Goal: Task Accomplishment & Management: Complete application form

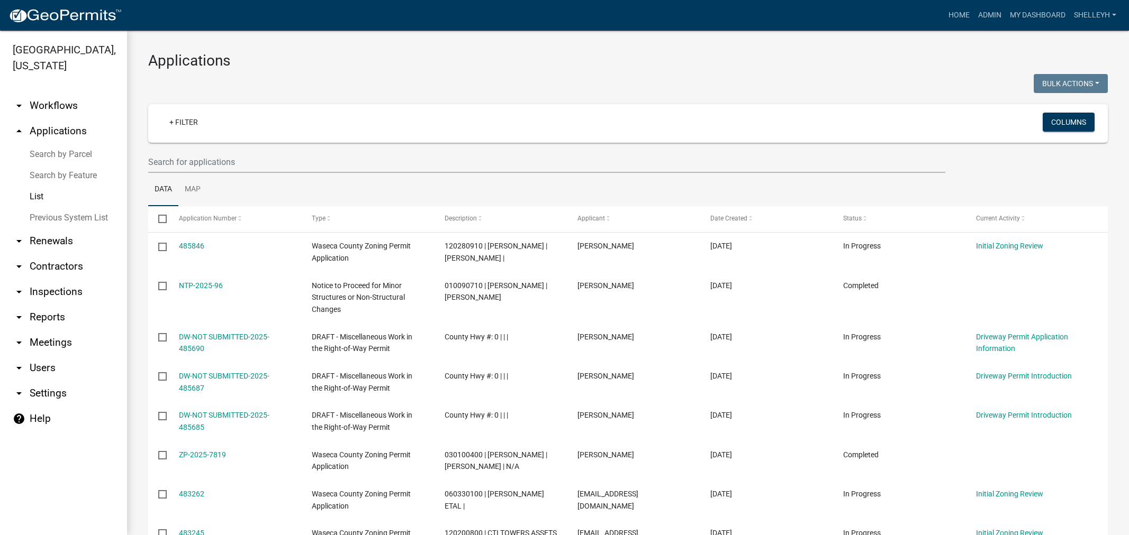
select select "1: 25"
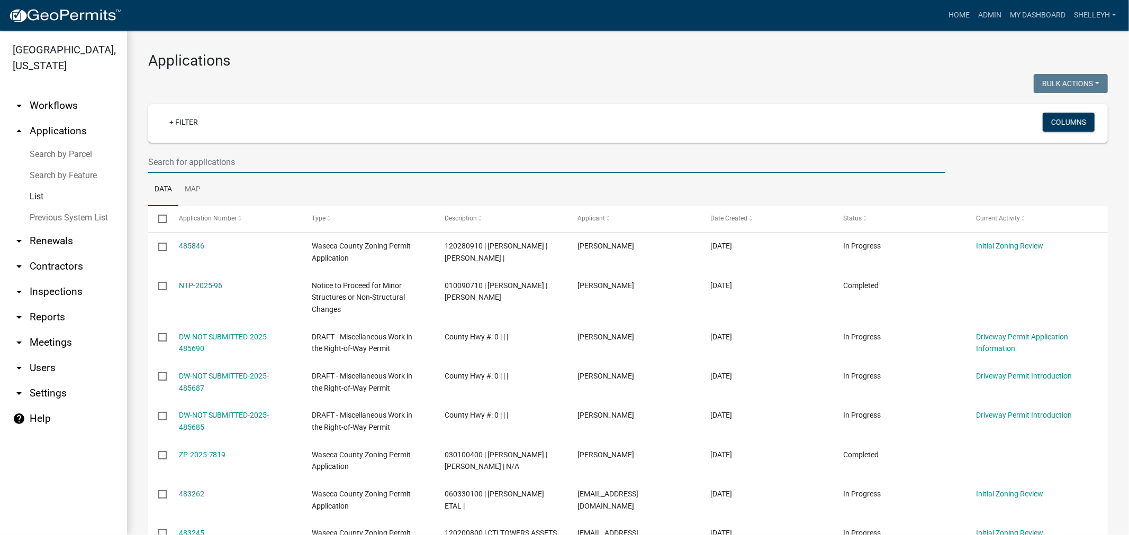
click at [207, 160] on input "text" at bounding box center [546, 162] width 797 height 22
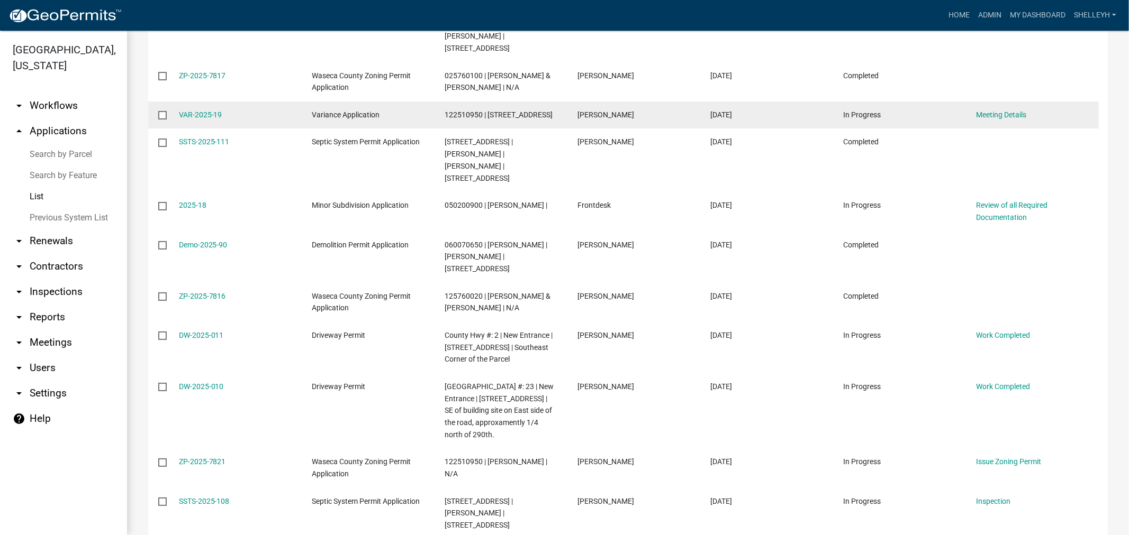
scroll to position [885, 0]
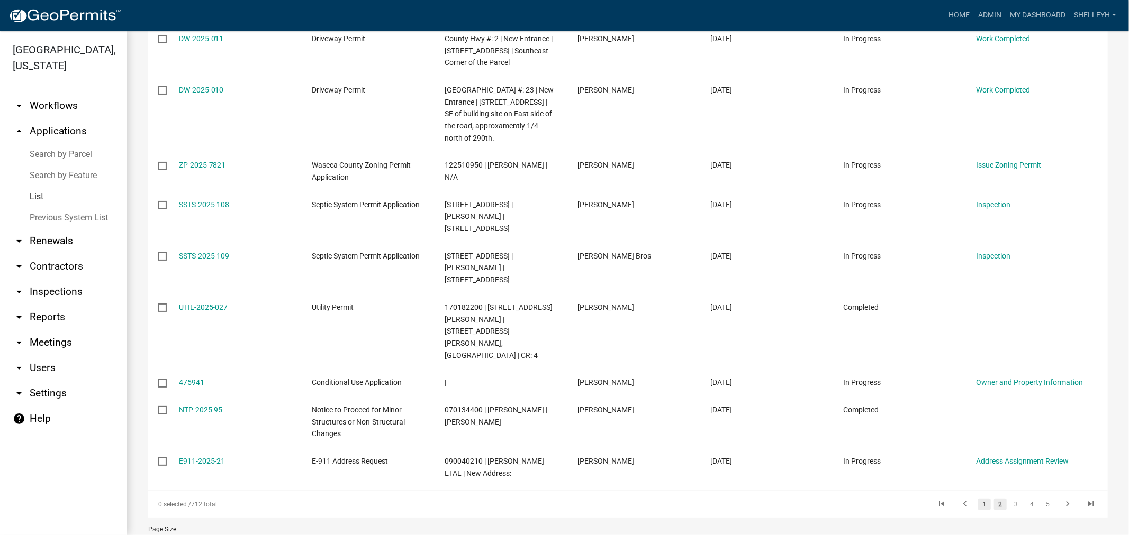
click at [978, 499] on link "1" at bounding box center [984, 505] width 13 height 12
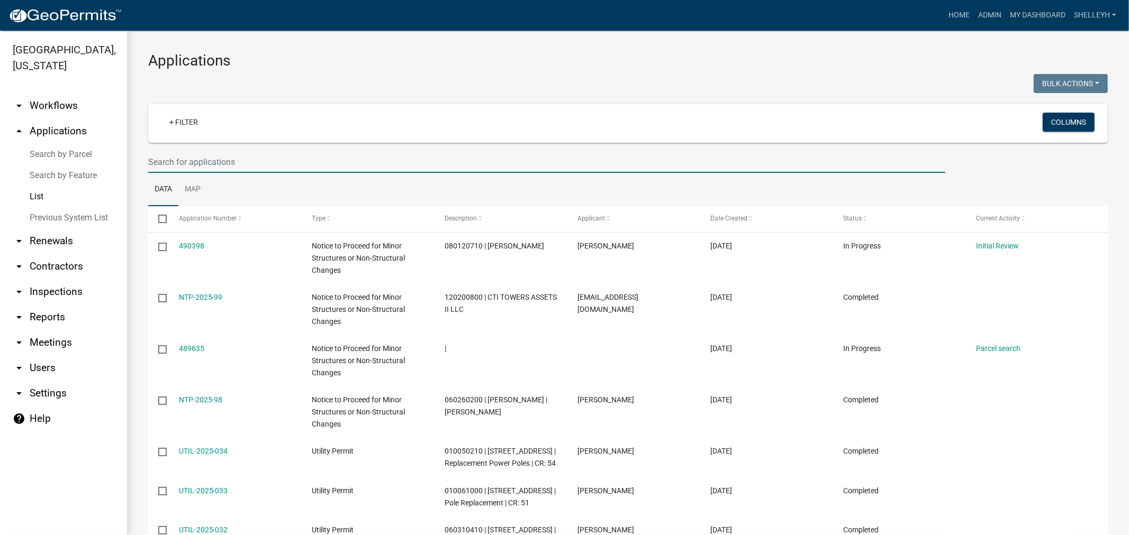
click at [215, 161] on input "text" at bounding box center [546, 162] width 797 height 22
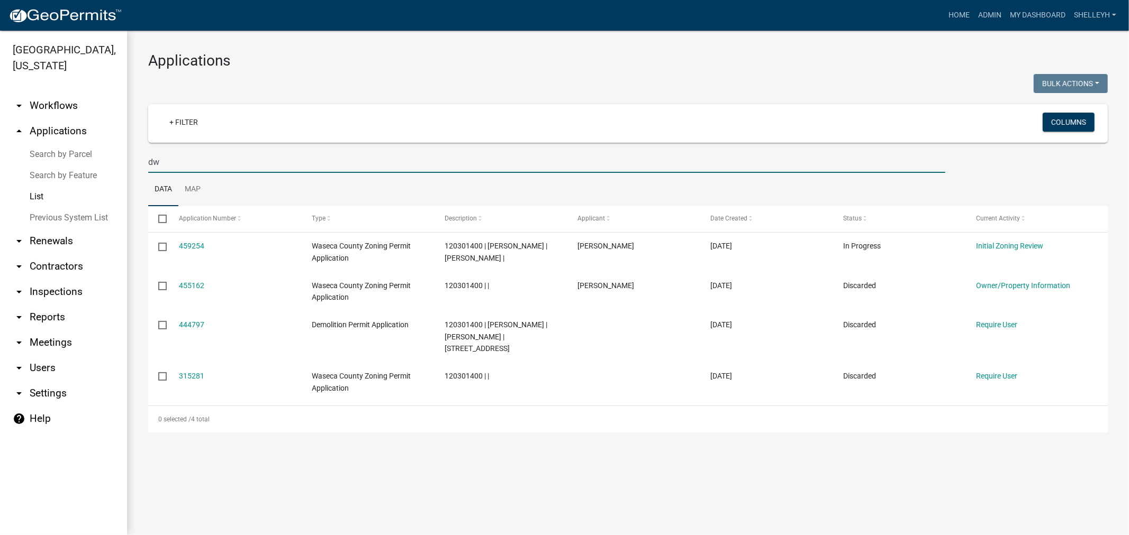
type input "d"
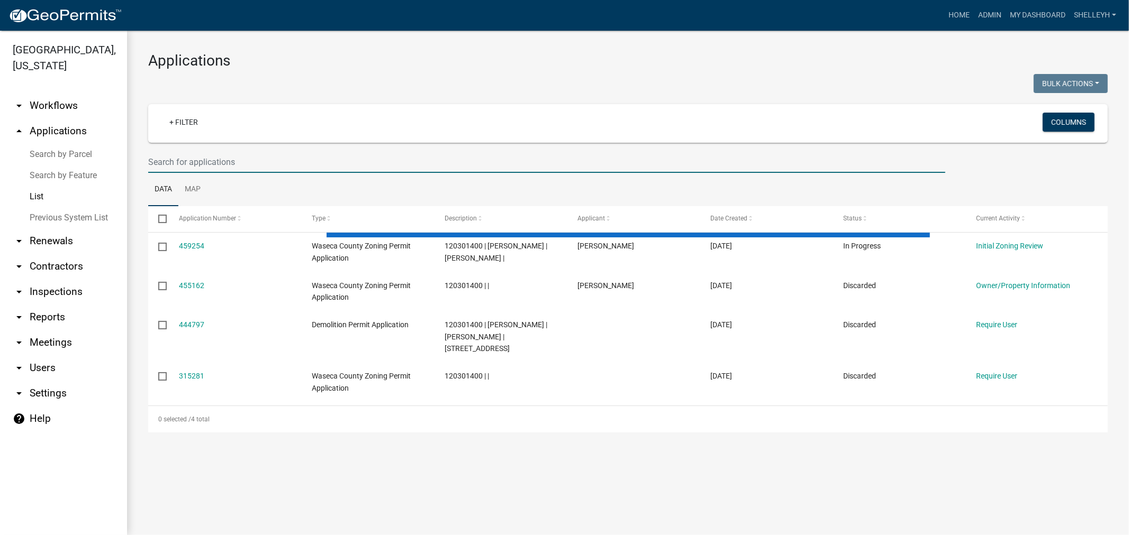
select select "1: 25"
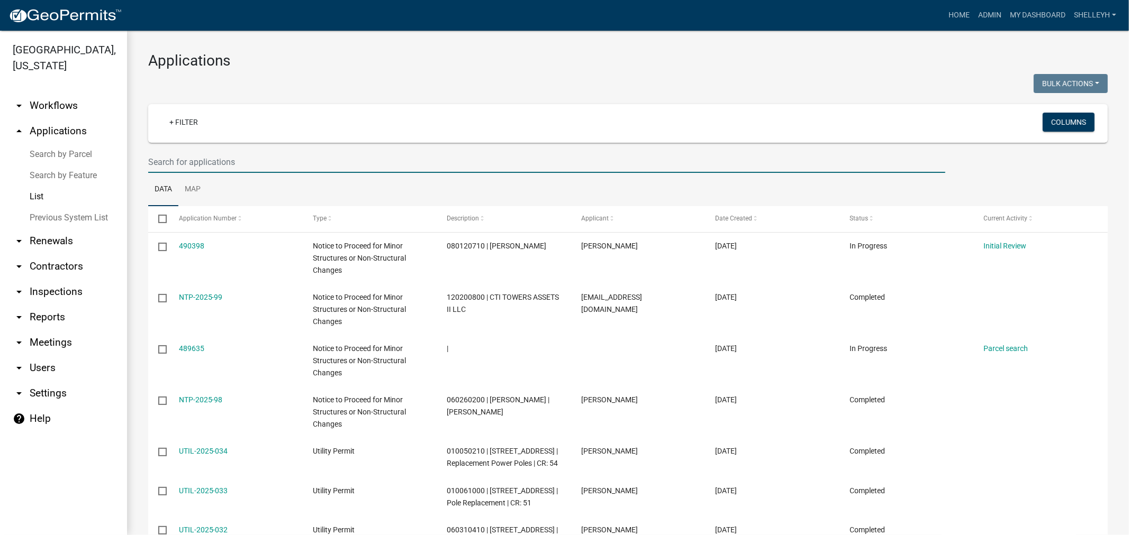
click at [204, 157] on input "text" at bounding box center [546, 162] width 797 height 22
click at [236, 157] on input "text" at bounding box center [546, 162] width 797 height 22
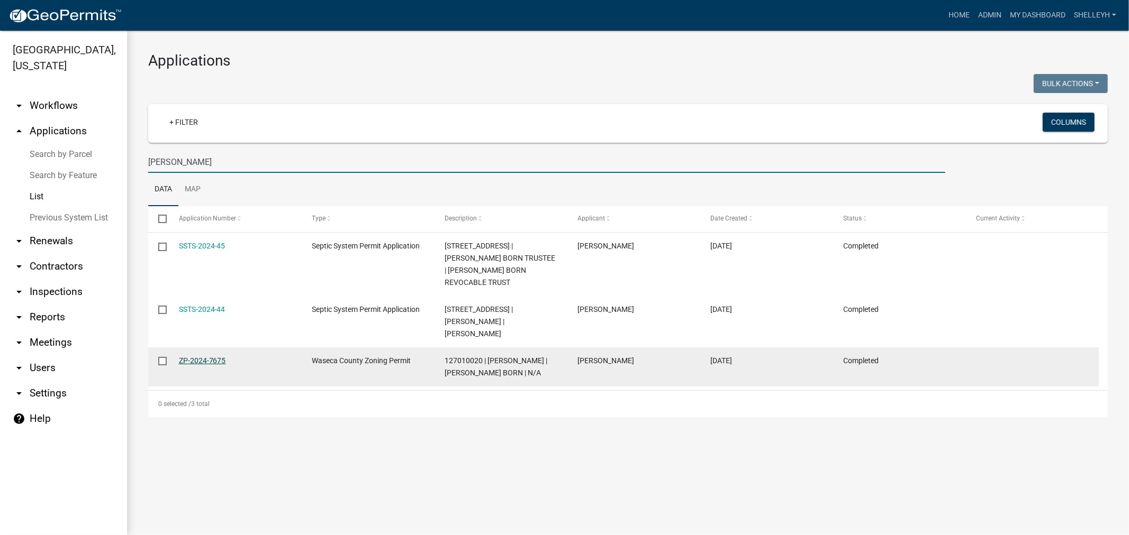
type input "[PERSON_NAME]"
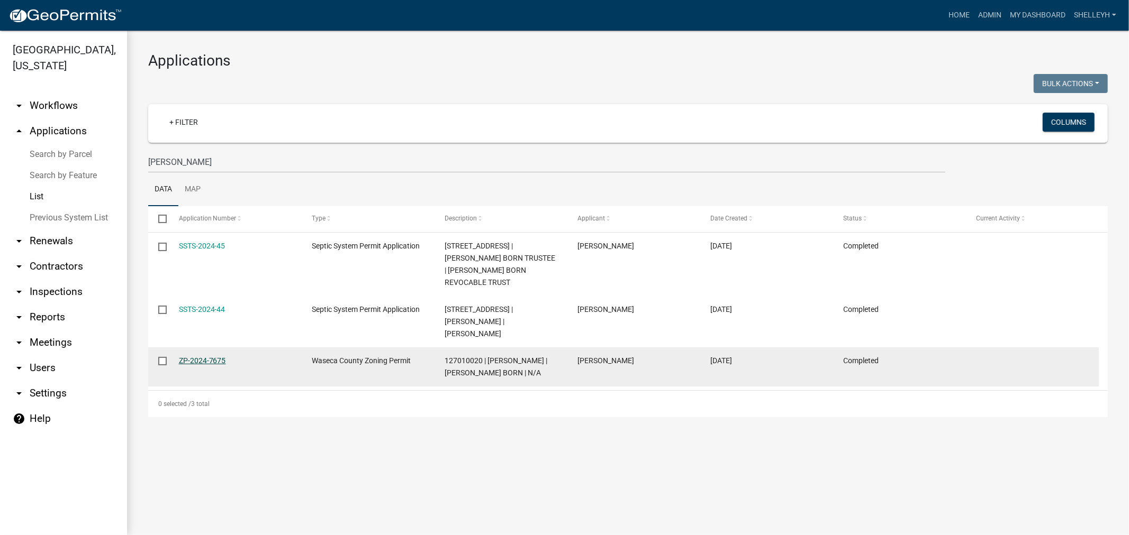
click at [199, 357] on link "ZP-2024-7675" at bounding box center [202, 361] width 47 height 8
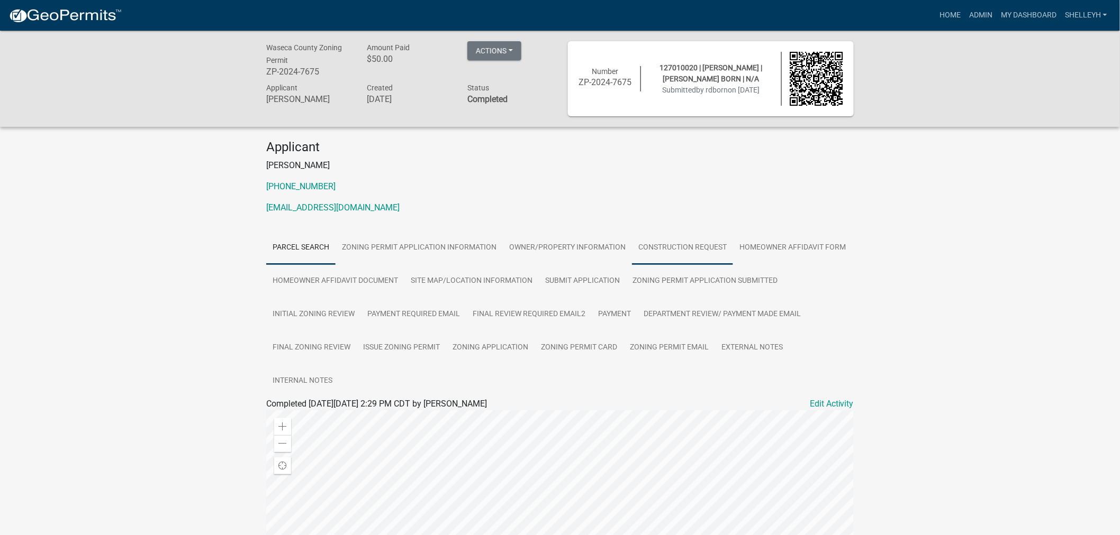
click at [676, 247] on link "Construction Request" at bounding box center [682, 248] width 101 height 34
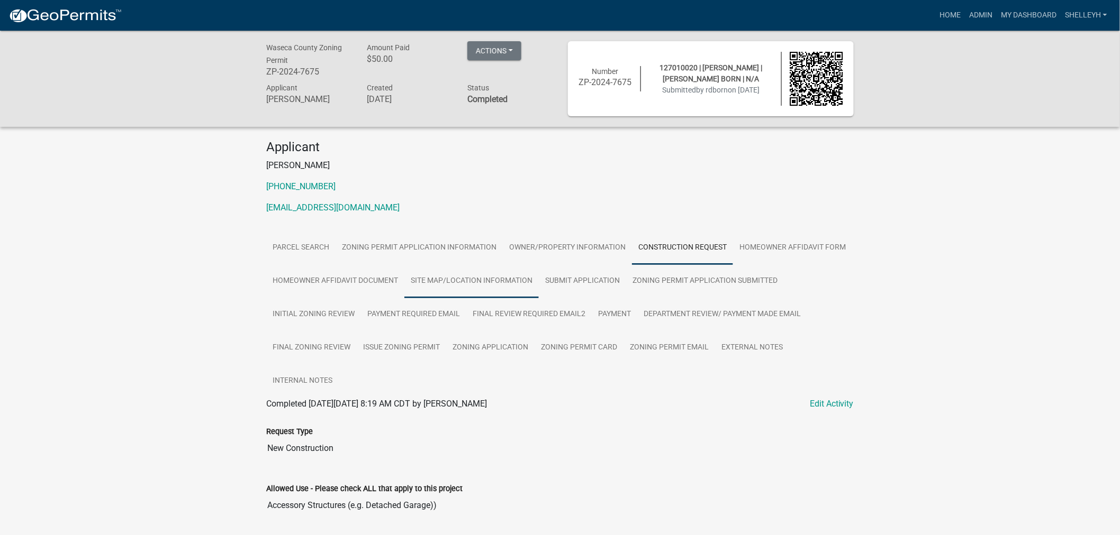
click at [447, 278] on link "Site Map/Location Information" at bounding box center [471, 282] width 134 height 34
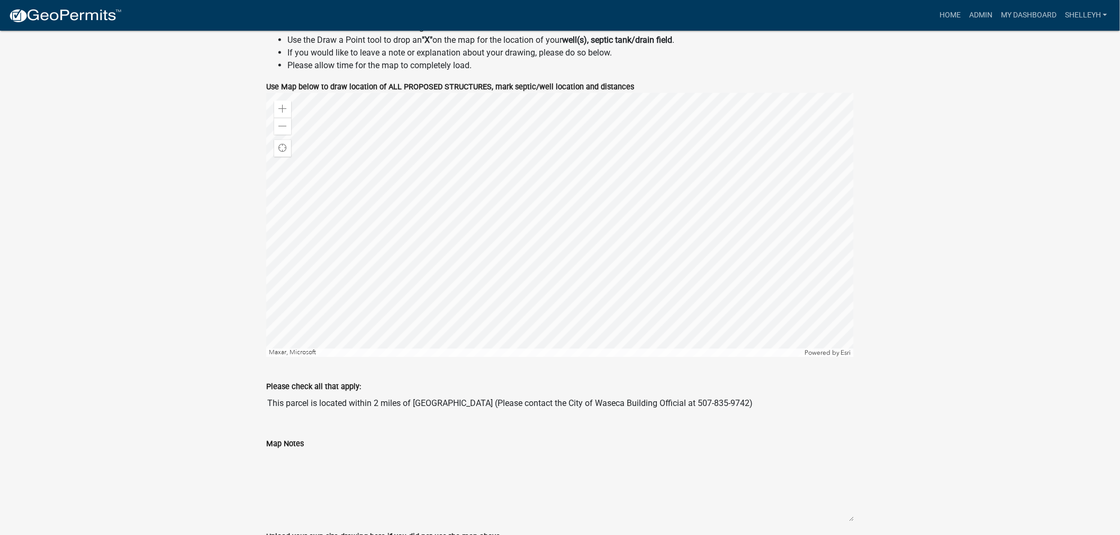
scroll to position [829, 0]
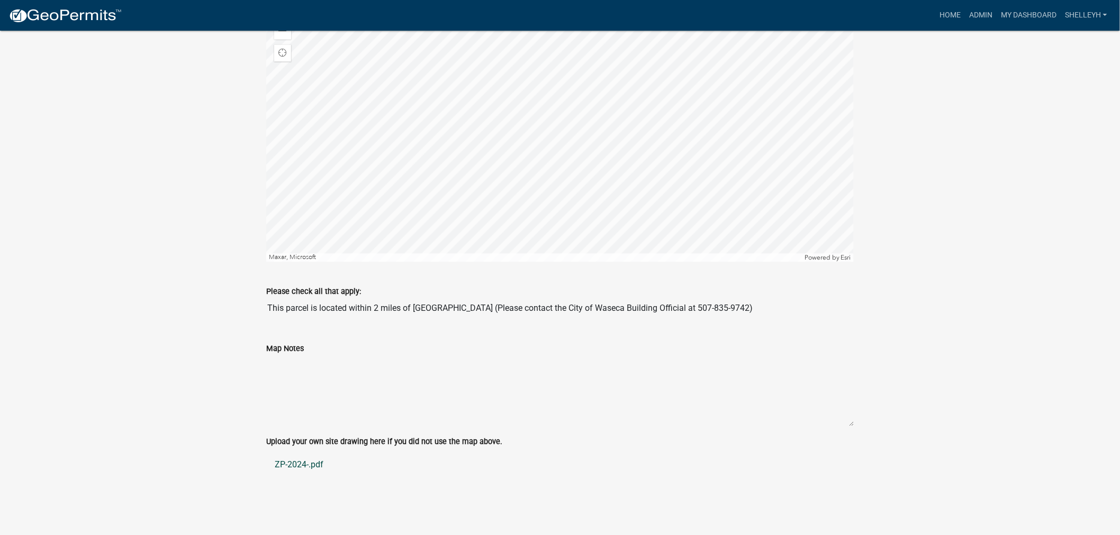
click at [289, 465] on link "ZP-2024-.pdf" at bounding box center [559, 465] width 587 height 25
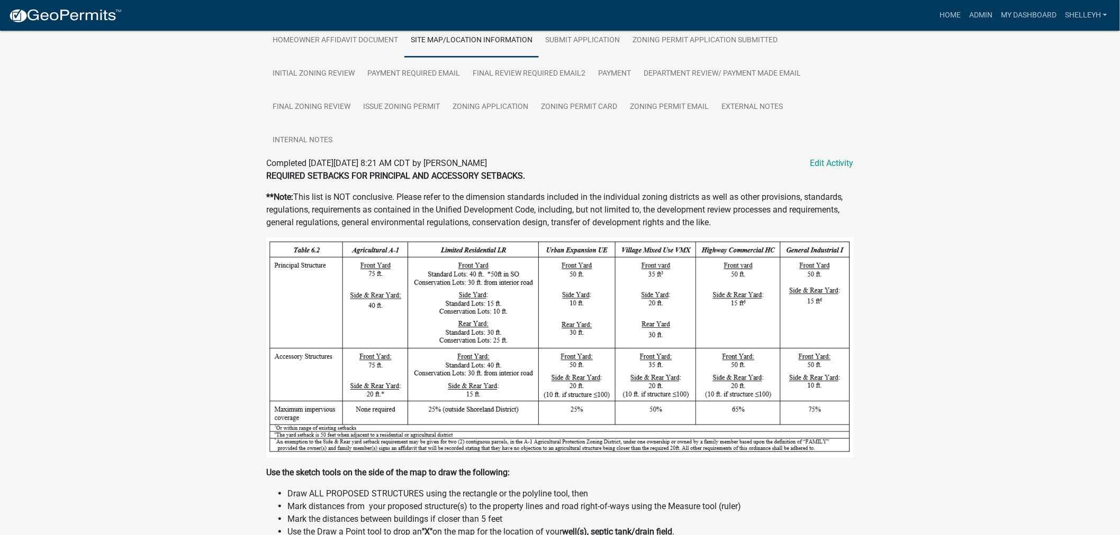
scroll to position [0, 0]
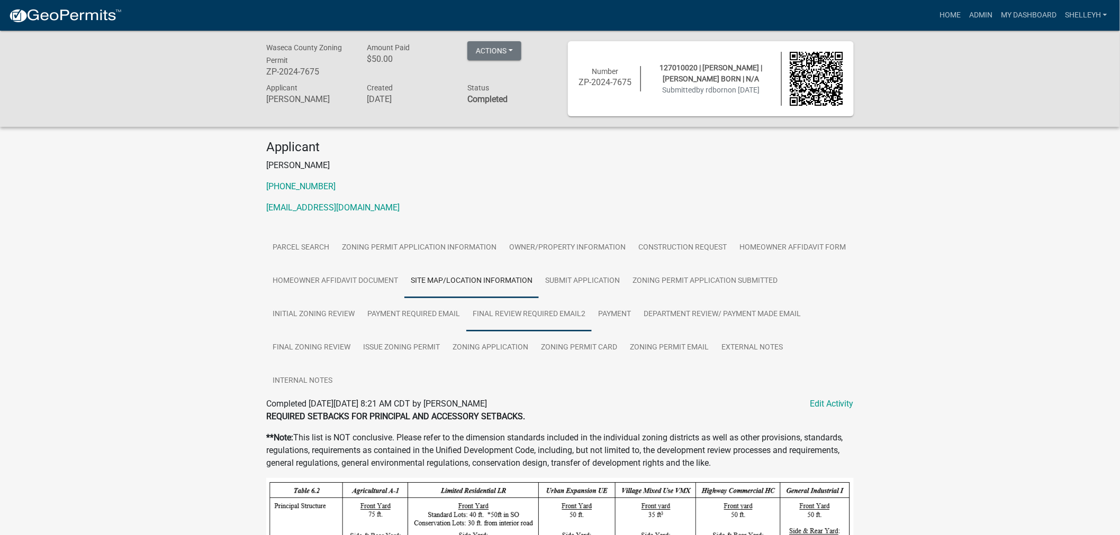
drag, startPoint x: 510, startPoint y: 314, endPoint x: 527, endPoint y: 310, distance: 18.1
click at [510, 314] on link "Final Review Required Email2" at bounding box center [528, 315] width 125 height 34
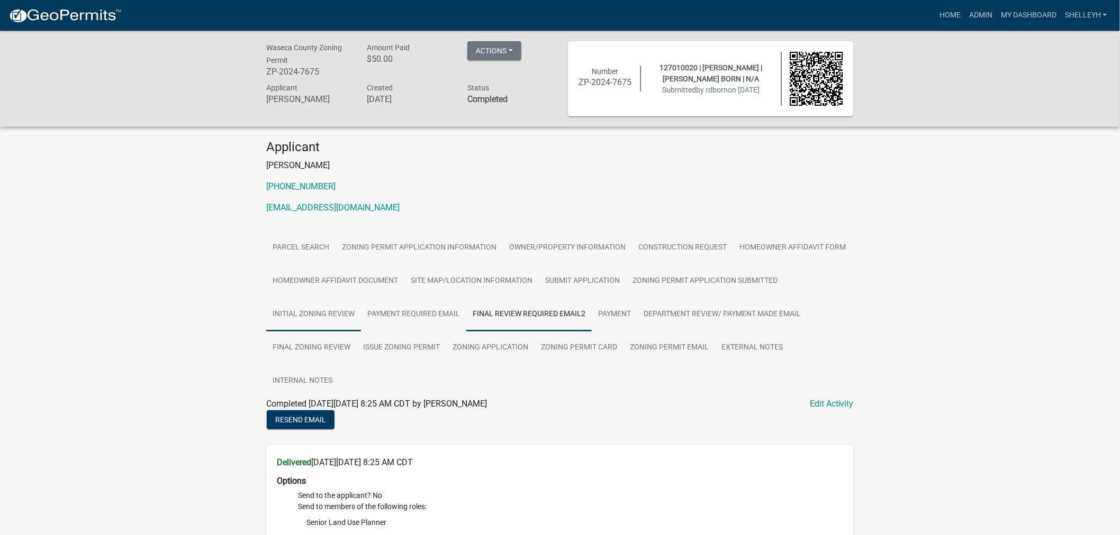
click at [340, 314] on link "Initial Zoning Review" at bounding box center [313, 315] width 95 height 34
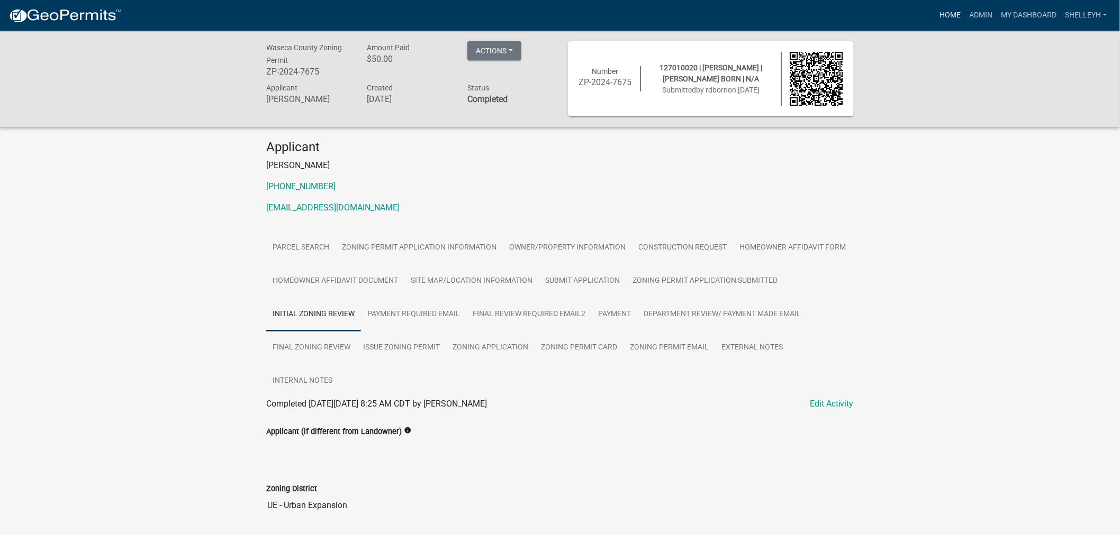
click at [952, 14] on link "Home" at bounding box center [950, 15] width 30 height 20
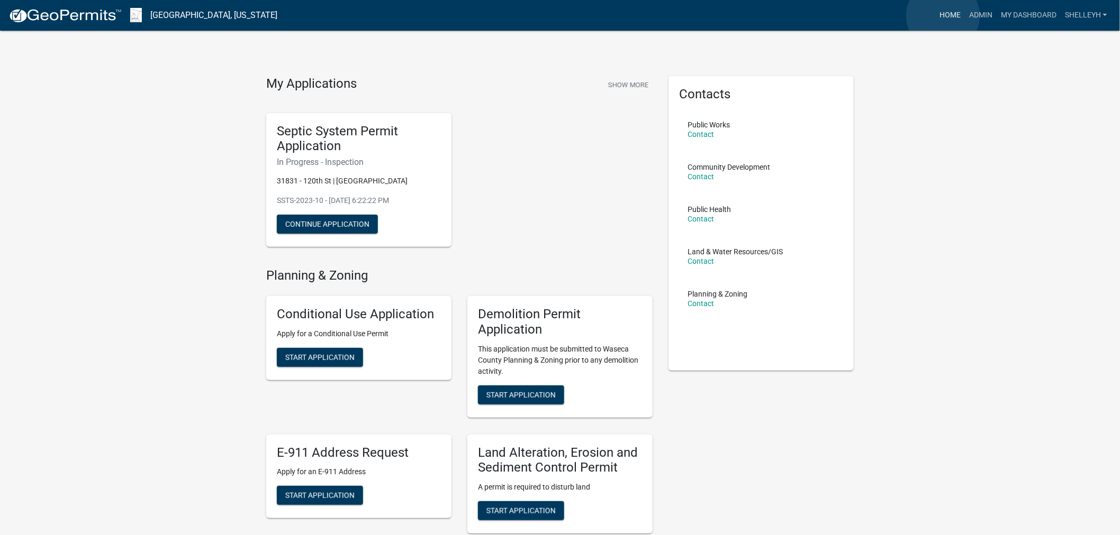
click at [943, 16] on link "Home" at bounding box center [950, 15] width 30 height 20
click at [975, 14] on link "Admin" at bounding box center [981, 15] width 32 height 20
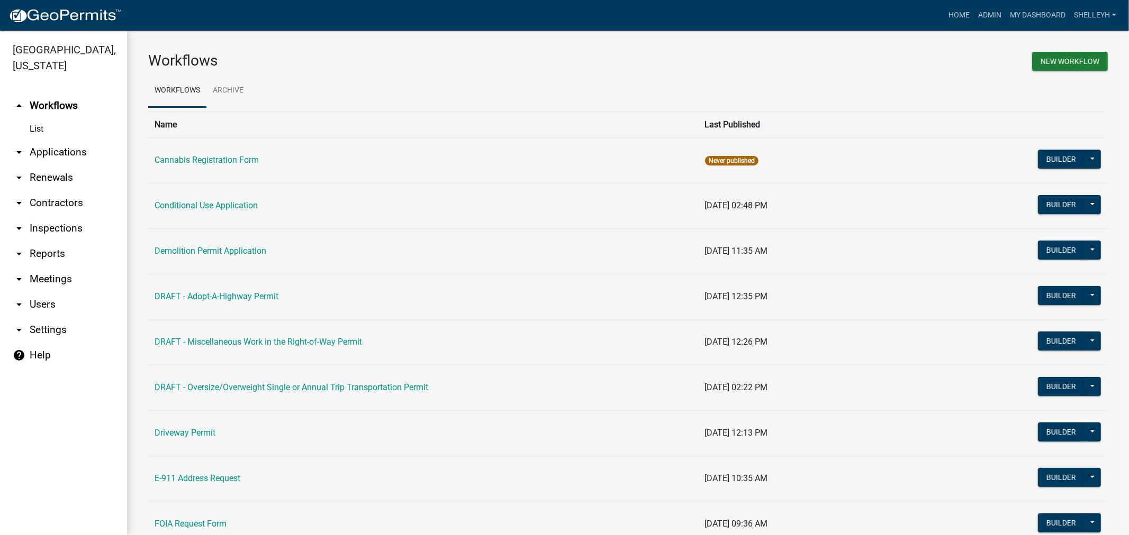
click at [61, 152] on link "arrow_drop_down Applications" at bounding box center [63, 152] width 127 height 25
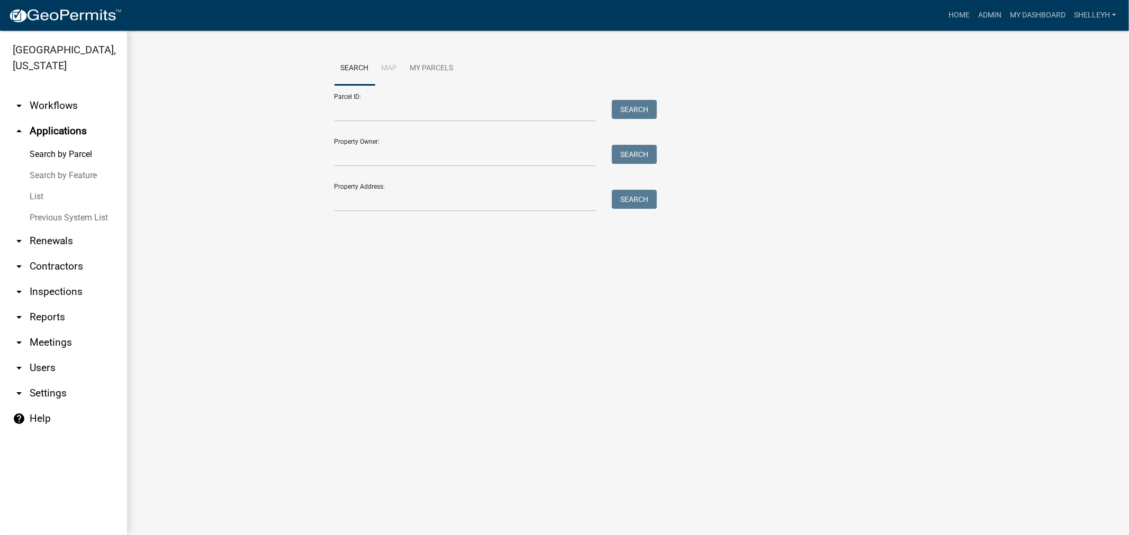
click at [32, 196] on link "List" at bounding box center [63, 196] width 127 height 21
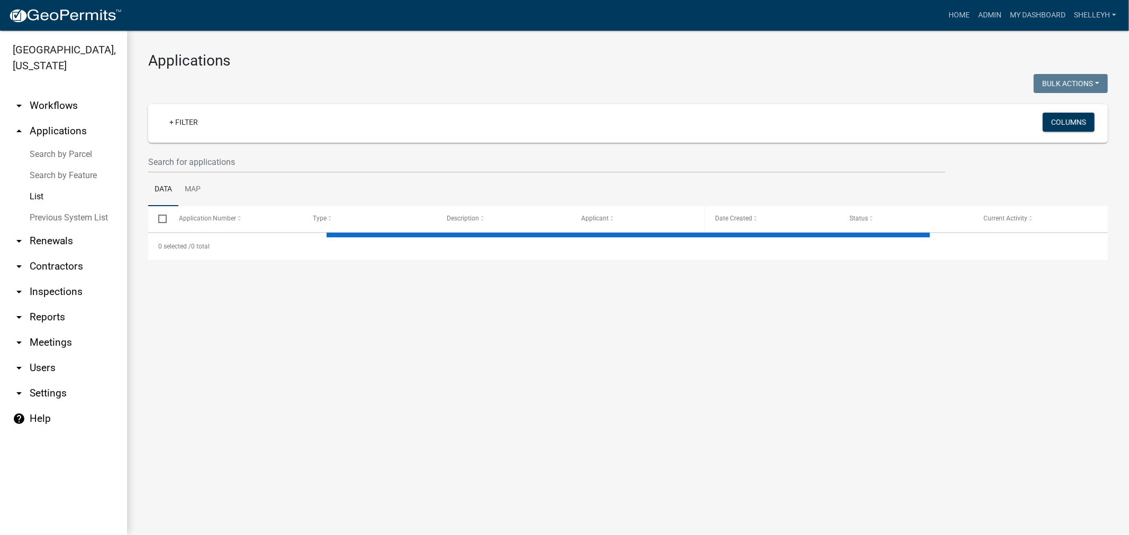
select select "1: 25"
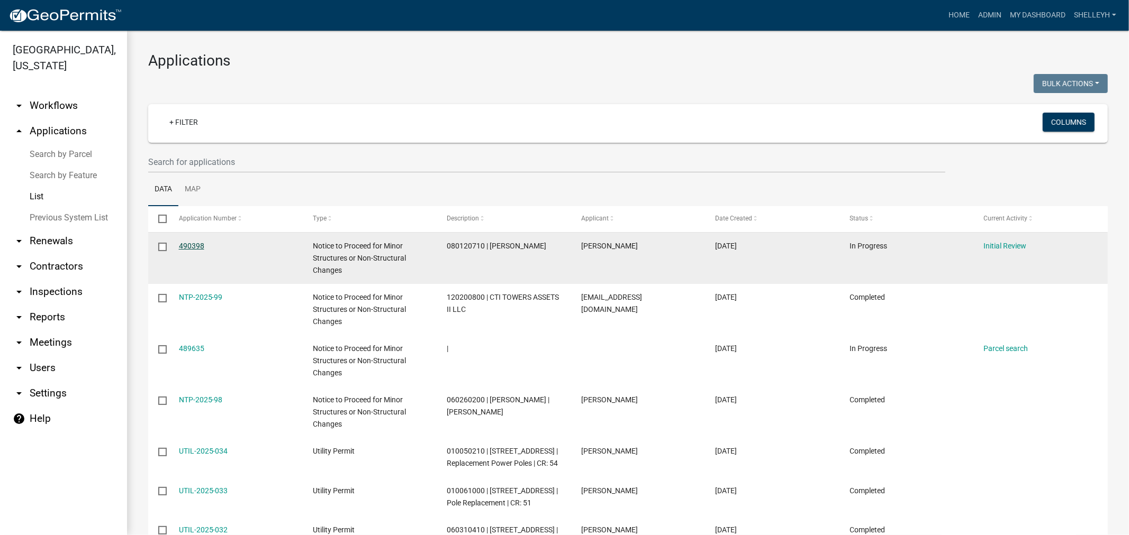
click at [187, 246] on link "490398" at bounding box center [191, 246] width 25 height 8
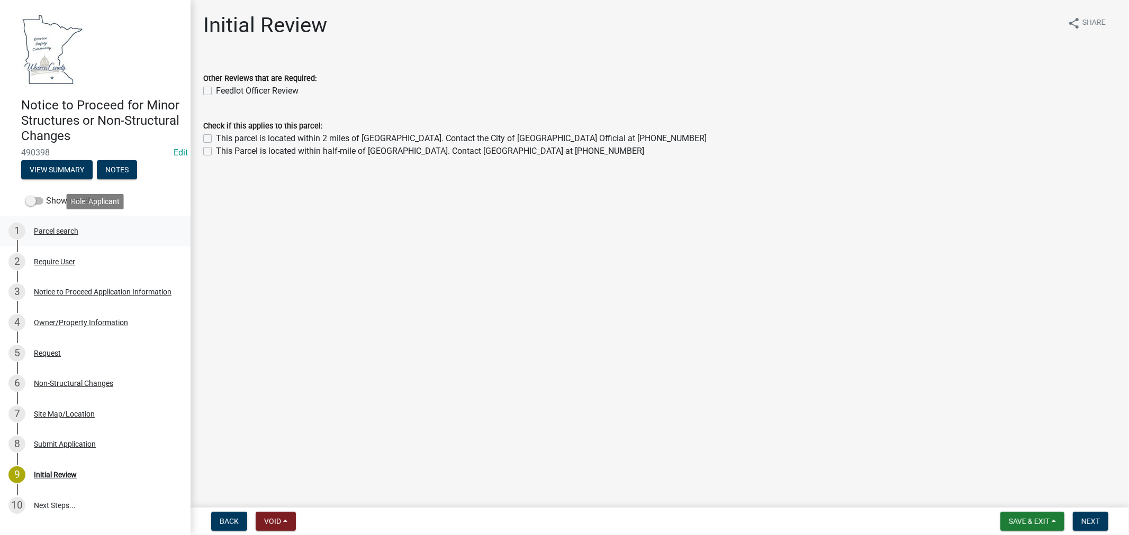
click at [49, 230] on div "Parcel search" at bounding box center [56, 231] width 44 height 7
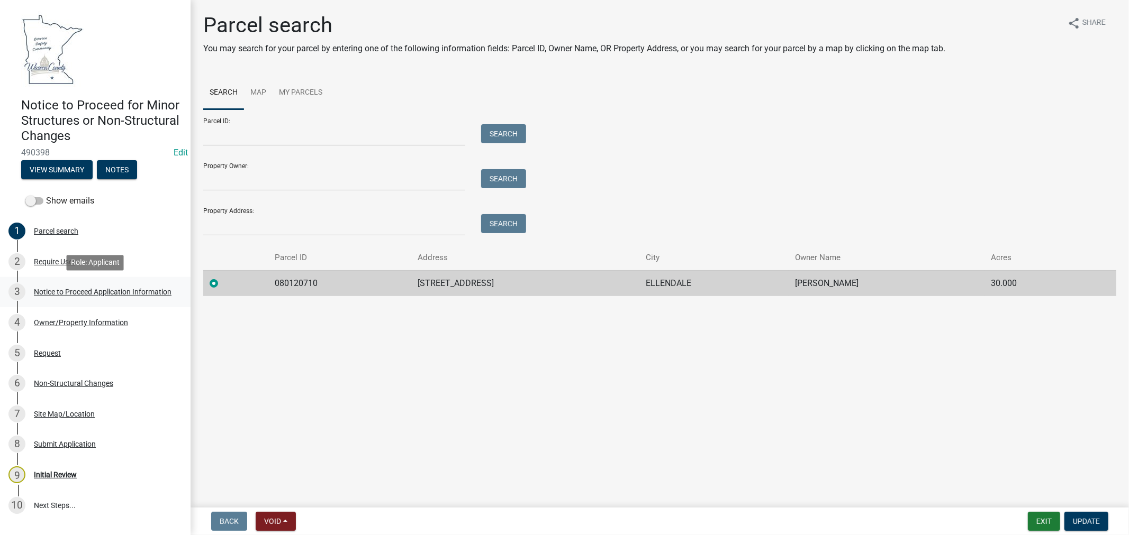
drag, startPoint x: 64, startPoint y: 292, endPoint x: 72, endPoint y: 292, distance: 7.9
click at [64, 292] on div "Notice to Proceed Application Information" at bounding box center [103, 291] width 138 height 7
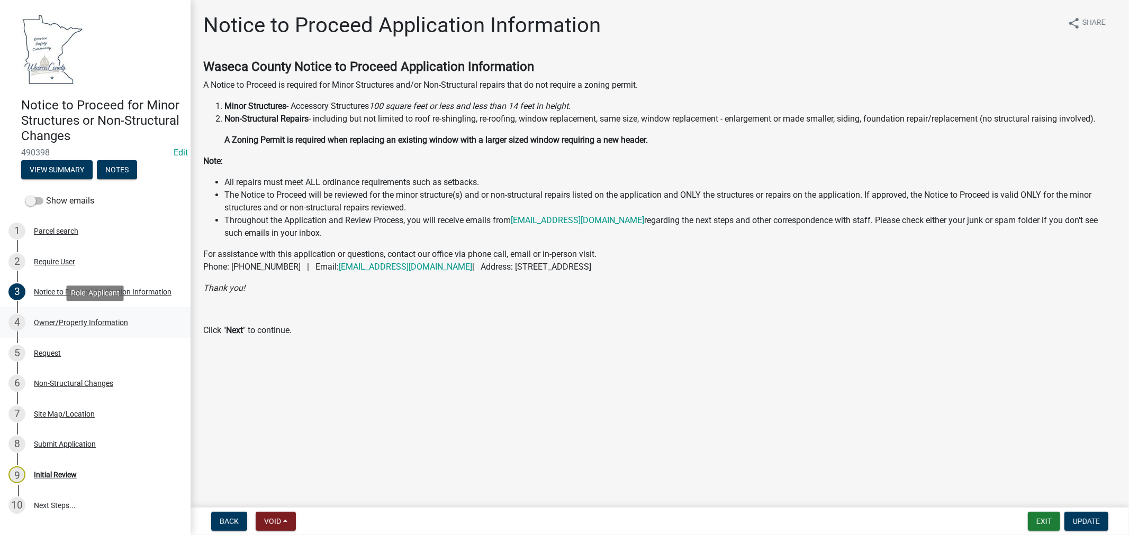
click at [74, 323] on div "Owner/Property Information" at bounding box center [81, 322] width 94 height 7
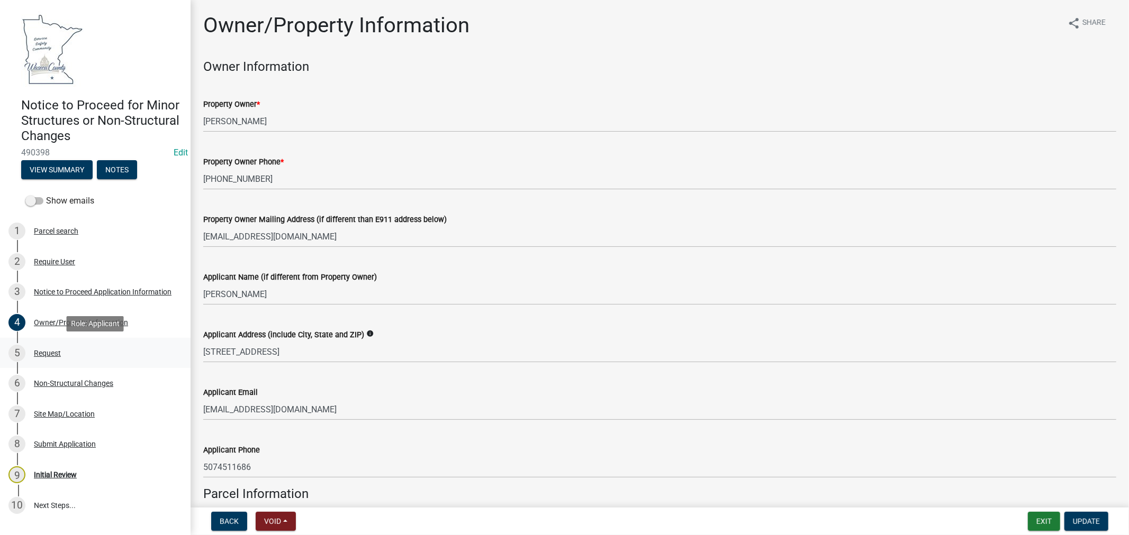
click at [46, 355] on div "Request" at bounding box center [47, 353] width 27 height 7
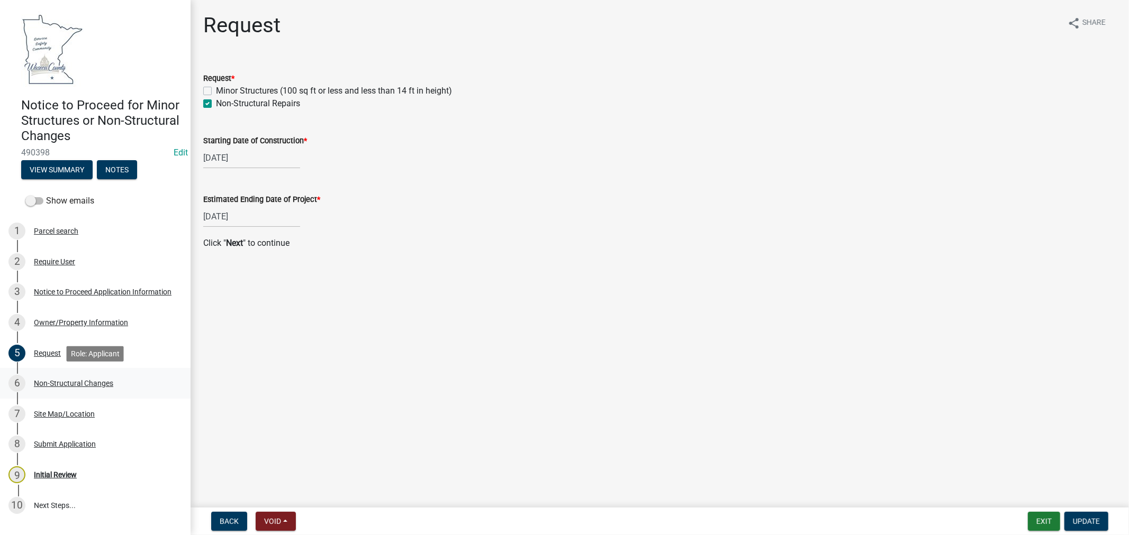
click at [56, 384] on div "Non-Structural Changes" at bounding box center [73, 383] width 79 height 7
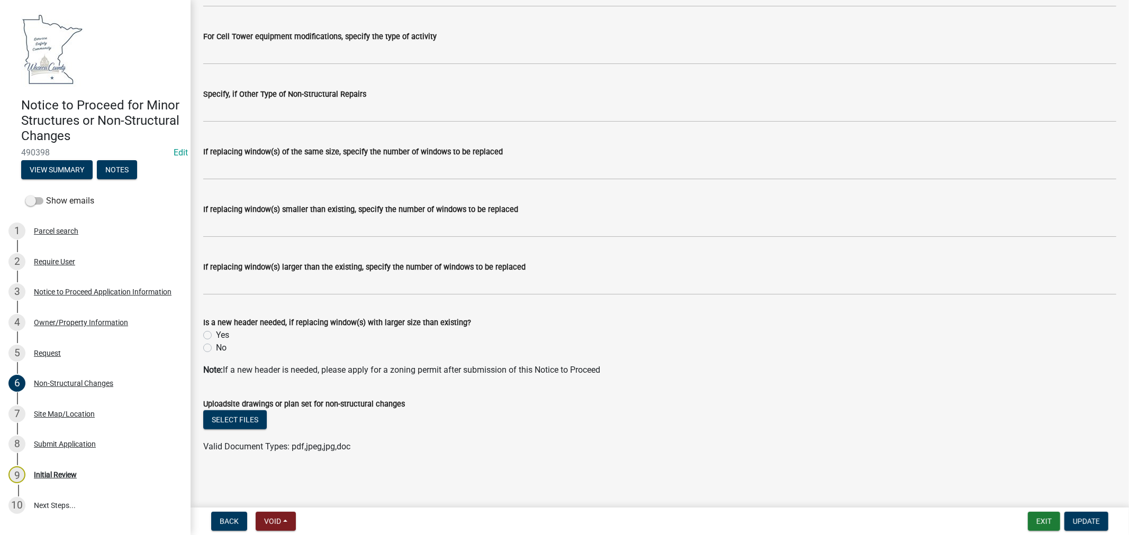
scroll to position [239, 0]
click at [68, 411] on div "Site Map/Location" at bounding box center [64, 414] width 61 height 7
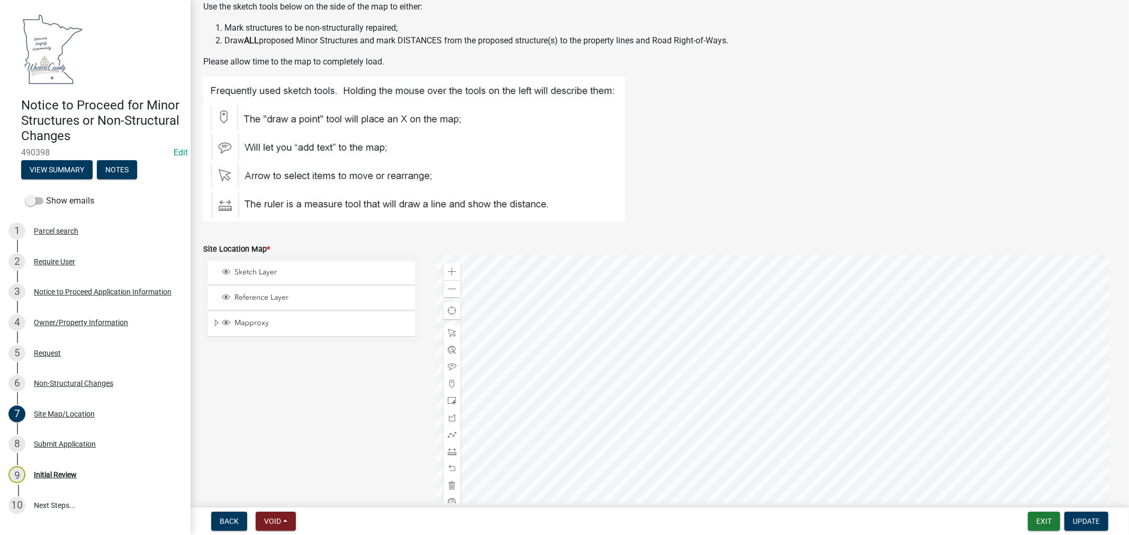
scroll to position [117, 0]
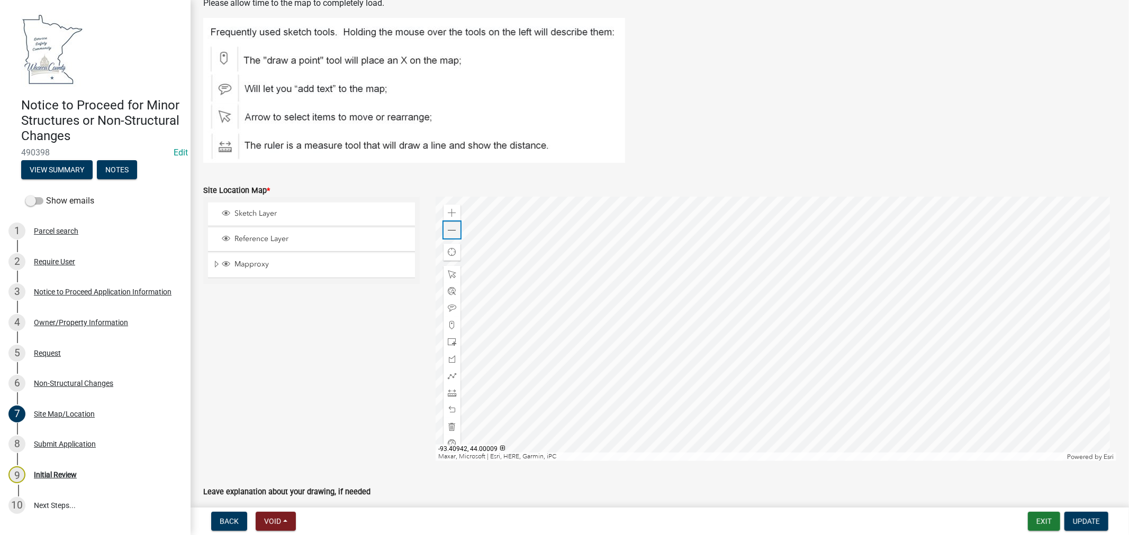
click at [450, 230] on span at bounding box center [452, 230] width 8 height 8
click at [748, 331] on div at bounding box center [775, 329] width 680 height 265
click at [792, 324] on div at bounding box center [775, 329] width 680 height 265
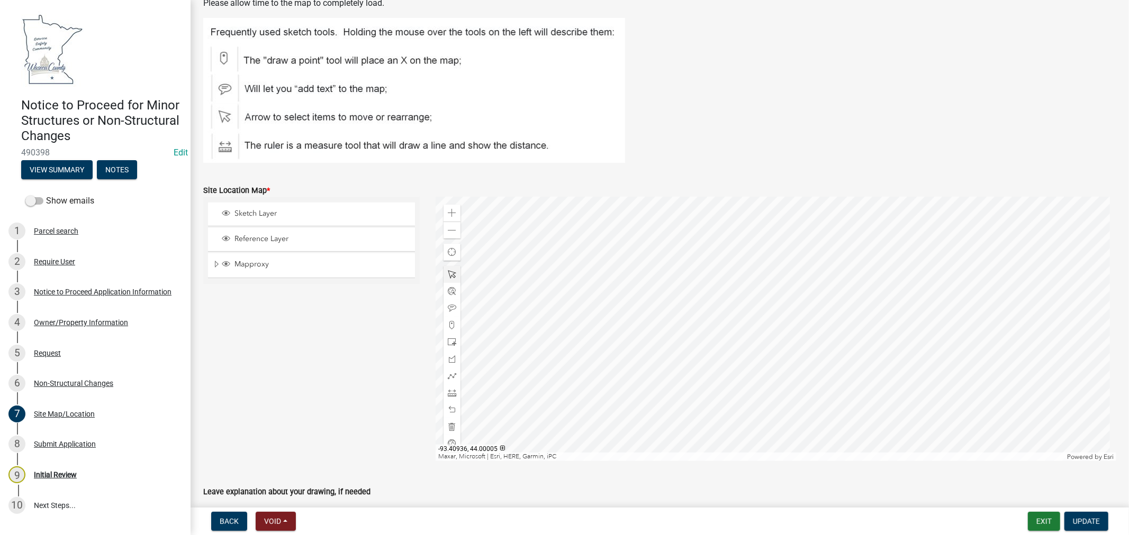
click at [748, 334] on div at bounding box center [775, 329] width 680 height 265
click at [448, 342] on span at bounding box center [452, 342] width 8 height 8
click at [834, 378] on div at bounding box center [775, 329] width 680 height 265
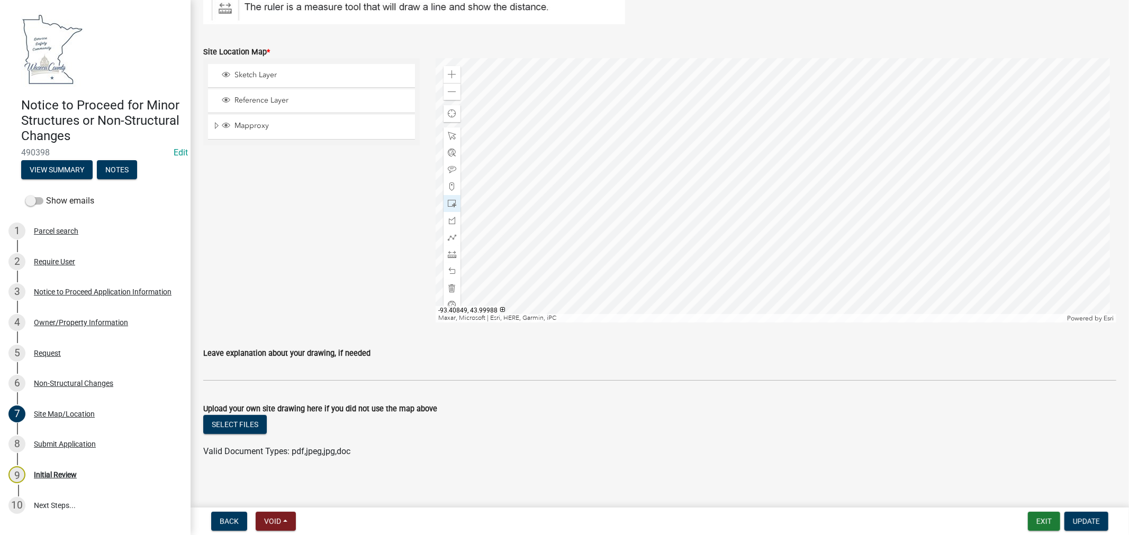
scroll to position [257, 0]
click at [1097, 524] on span "Update" at bounding box center [1086, 521] width 27 height 8
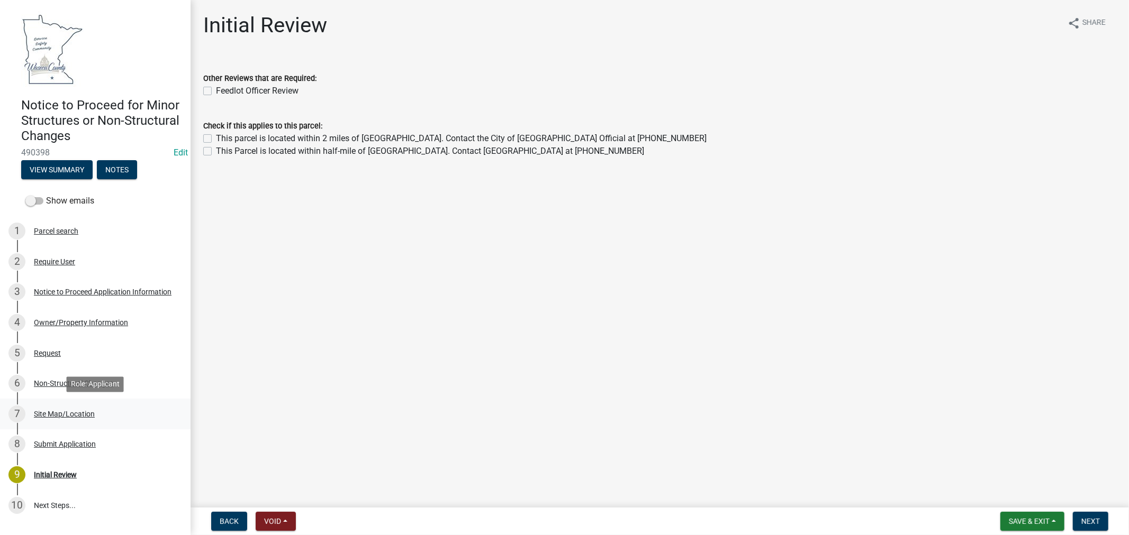
click at [68, 411] on div "Site Map/Location" at bounding box center [64, 414] width 61 height 7
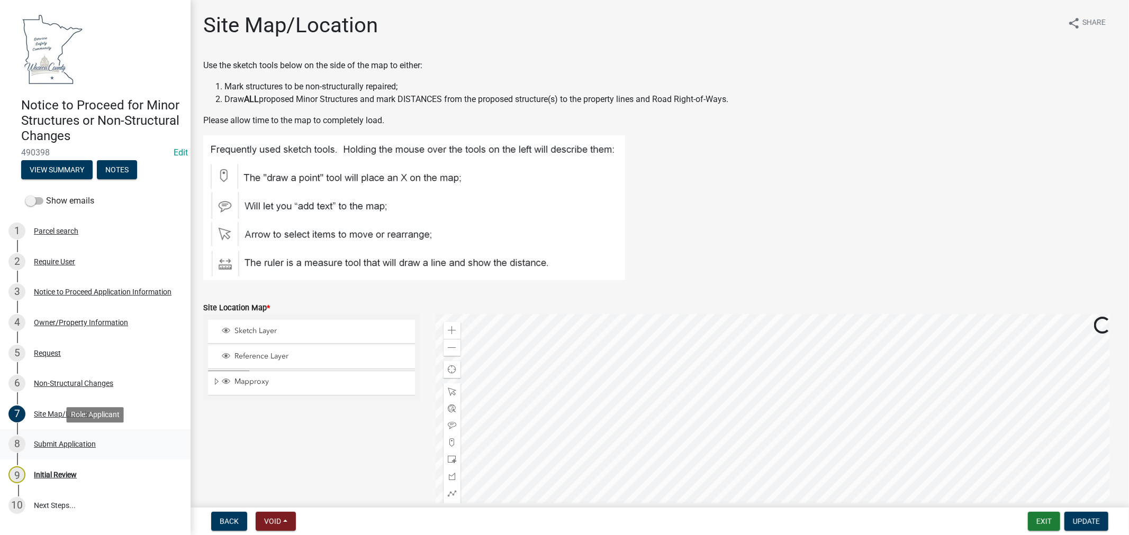
click at [81, 442] on div "Submit Application" at bounding box center [65, 444] width 62 height 7
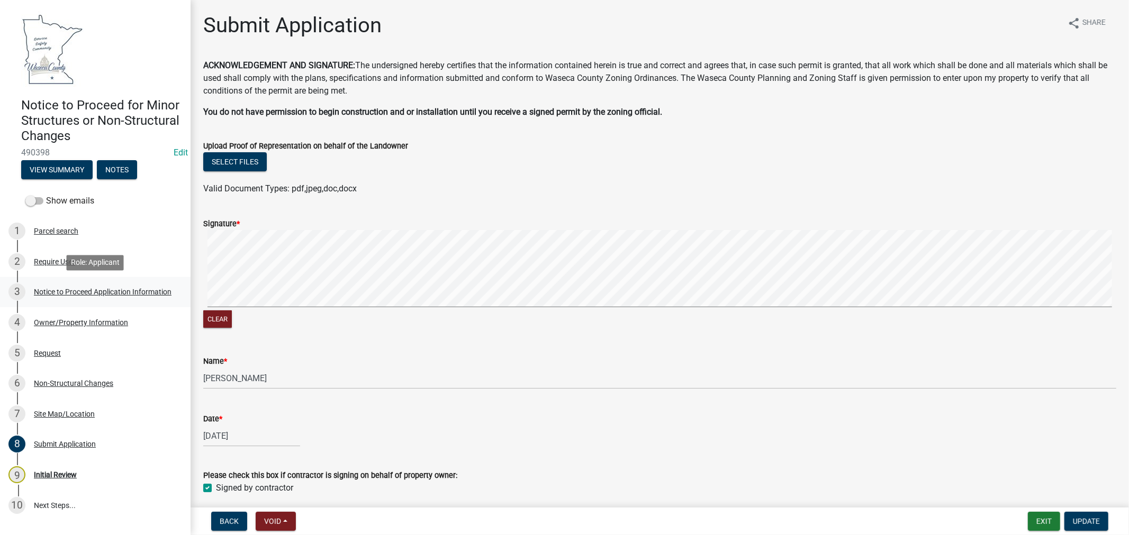
click at [50, 293] on div "Notice to Proceed Application Information" at bounding box center [103, 291] width 138 height 7
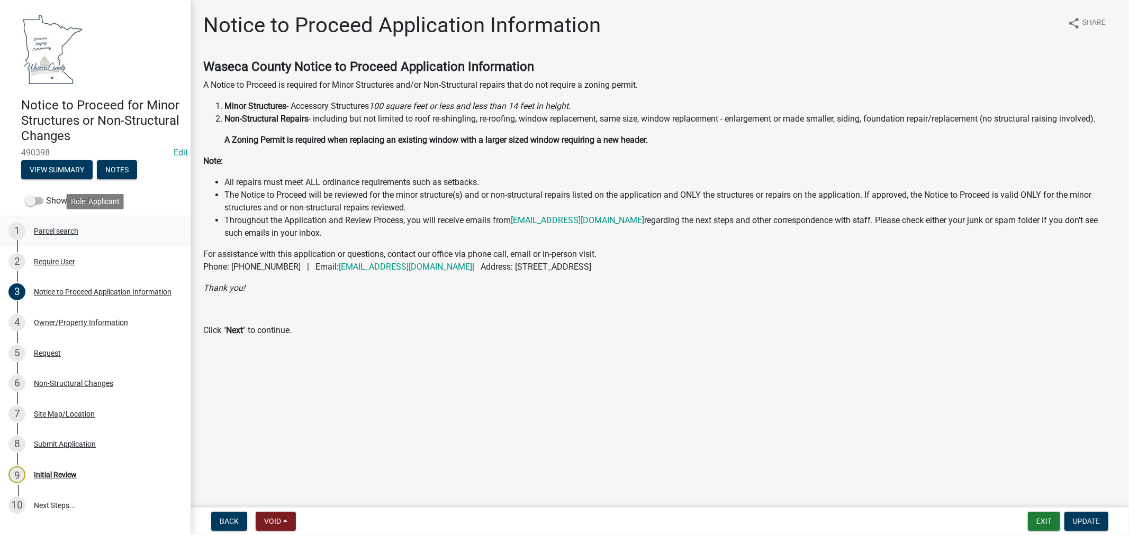
click at [55, 230] on div "Parcel search" at bounding box center [56, 231] width 44 height 7
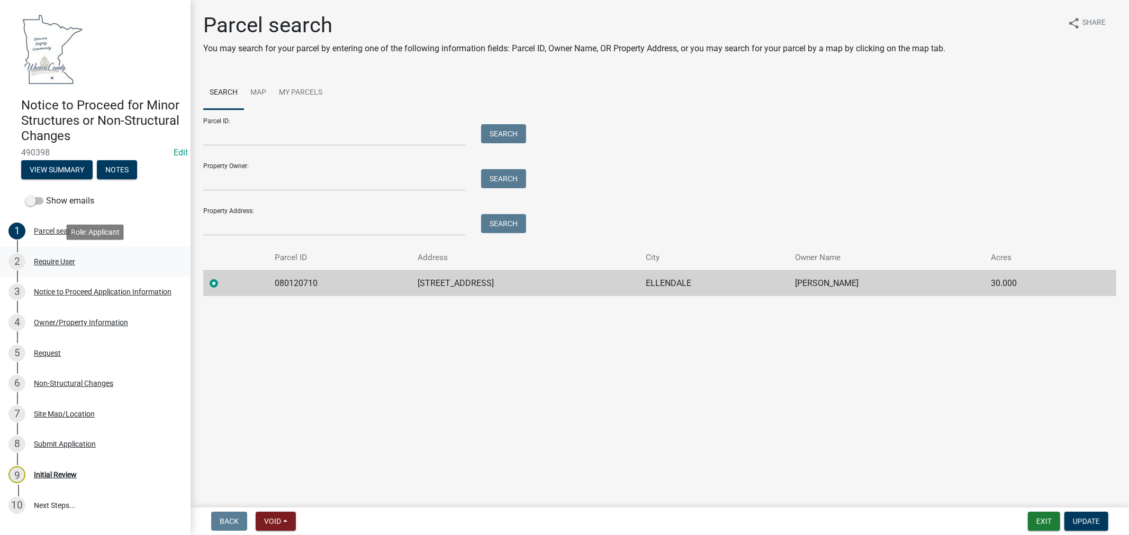
click at [55, 260] on div "Require User" at bounding box center [54, 261] width 41 height 7
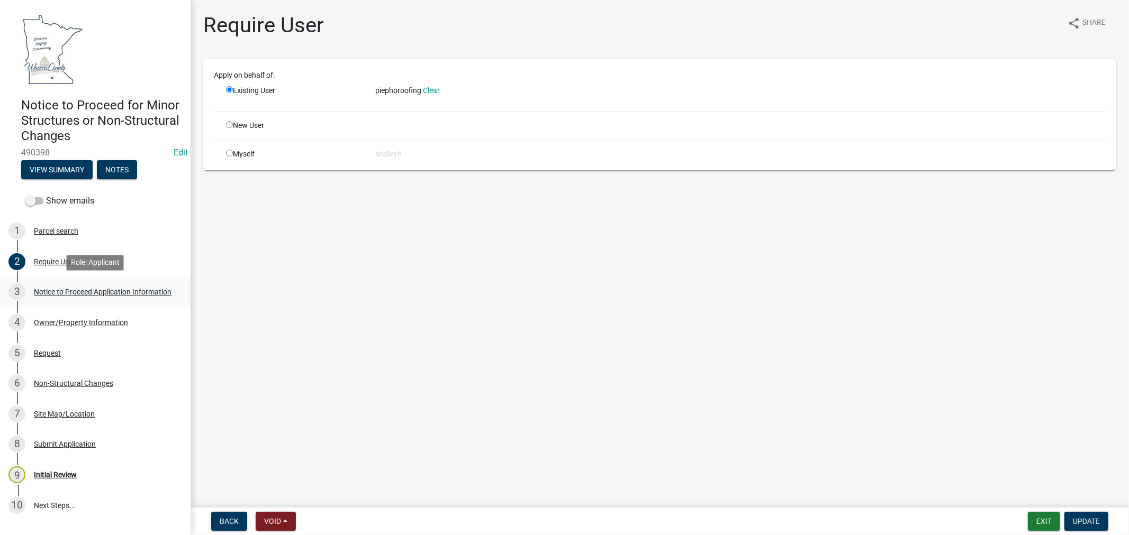
click at [49, 290] on div "Notice to Proceed Application Information" at bounding box center [103, 291] width 138 height 7
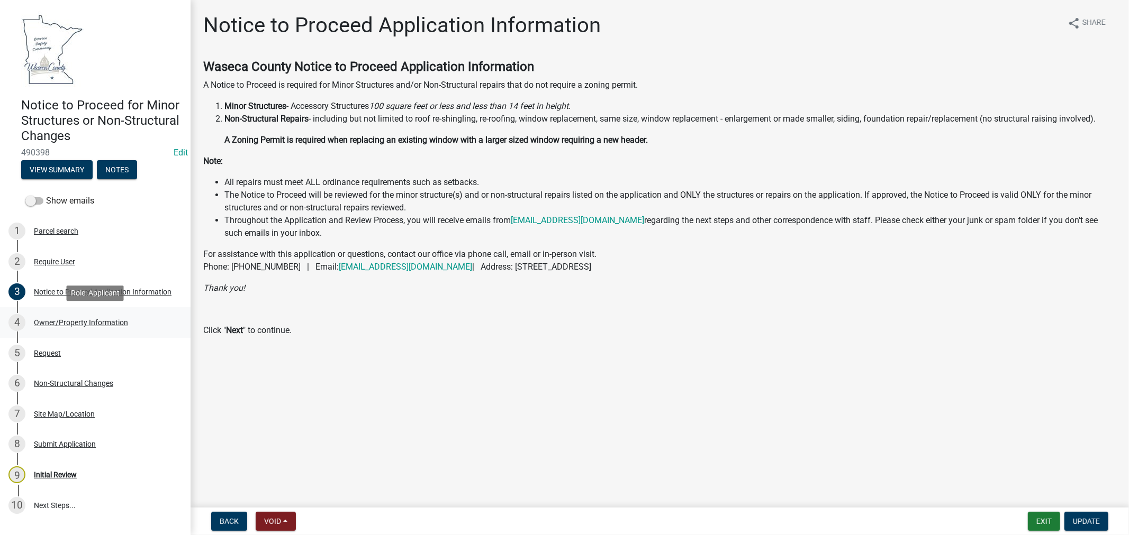
click at [95, 319] on div "Owner/Property Information" at bounding box center [81, 322] width 94 height 7
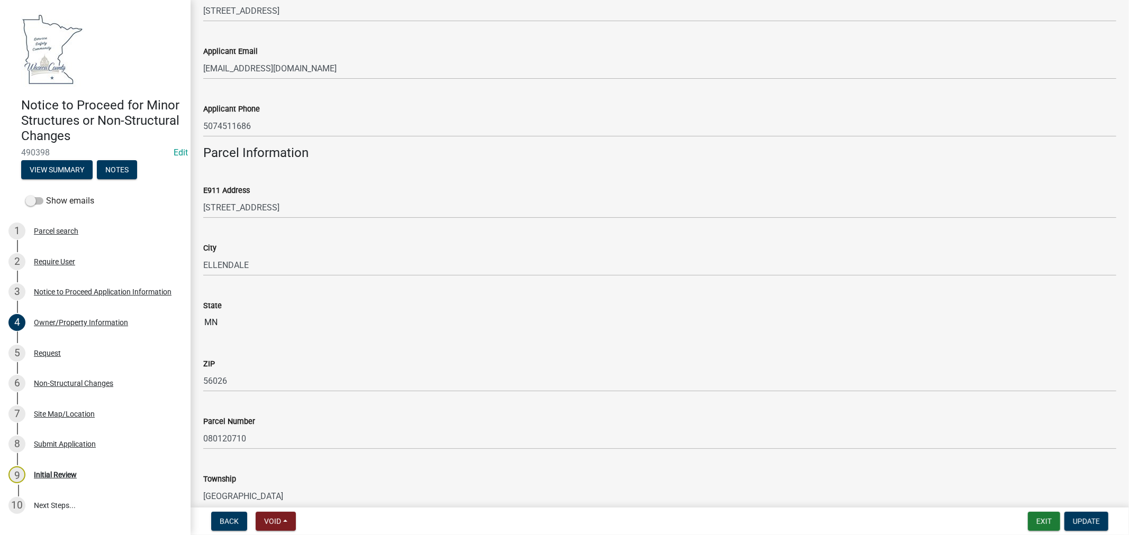
scroll to position [411, 0]
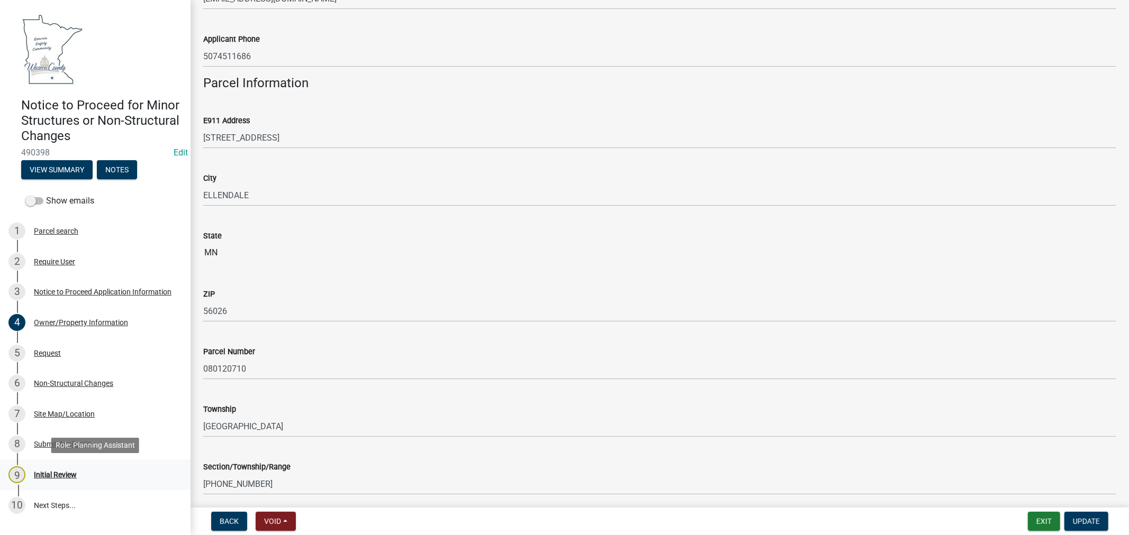
click at [70, 474] on div "Initial Review" at bounding box center [55, 474] width 43 height 7
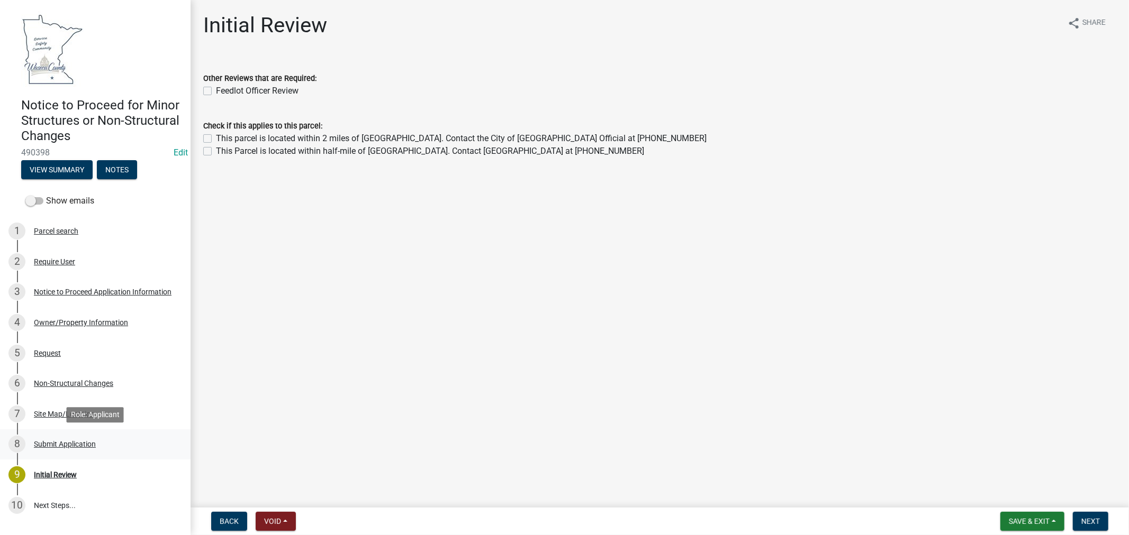
click at [77, 443] on div "Submit Application" at bounding box center [65, 444] width 62 height 7
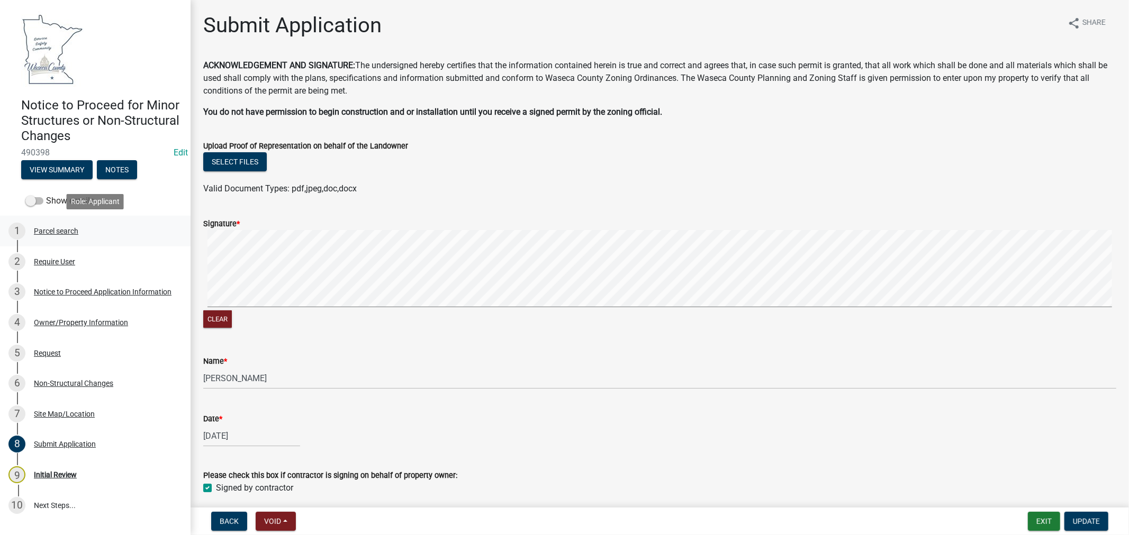
click at [62, 231] on div "Parcel search" at bounding box center [56, 231] width 44 height 7
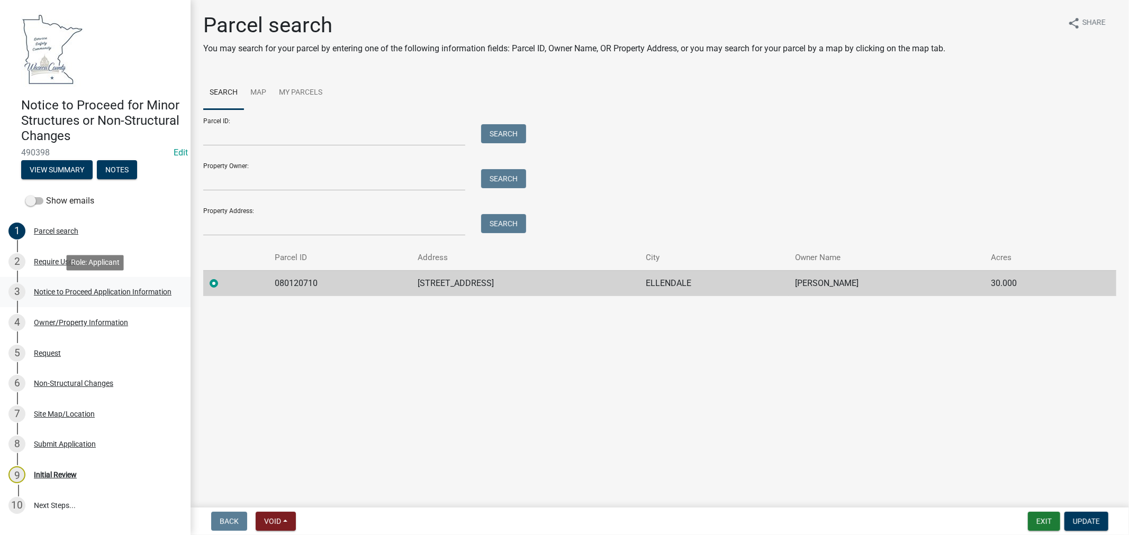
click at [64, 292] on div "Notice to Proceed Application Information" at bounding box center [103, 291] width 138 height 7
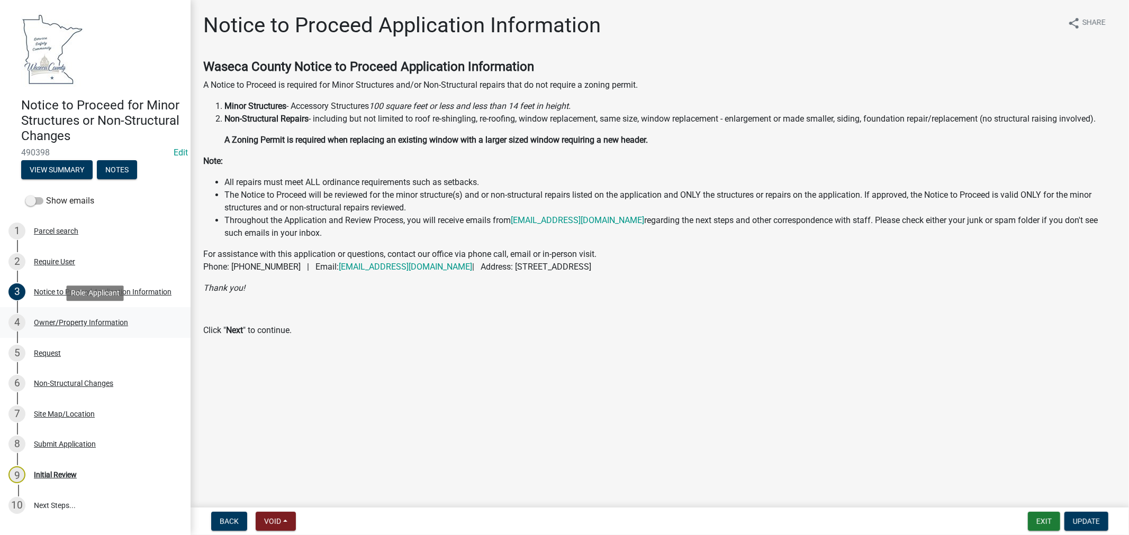
click at [81, 324] on div "Owner/Property Information" at bounding box center [81, 322] width 94 height 7
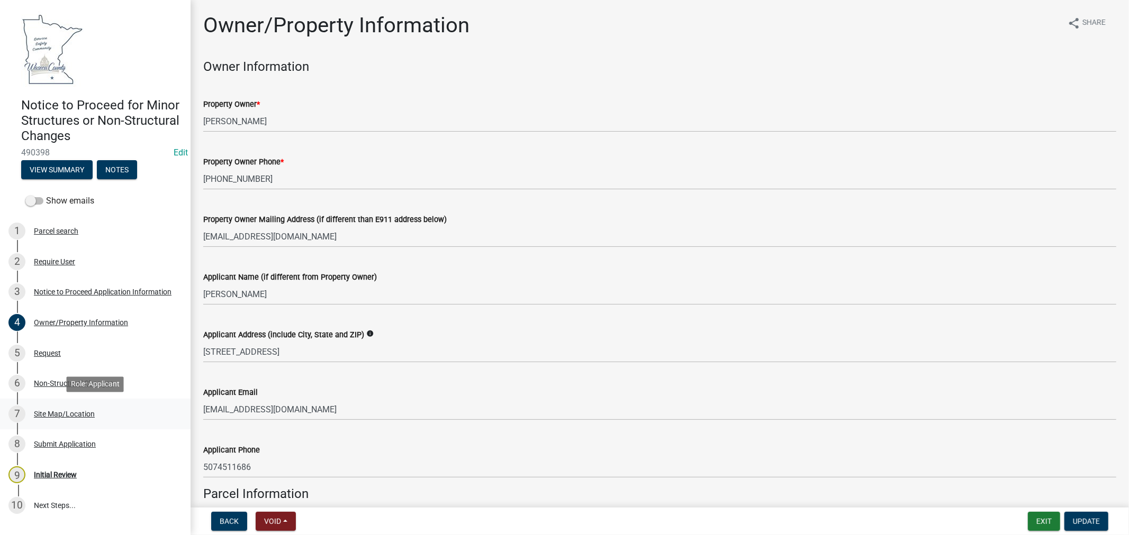
click at [62, 418] on div "7 Site Map/Location" at bounding box center [90, 414] width 165 height 17
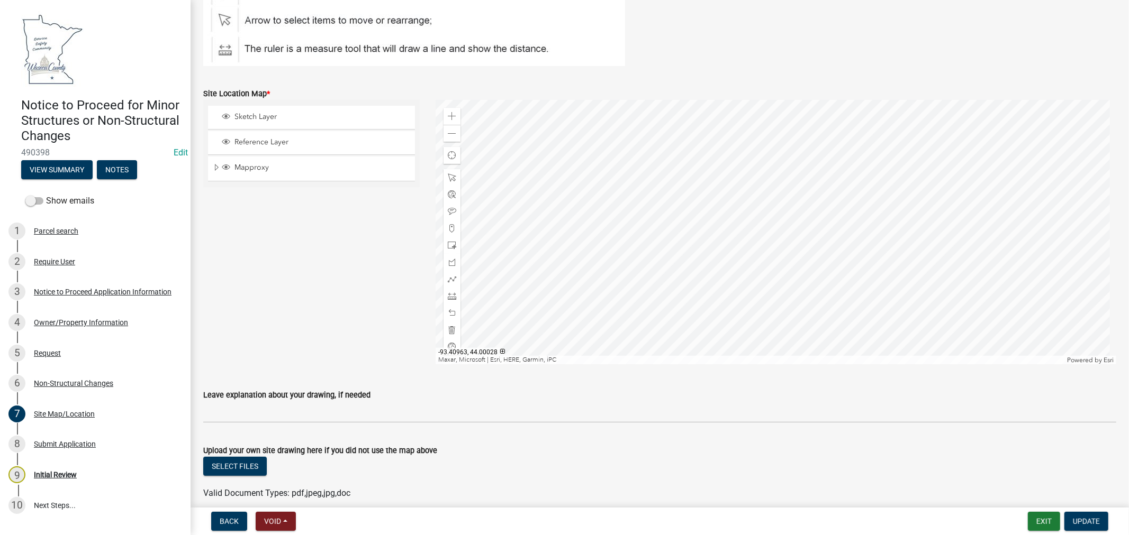
scroll to position [261, 0]
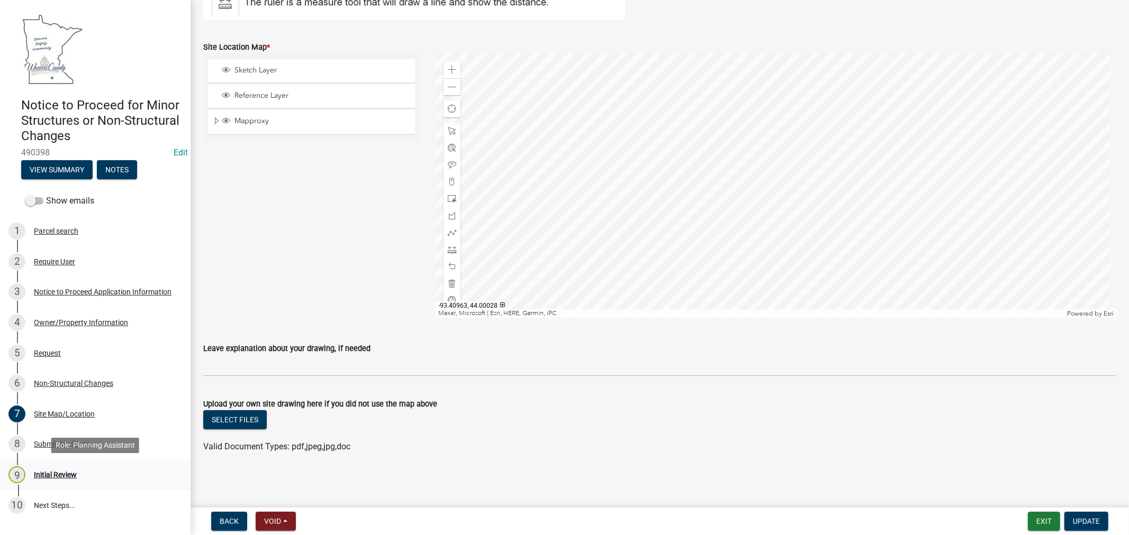
click at [48, 475] on div "Initial Review" at bounding box center [55, 474] width 43 height 7
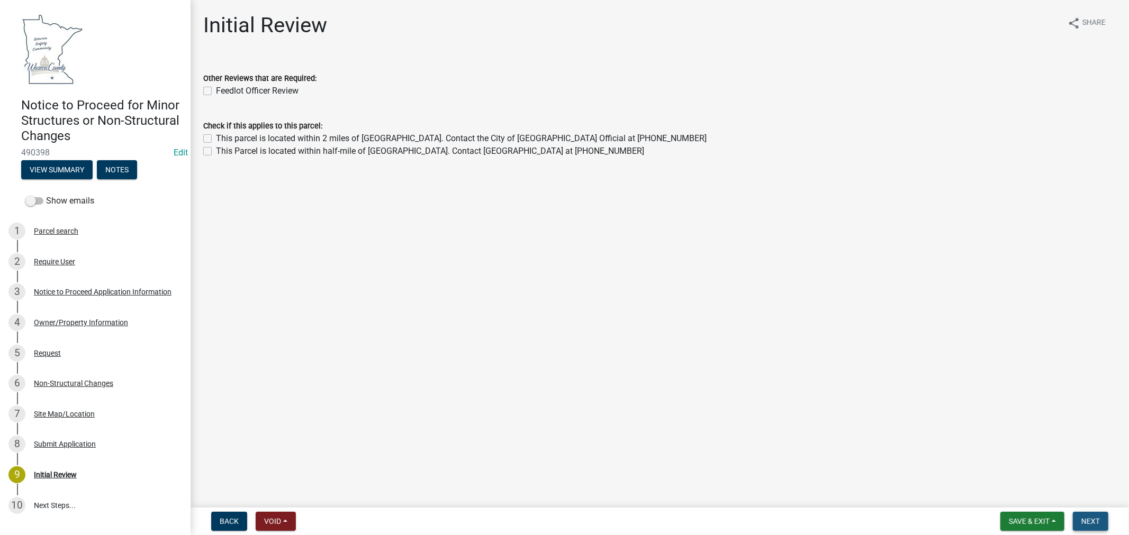
click at [1098, 524] on span "Next" at bounding box center [1090, 521] width 19 height 8
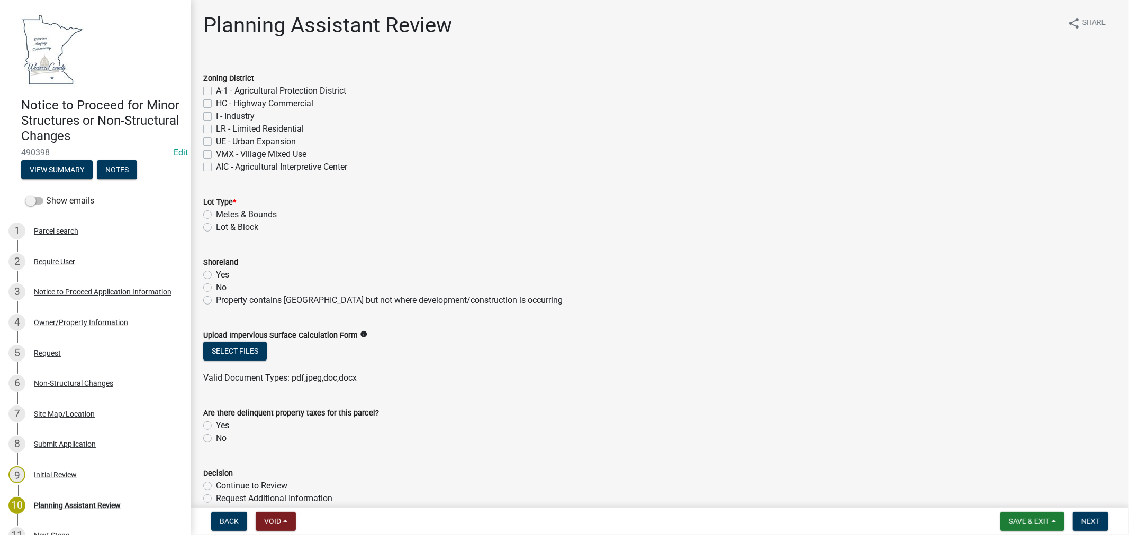
click at [216, 86] on label "A-1 - Agricultural Protection District" at bounding box center [281, 91] width 130 height 13
click at [216, 86] on input "A-1 - Agricultural Protection District" at bounding box center [219, 88] width 7 height 7
checkbox input "true"
checkbox input "false"
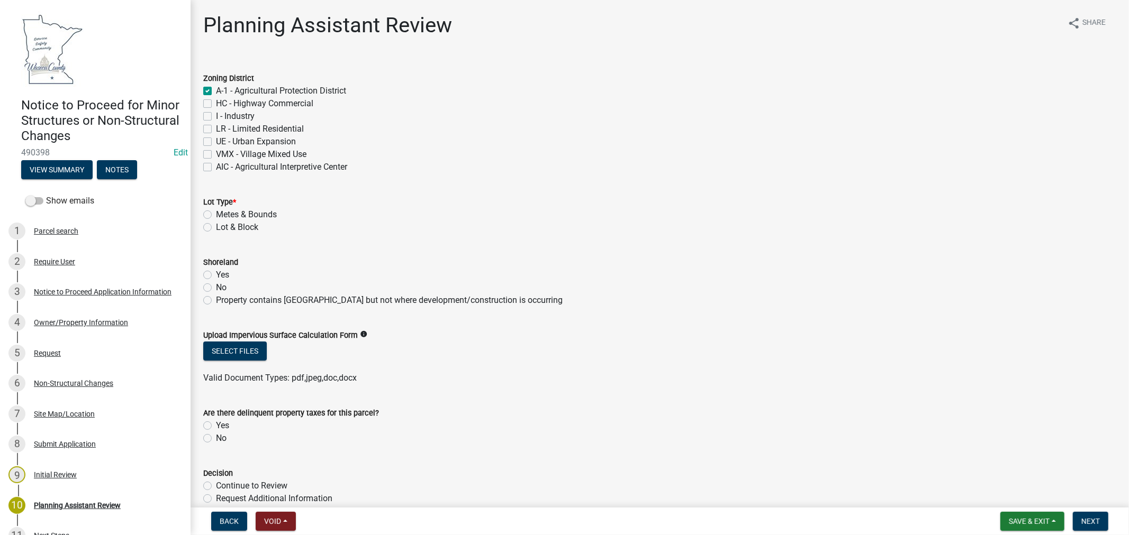
checkbox input "false"
click at [216, 213] on label "Metes & Bounds" at bounding box center [246, 214] width 61 height 13
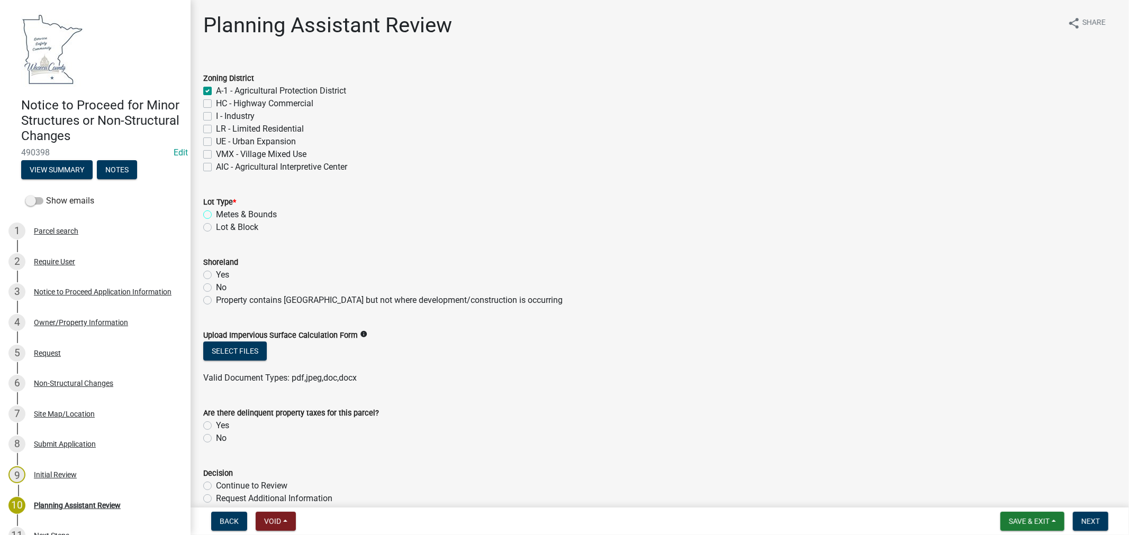
click at [216, 213] on input "Metes & Bounds" at bounding box center [219, 211] width 7 height 7
radio input "true"
click at [216, 288] on label "No" at bounding box center [221, 287] width 11 height 13
click at [216, 288] on input "No" at bounding box center [219, 284] width 7 height 7
radio input "true"
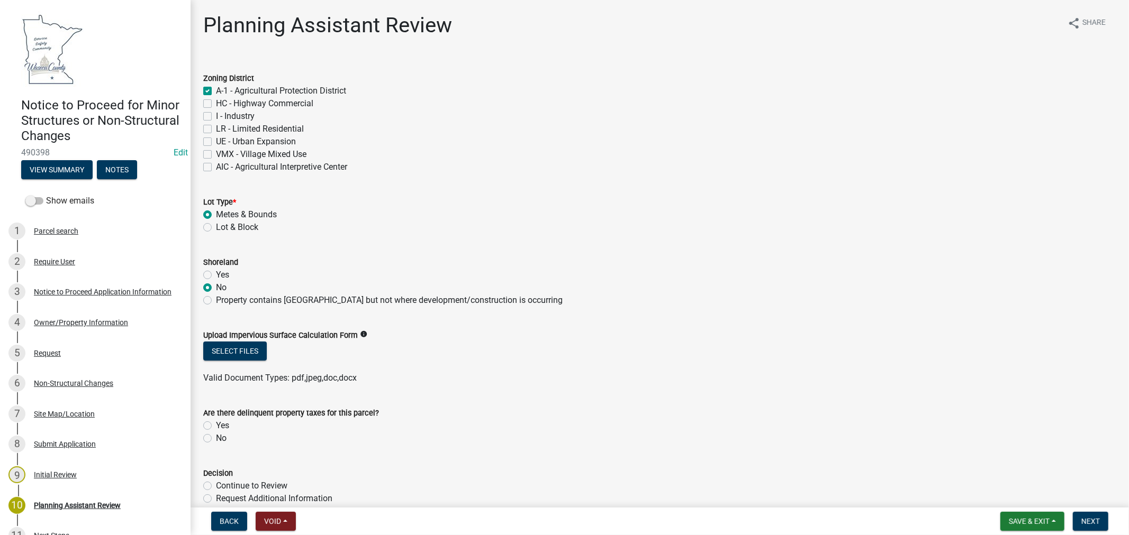
scroll to position [59, 0]
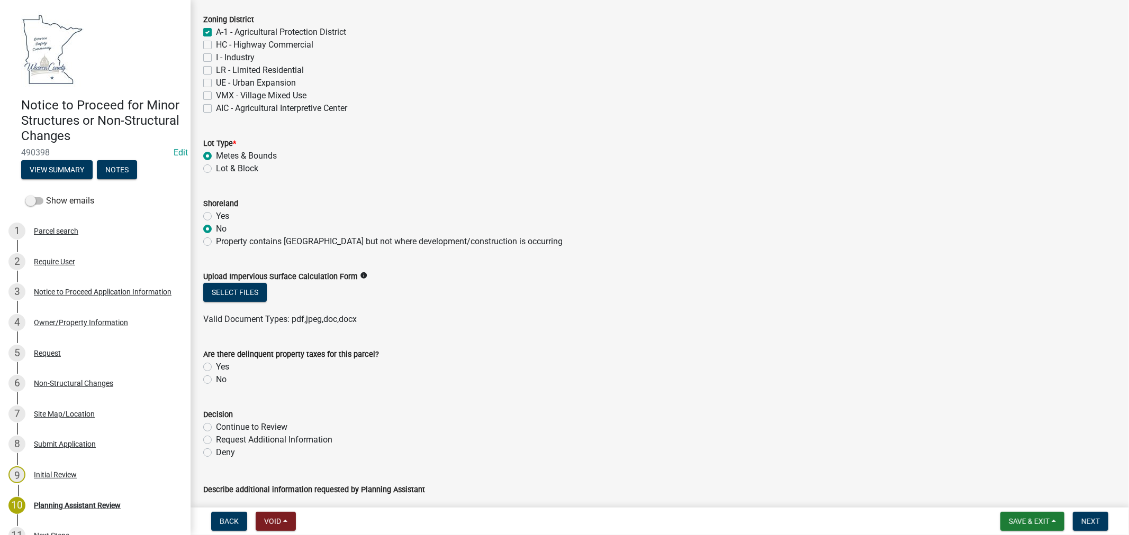
click at [216, 379] on label "No" at bounding box center [221, 380] width 11 height 13
click at [216, 379] on input "No" at bounding box center [219, 377] width 7 height 7
radio input "true"
click at [216, 431] on label "Continue to Review" at bounding box center [251, 427] width 71 height 13
click at [216, 428] on input "Continue to Review" at bounding box center [219, 424] width 7 height 7
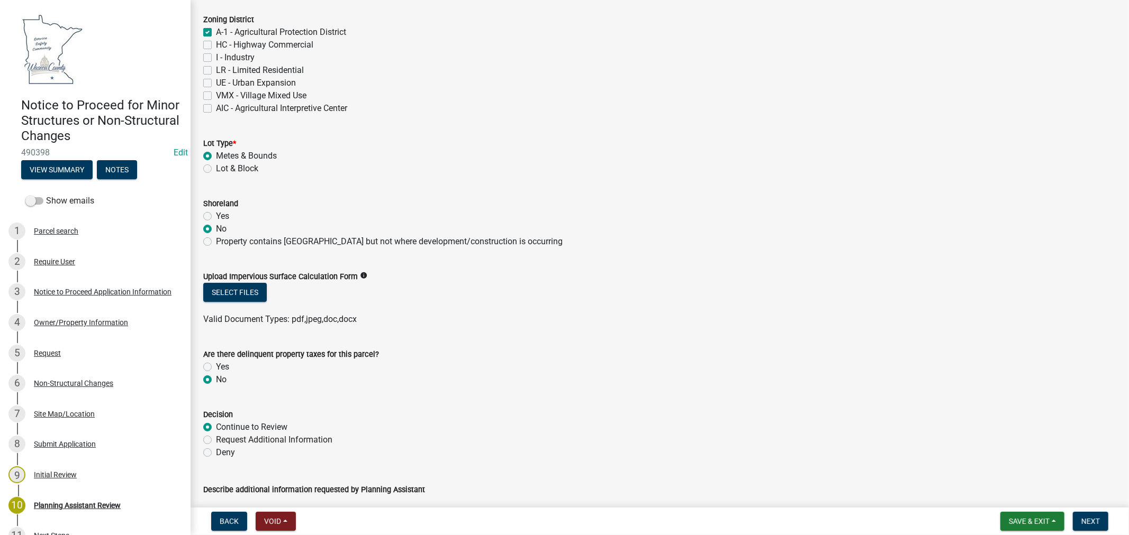
radio input "true"
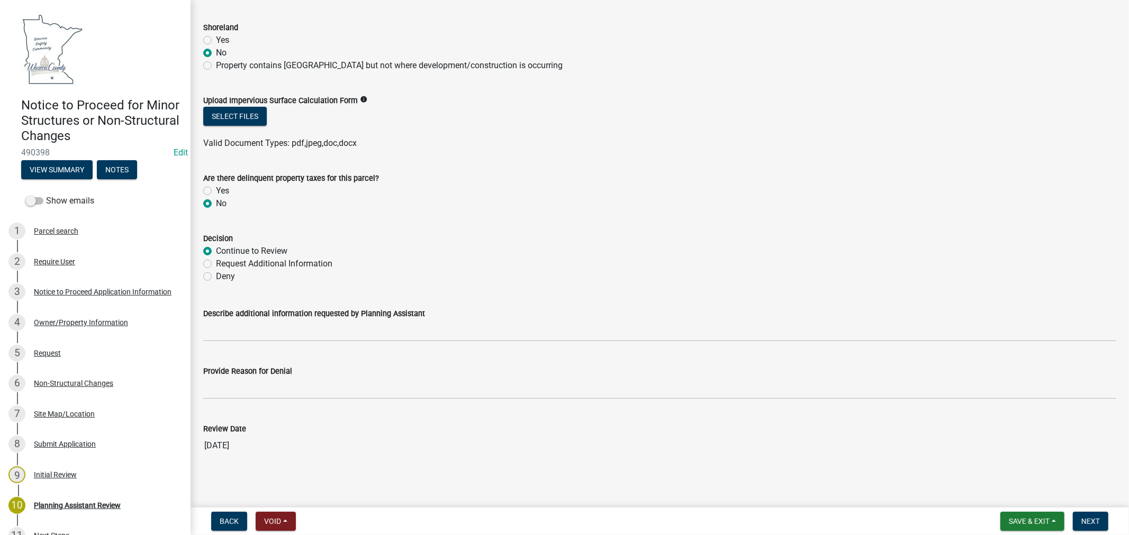
scroll to position [237, 0]
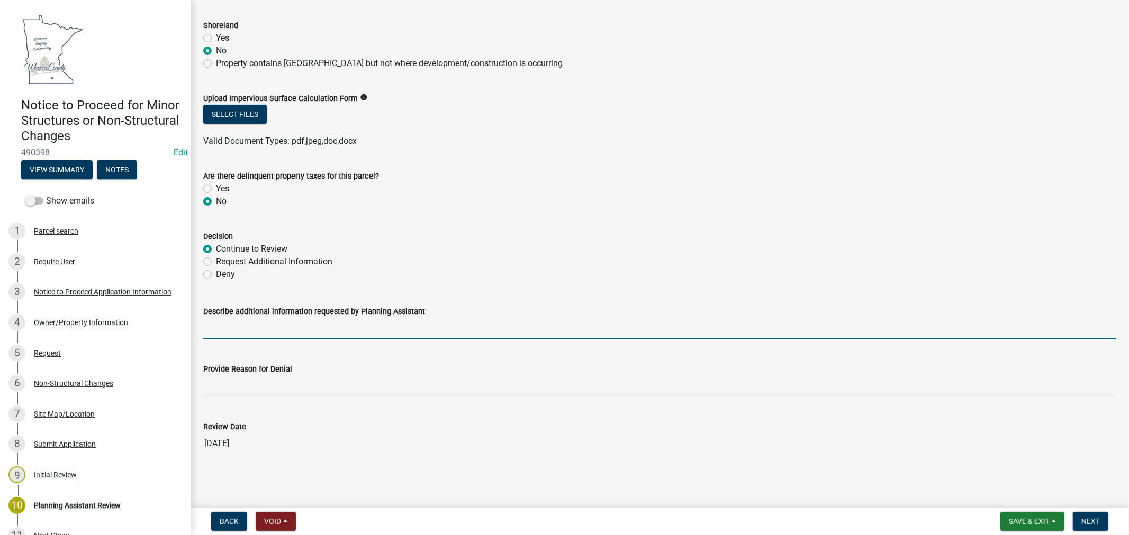
click at [249, 325] on input "Describe additional information requested by Planning Assistant" at bounding box center [659, 329] width 913 height 22
type input "contract with property owners signature"
click at [1045, 517] on span "Save & Exit" at bounding box center [1029, 521] width 41 height 8
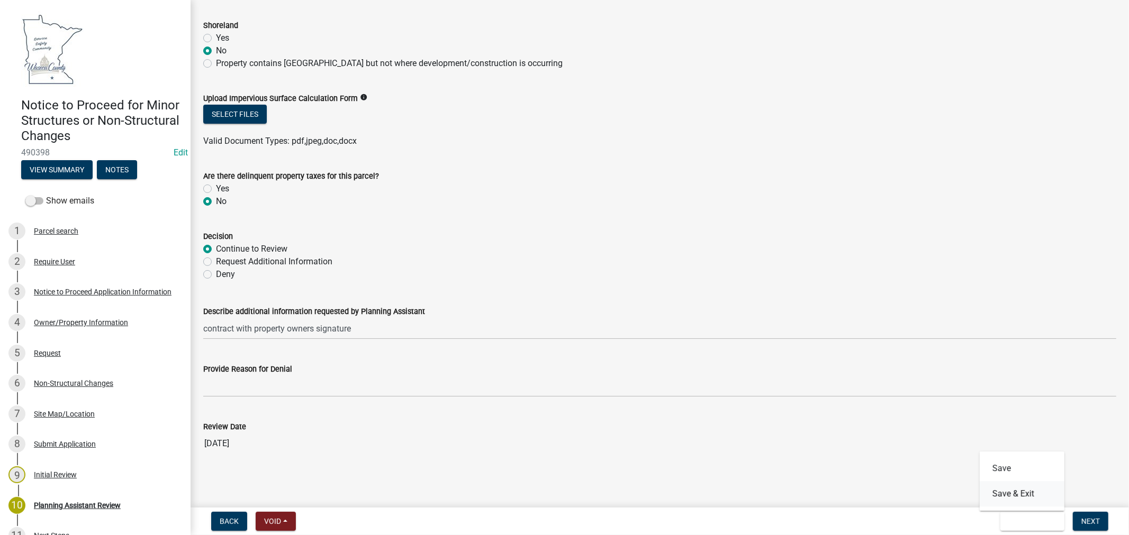
click at [1032, 500] on button "Save & Exit" at bounding box center [1021, 494] width 85 height 25
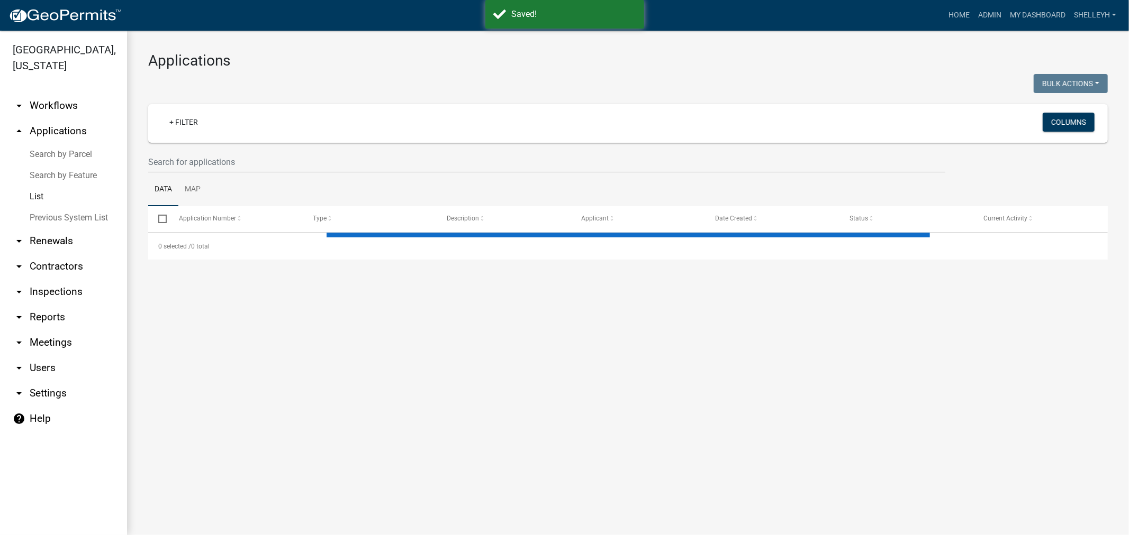
select select "1: 25"
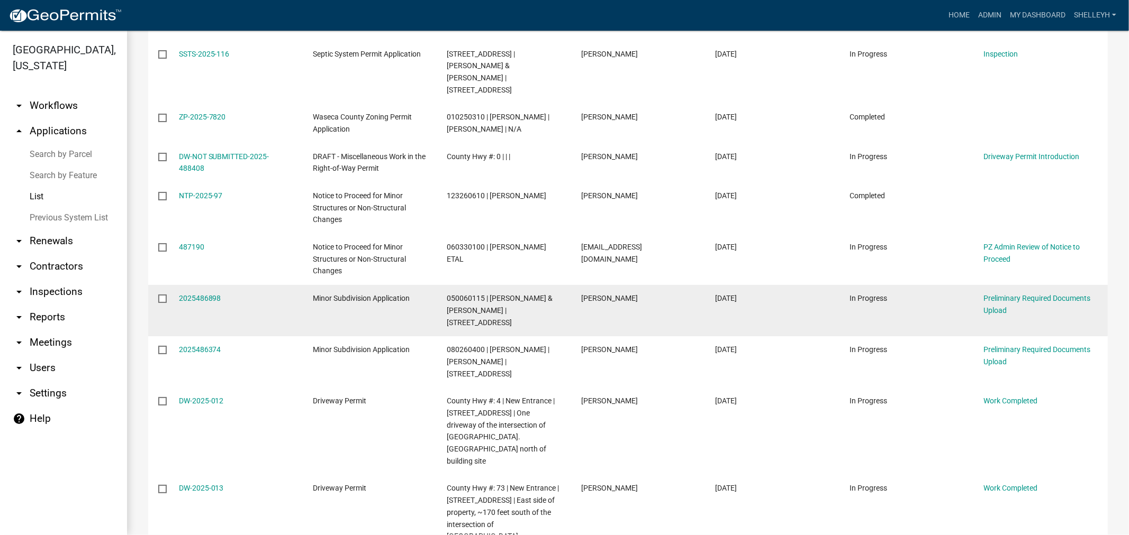
scroll to position [940, 0]
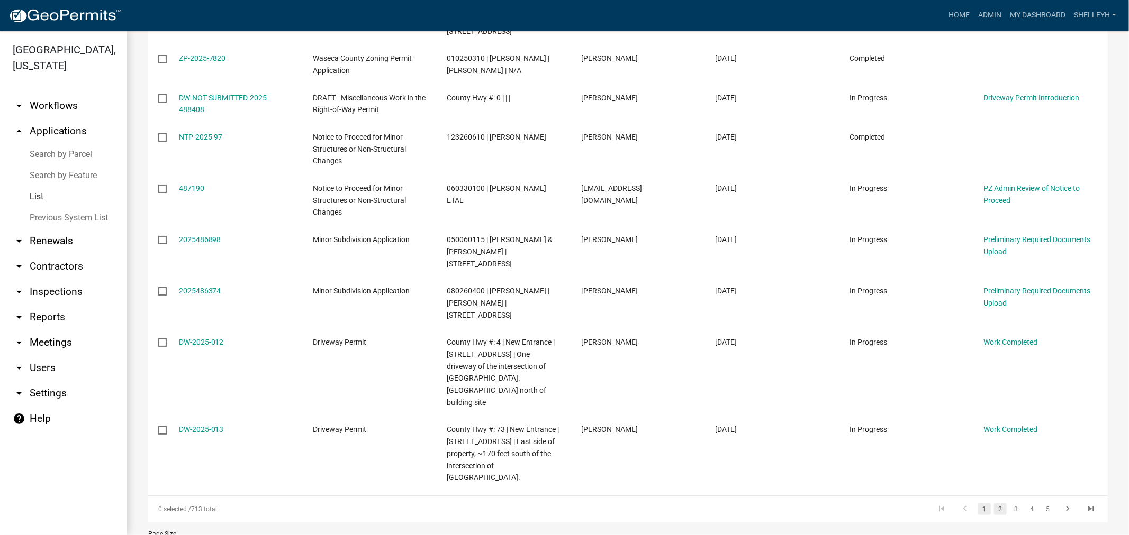
click at [994, 504] on link "2" at bounding box center [1000, 510] width 13 height 12
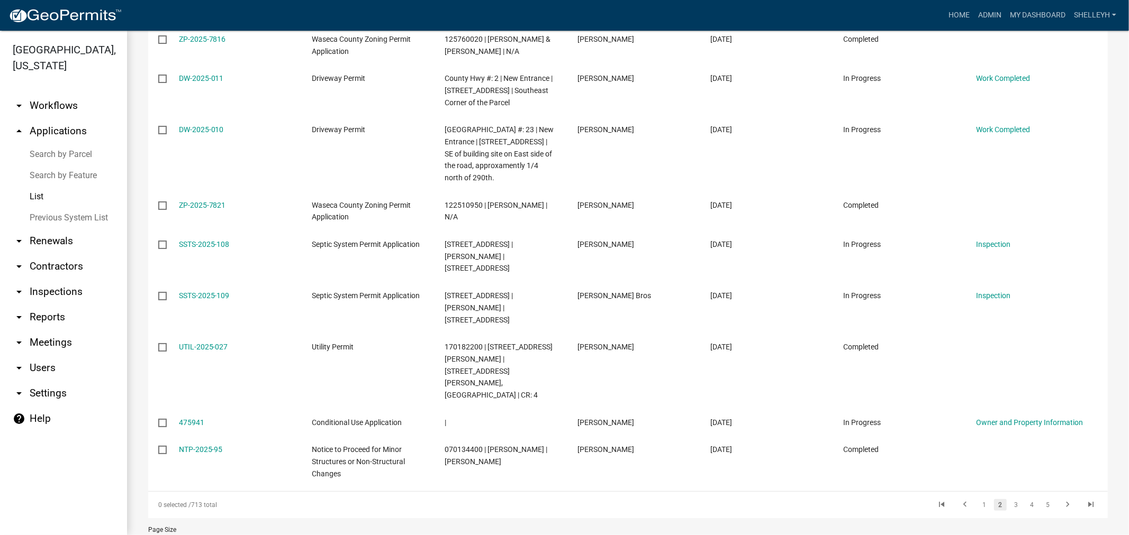
scroll to position [885, 0]
click at [978, 499] on link "1" at bounding box center [984, 505] width 13 height 12
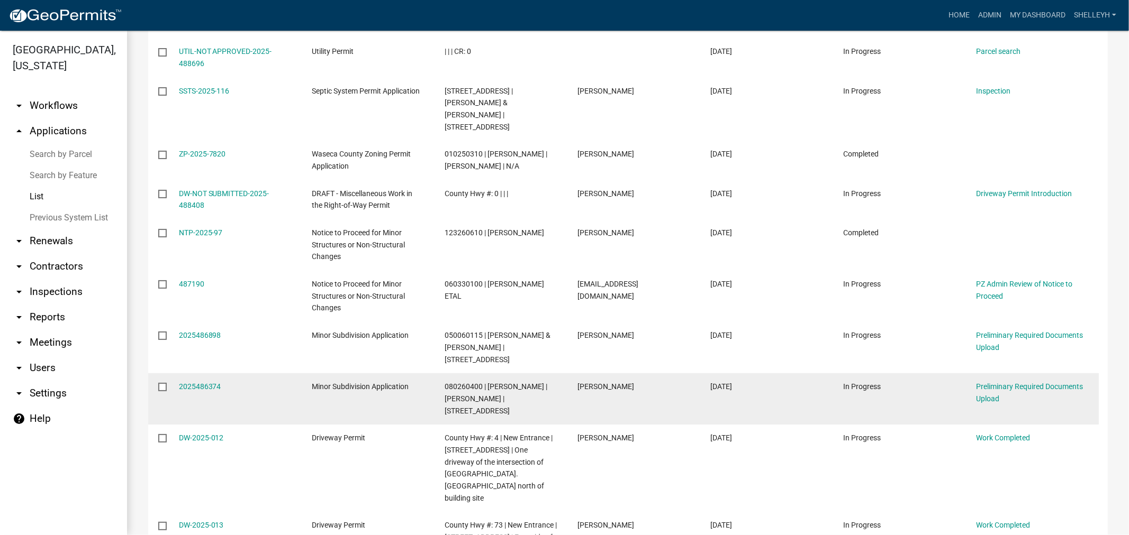
scroll to position [956, 0]
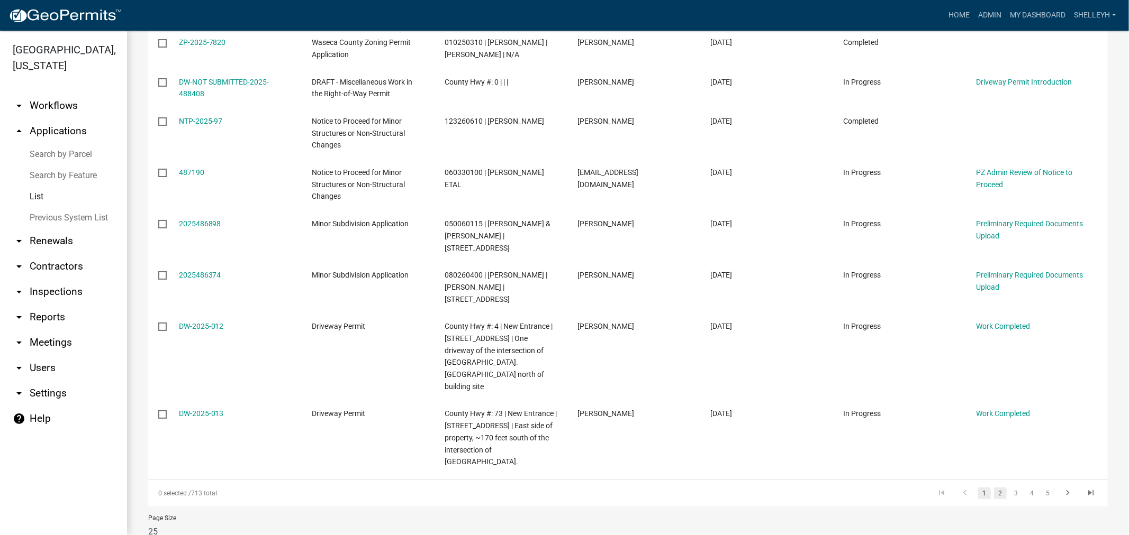
click at [994, 488] on link "2" at bounding box center [1000, 494] width 13 height 12
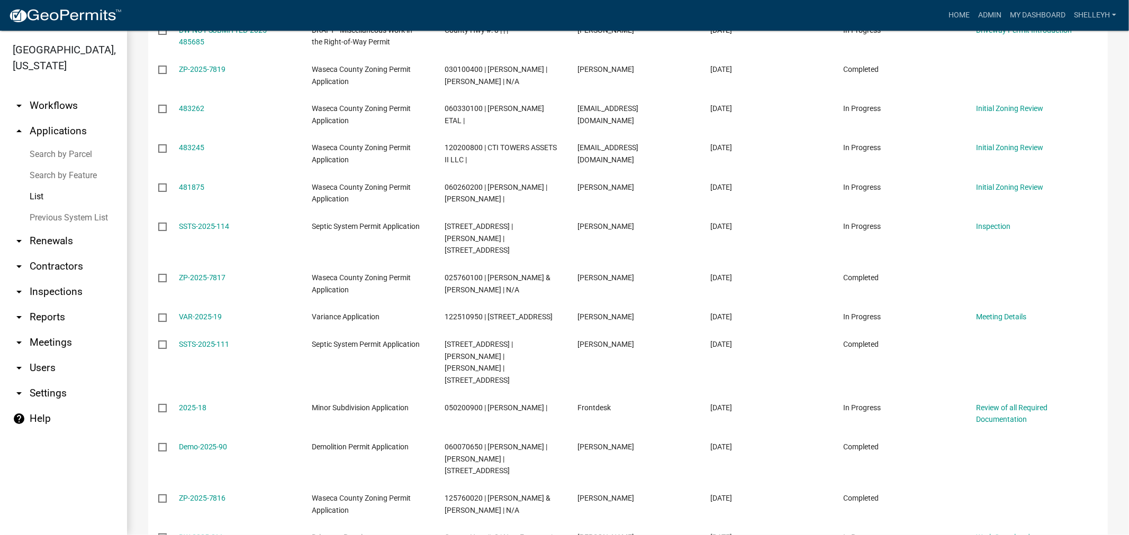
scroll to position [414, 0]
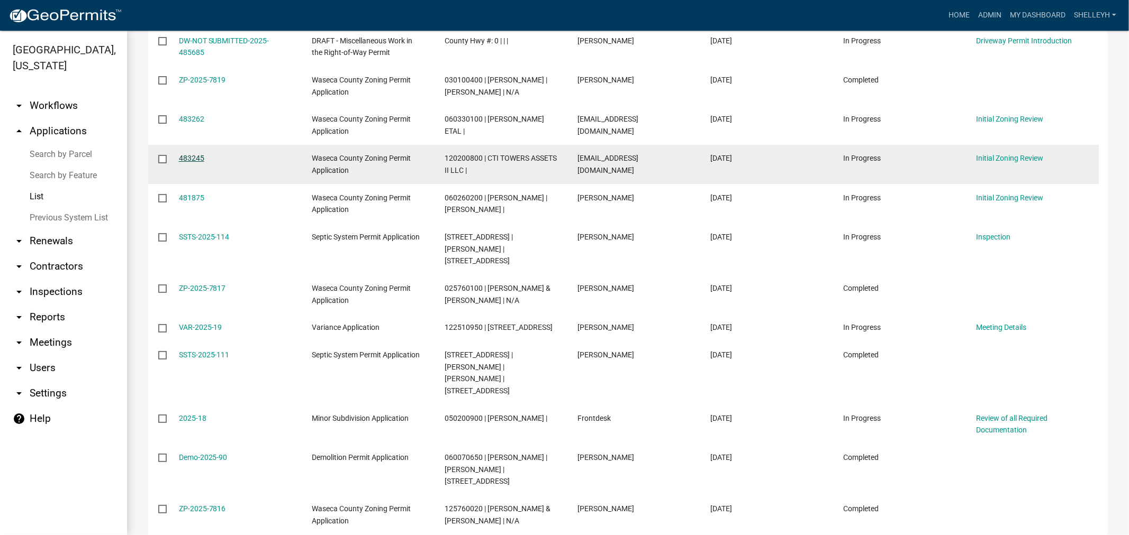
click at [192, 157] on link "483245" at bounding box center [191, 158] width 25 height 8
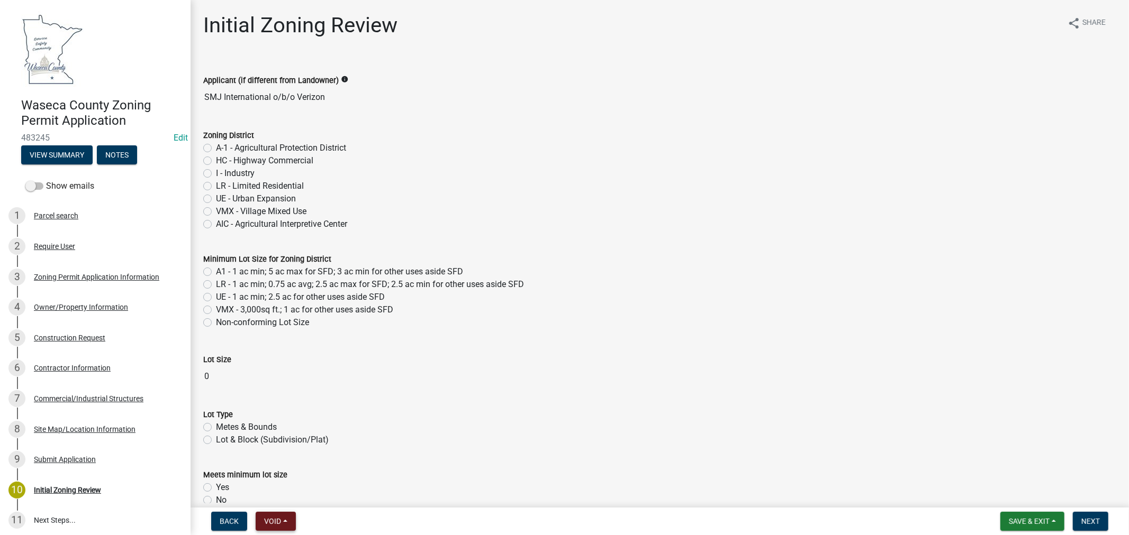
click at [270, 522] on span "Void" at bounding box center [272, 521] width 17 height 8
click at [275, 494] on button "Void" at bounding box center [298, 494] width 85 height 25
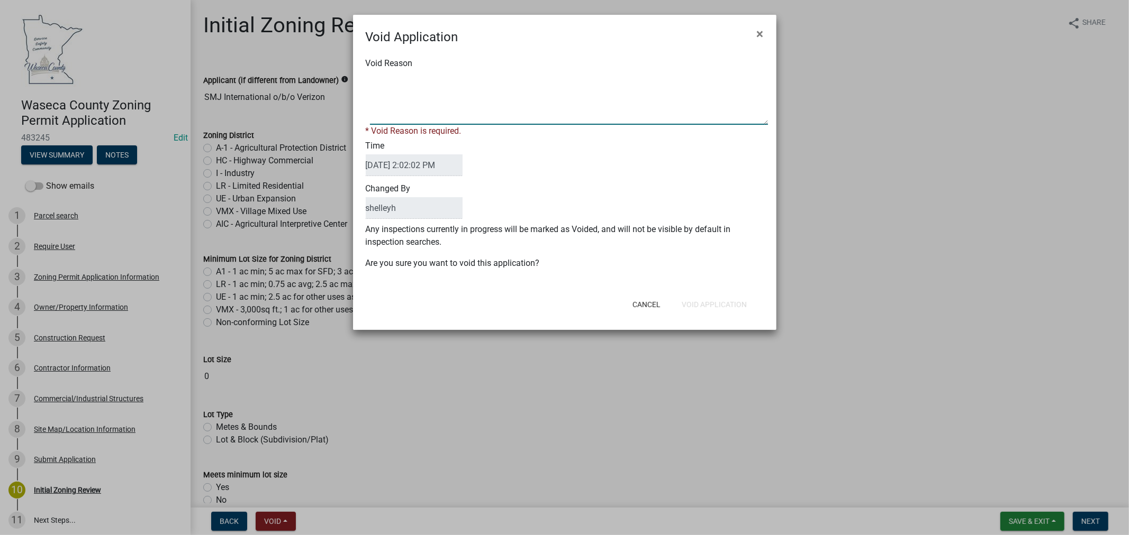
click at [443, 105] on textarea "Void Reason" at bounding box center [569, 98] width 398 height 53
type textarea "see NTP-2025-99"
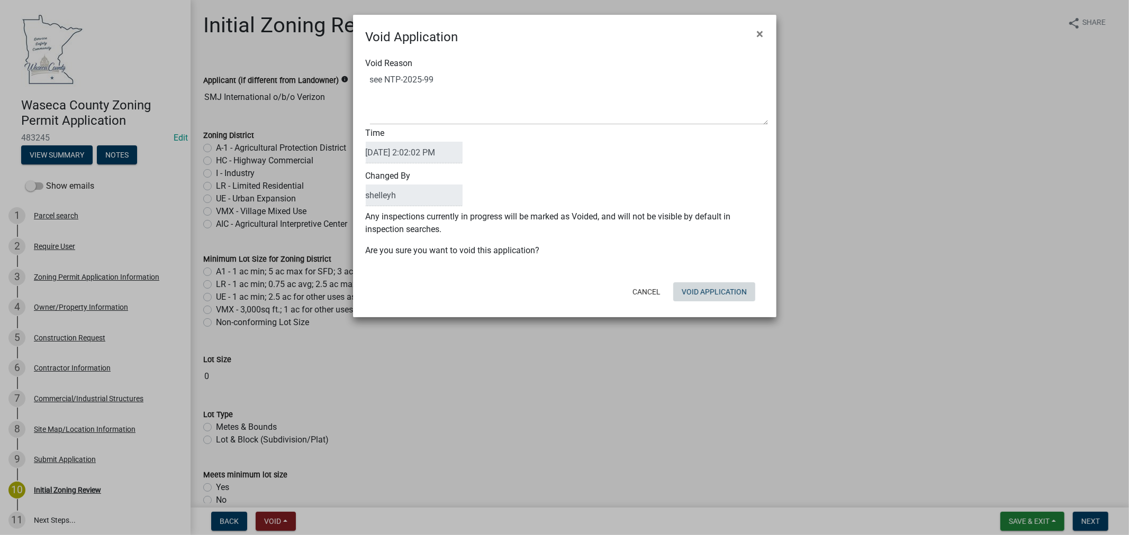
click at [701, 304] on div "Cancel Void Application" at bounding box center [633, 292] width 261 height 28
click at [722, 292] on button "Void Application" at bounding box center [714, 292] width 82 height 19
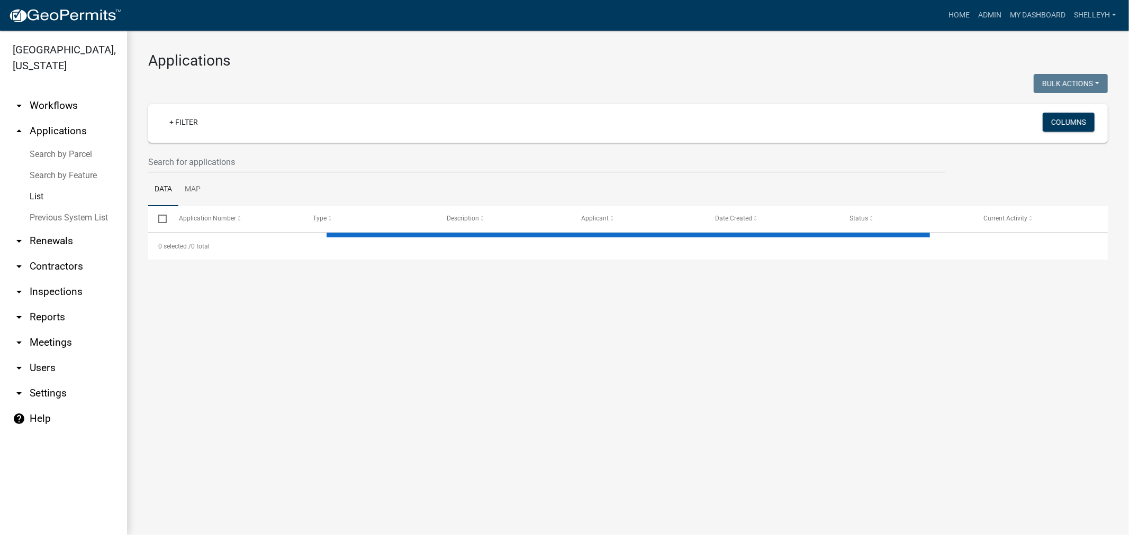
select select "1: 25"
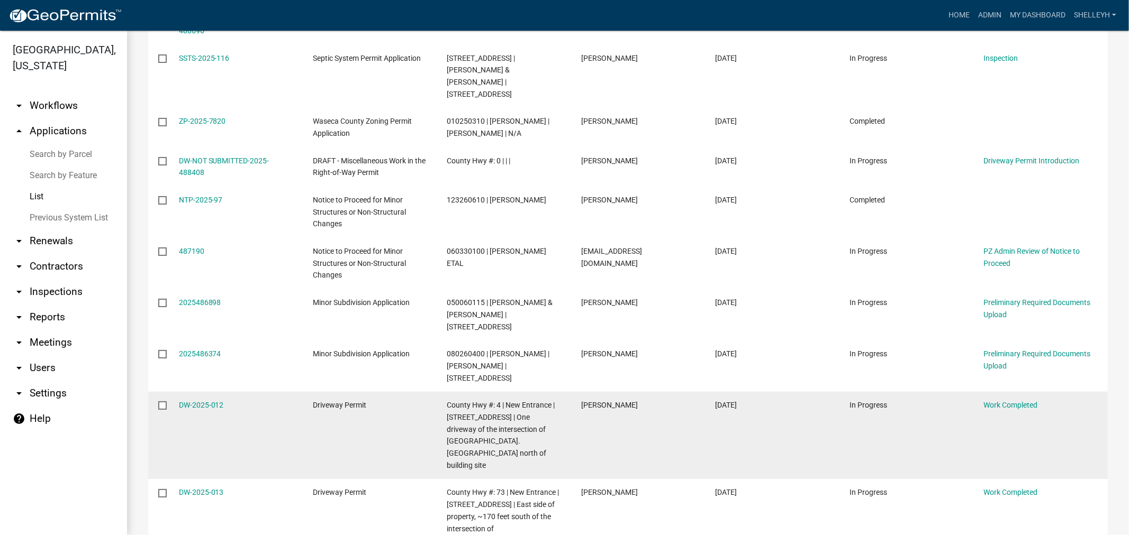
scroll to position [944, 0]
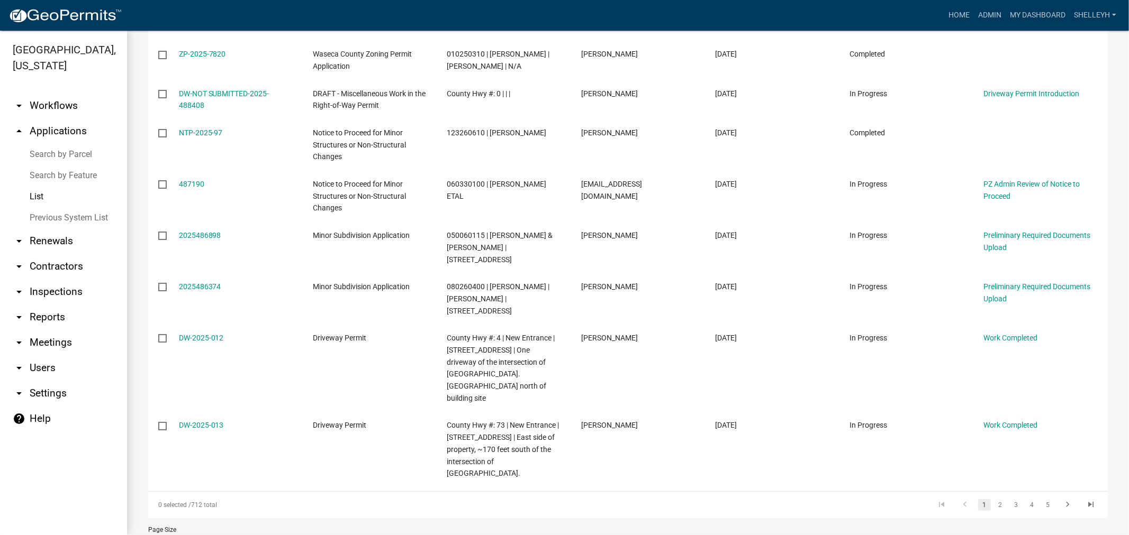
click at [992, 496] on li "2" at bounding box center [1000, 505] width 16 height 18
click at [994, 499] on link "2" at bounding box center [1000, 505] width 13 height 12
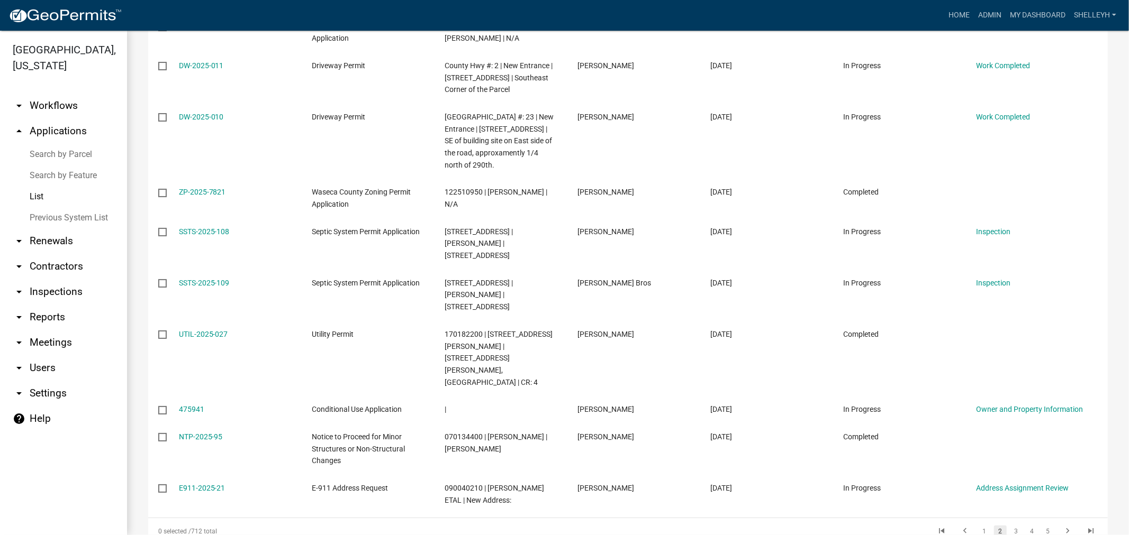
scroll to position [885, 0]
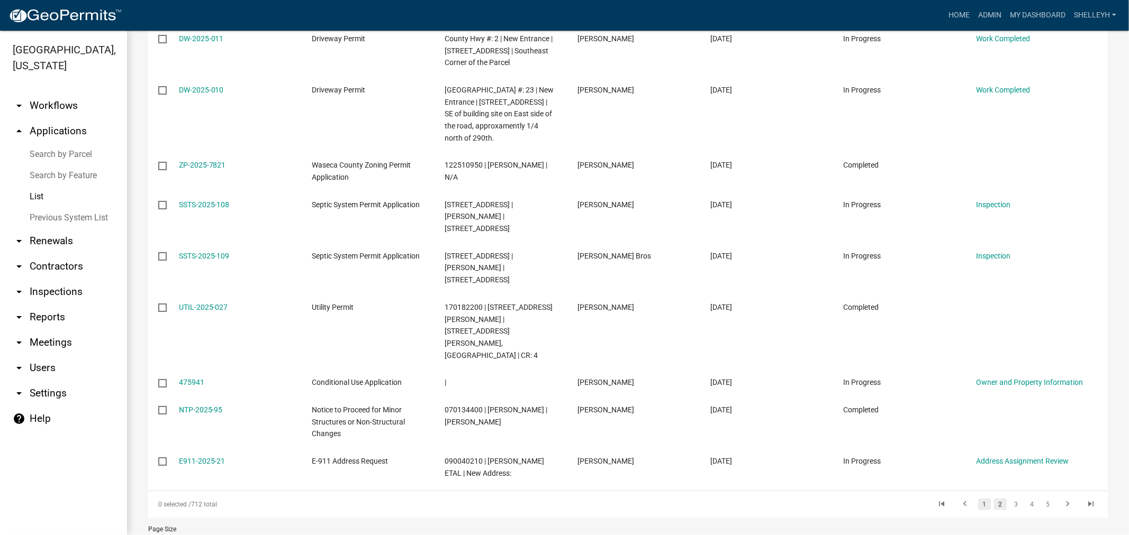
click at [978, 499] on link "1" at bounding box center [984, 505] width 13 height 12
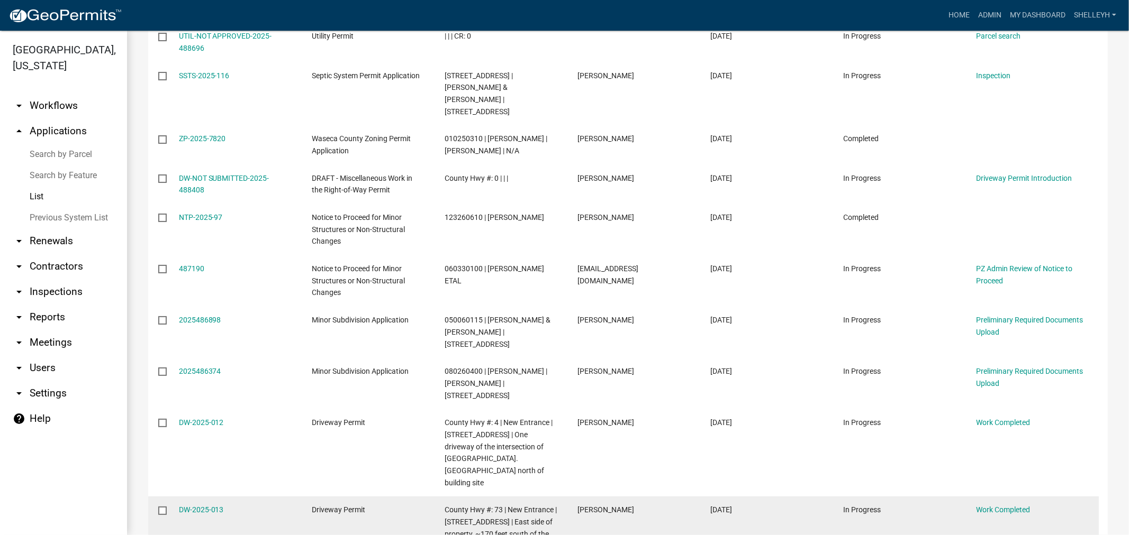
scroll to position [956, 0]
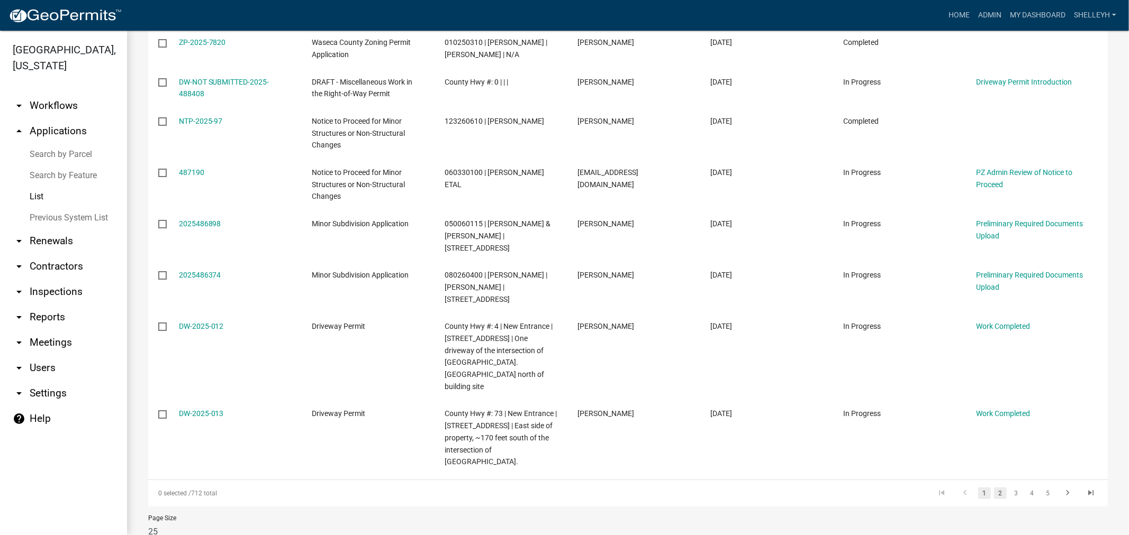
click at [994, 488] on link "2" at bounding box center [1000, 494] width 13 height 12
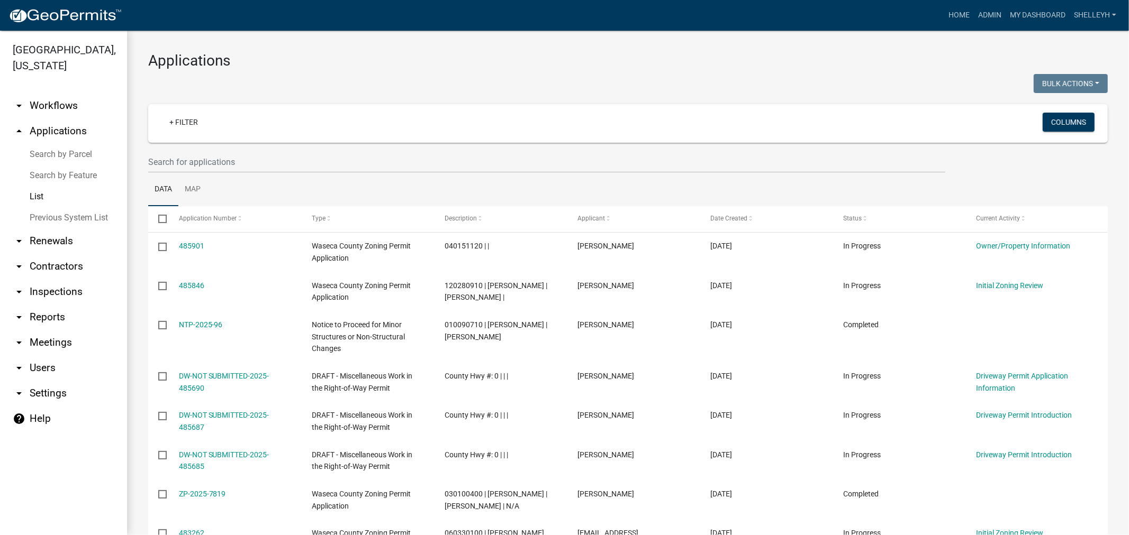
scroll to position [176, 0]
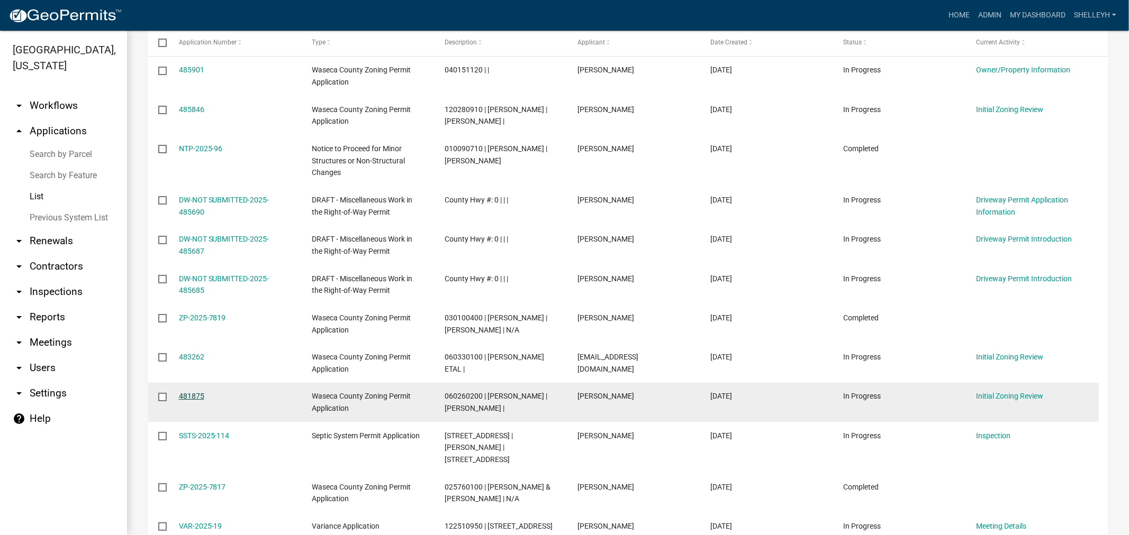
click at [198, 397] on link "481875" at bounding box center [191, 396] width 25 height 8
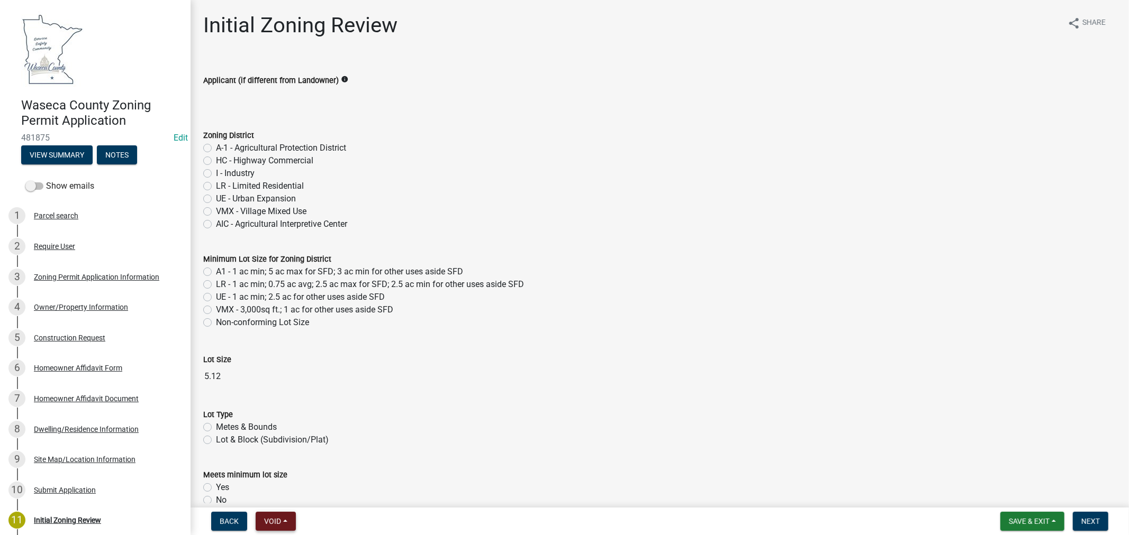
click at [269, 528] on button "Void" at bounding box center [276, 521] width 40 height 19
click at [288, 493] on button "Void" at bounding box center [298, 494] width 85 height 25
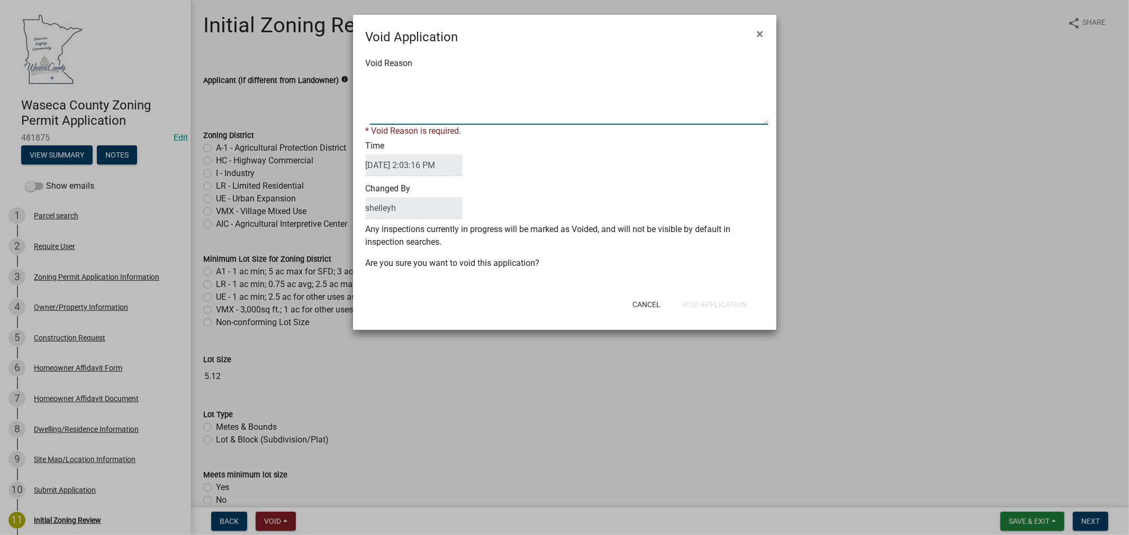
click at [409, 99] on textarea "Void Reason" at bounding box center [569, 98] width 398 height 53
type textarea "see NTP-2025-98"
click at [716, 304] on div "Cancel Void Application" at bounding box center [633, 305] width 261 height 28
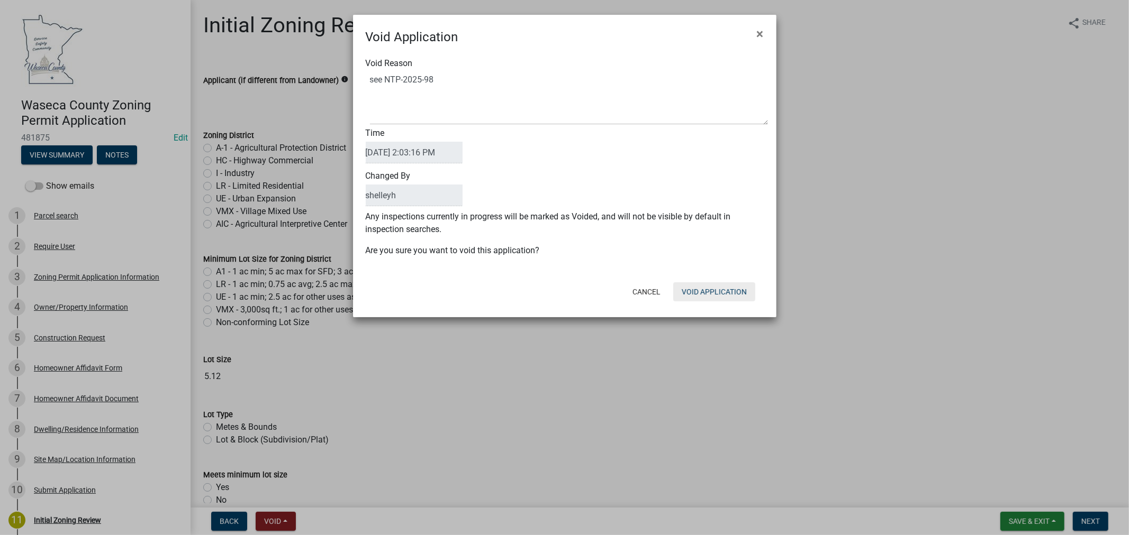
click at [713, 291] on button "Void Application" at bounding box center [714, 292] width 82 height 19
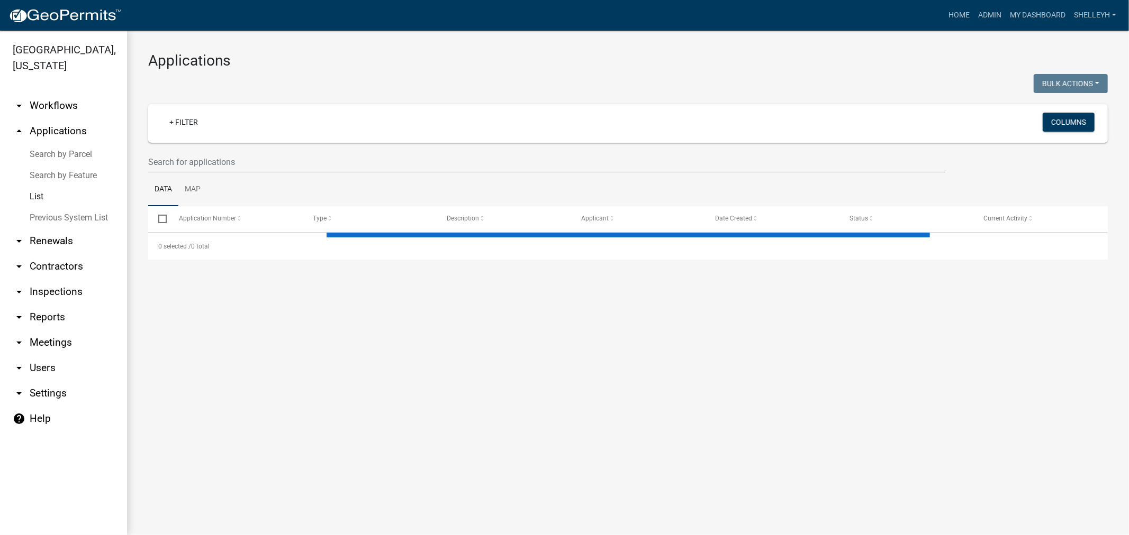
select select "1: 25"
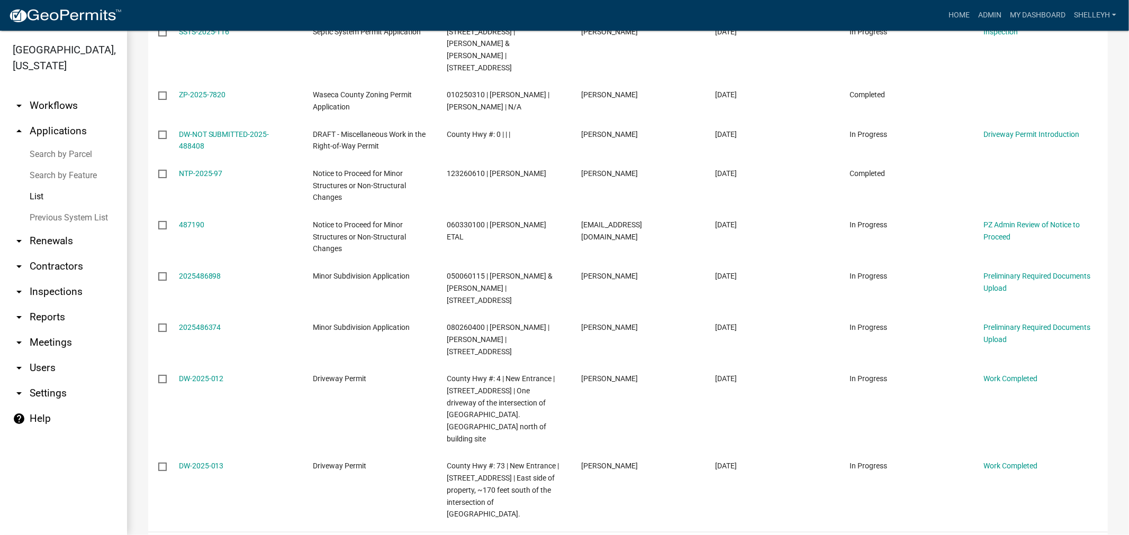
scroll to position [944, 0]
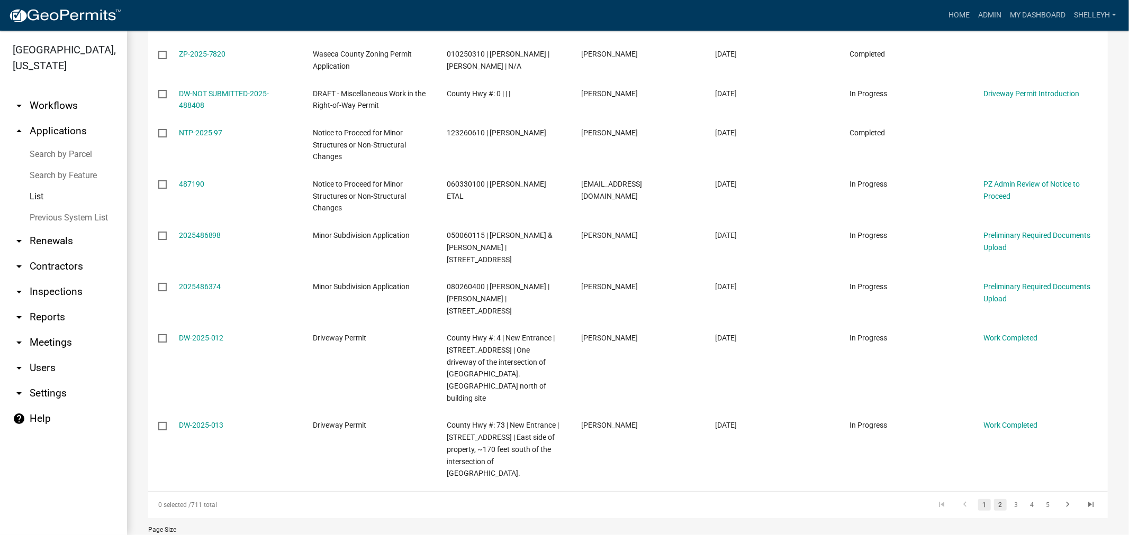
click at [994, 499] on link "2" at bounding box center [1000, 505] width 13 height 12
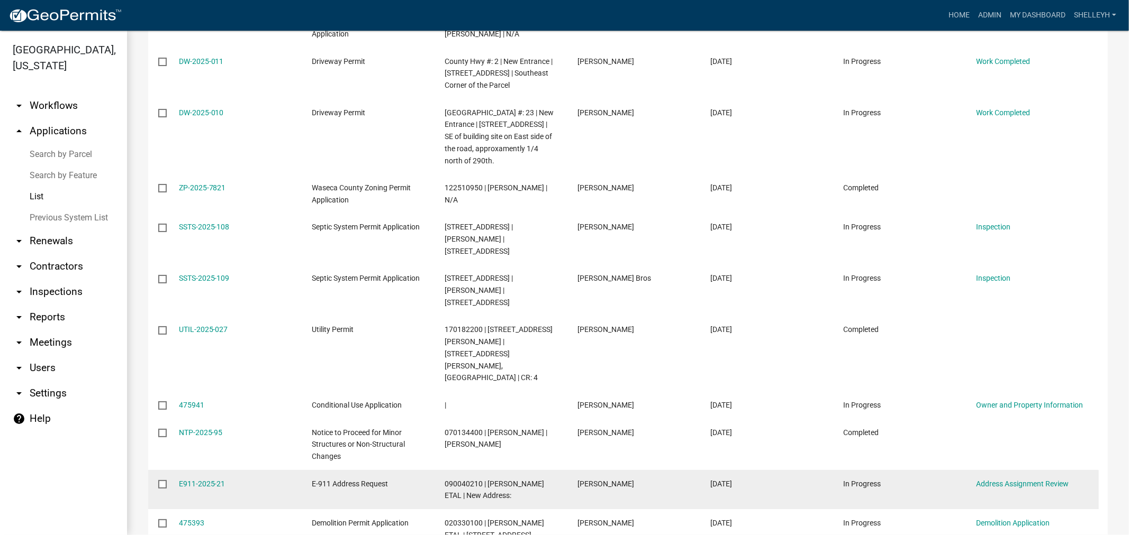
scroll to position [882, 0]
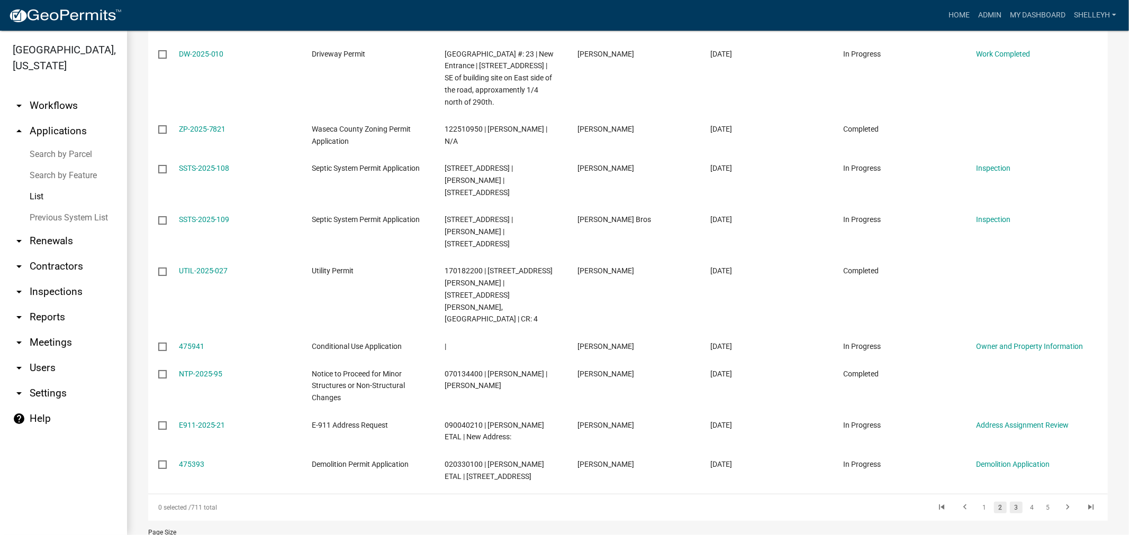
click at [1010, 502] on link "3" at bounding box center [1016, 508] width 13 height 12
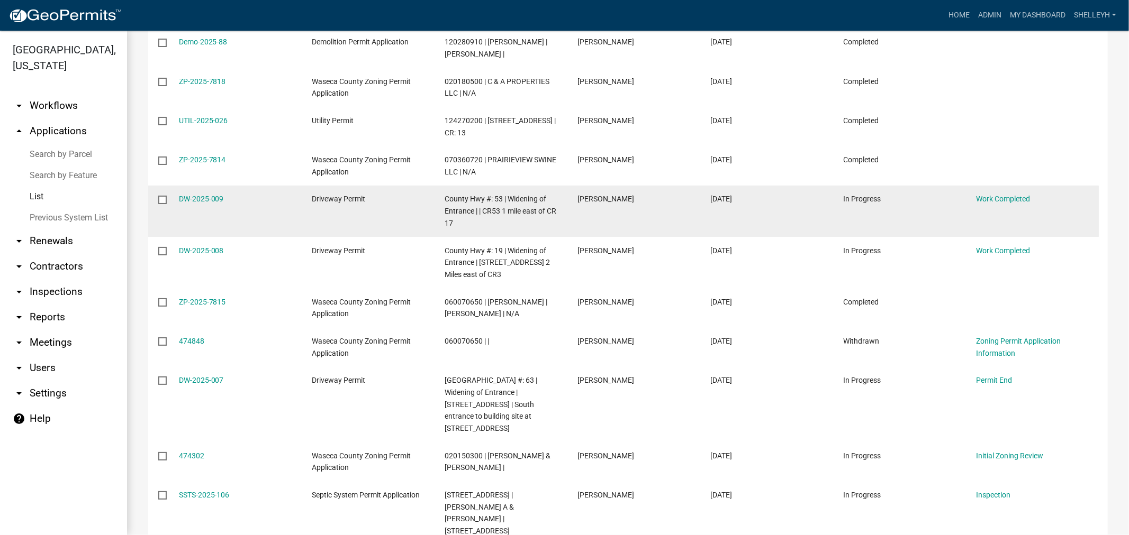
scroll to position [294, 0]
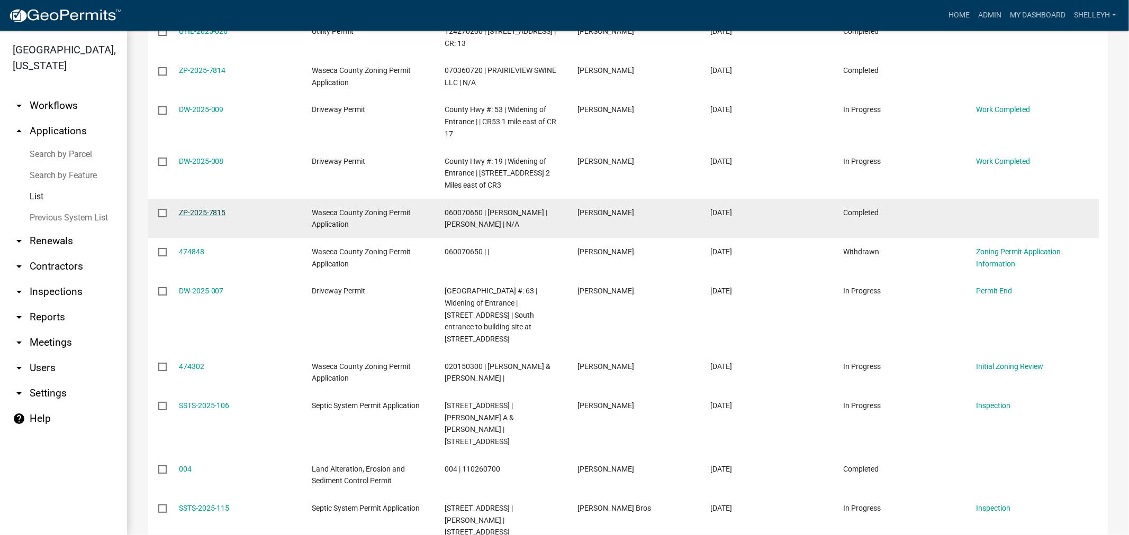
drag, startPoint x: 240, startPoint y: 223, endPoint x: 178, endPoint y: 224, distance: 61.9
click at [179, 219] on div "ZP-2025-7815" at bounding box center [235, 213] width 113 height 12
copy link "ZP-2025-7815"
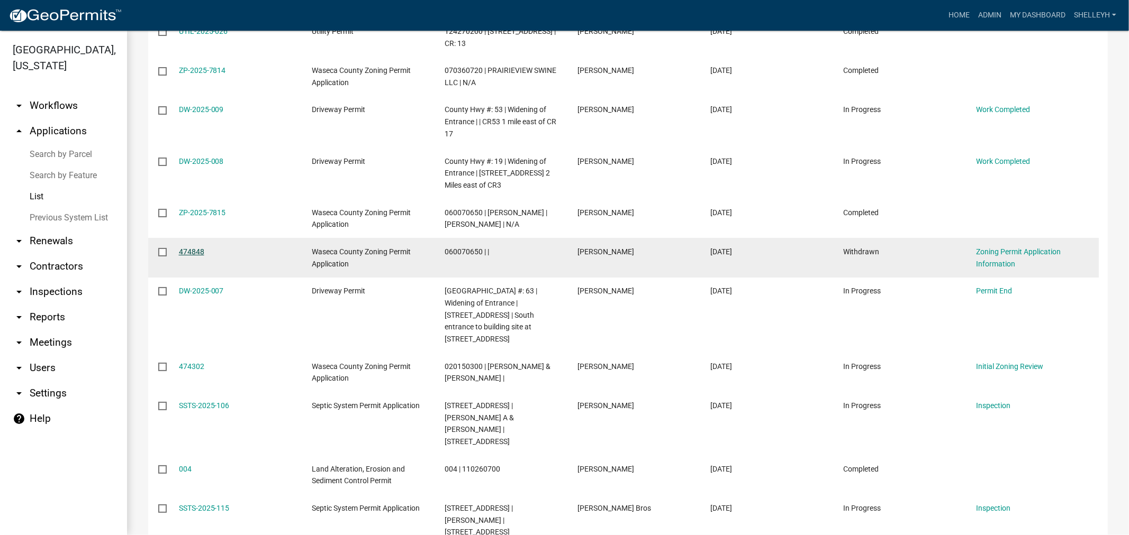
click at [186, 256] on link "474848" at bounding box center [191, 252] width 25 height 8
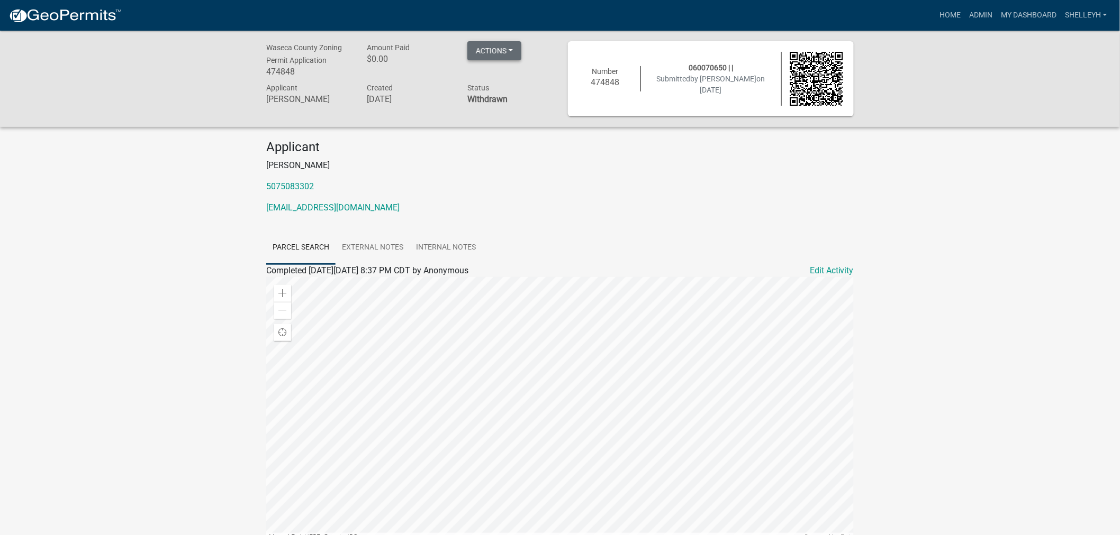
click at [495, 48] on button "Actions" at bounding box center [494, 50] width 54 height 19
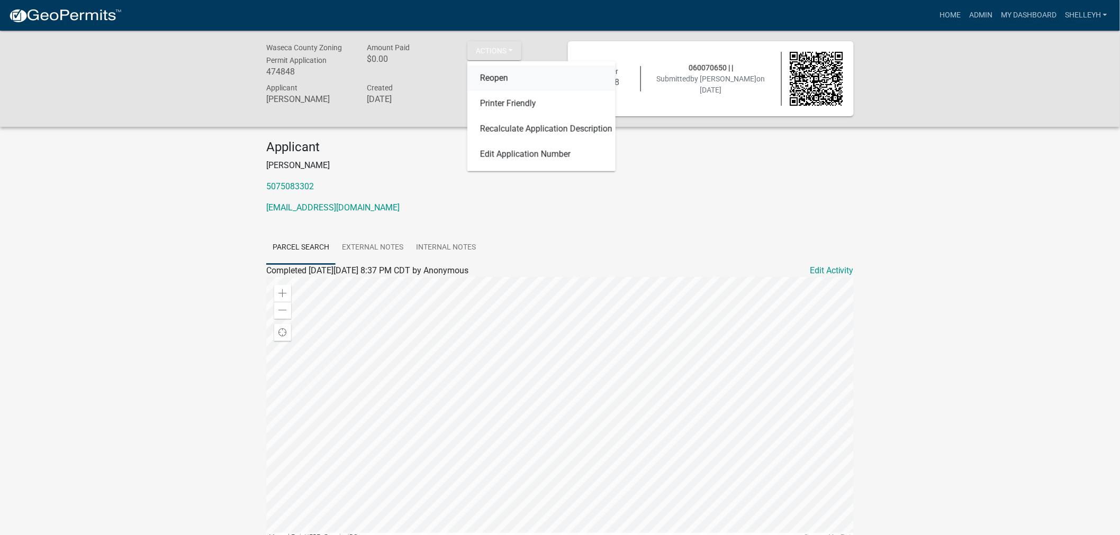
click at [501, 81] on link "Reopen" at bounding box center [541, 78] width 148 height 25
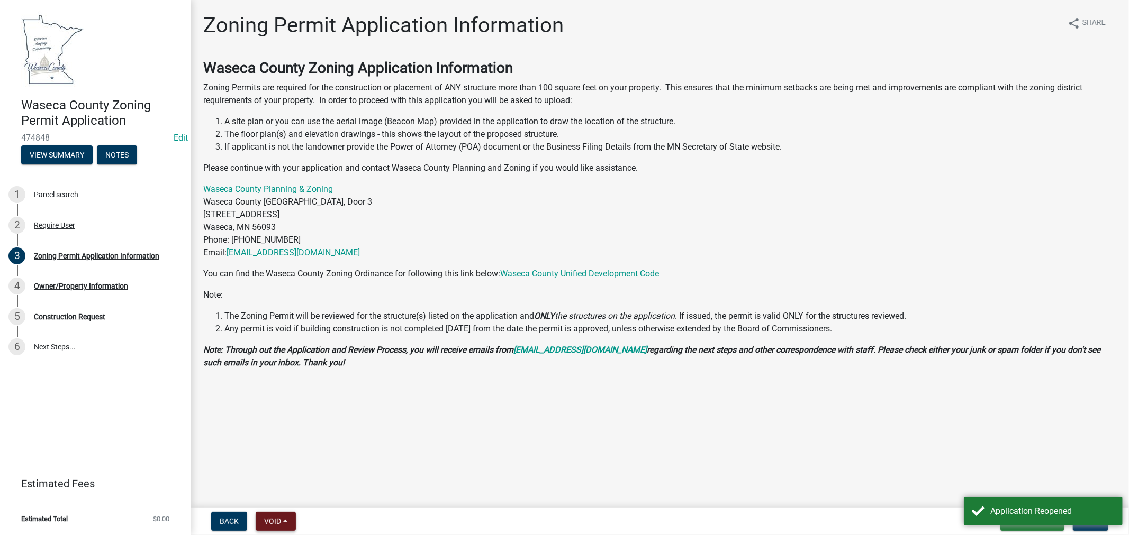
click at [264, 520] on span "Void" at bounding box center [272, 521] width 17 height 8
click at [274, 499] on button "Void" at bounding box center [298, 494] width 85 height 25
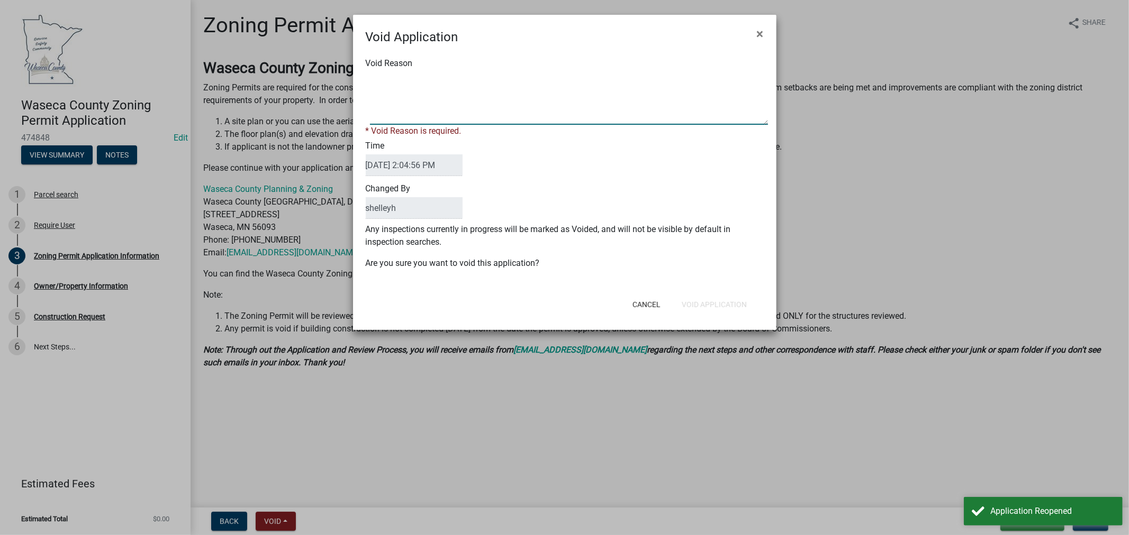
click at [402, 115] on textarea "Void Reason" at bounding box center [569, 98] width 398 height 53
paste textarea "ZP-2025-7815"
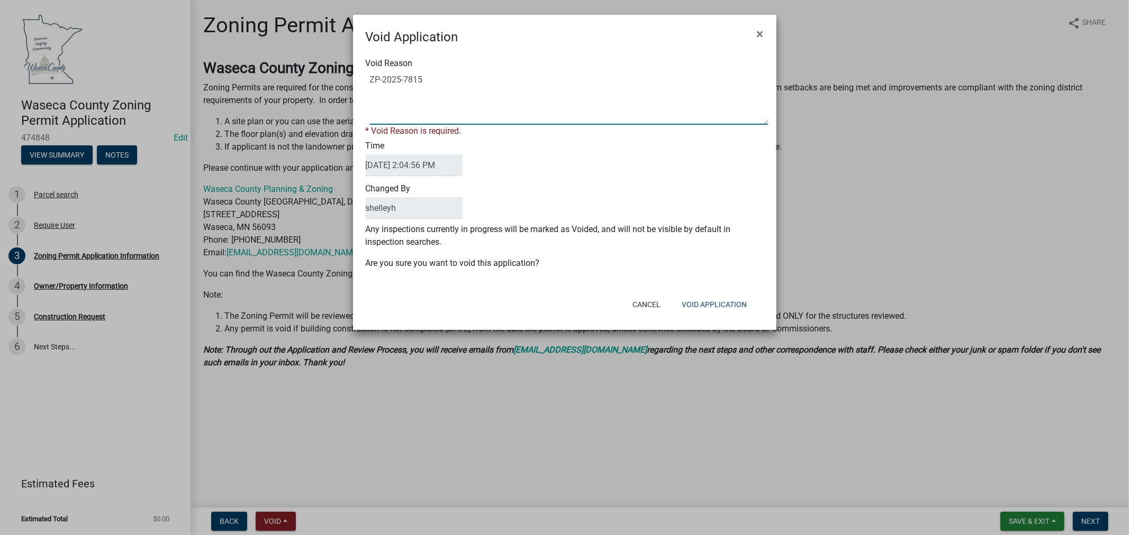
click at [368, 77] on span at bounding box center [565, 98] width 398 height 53
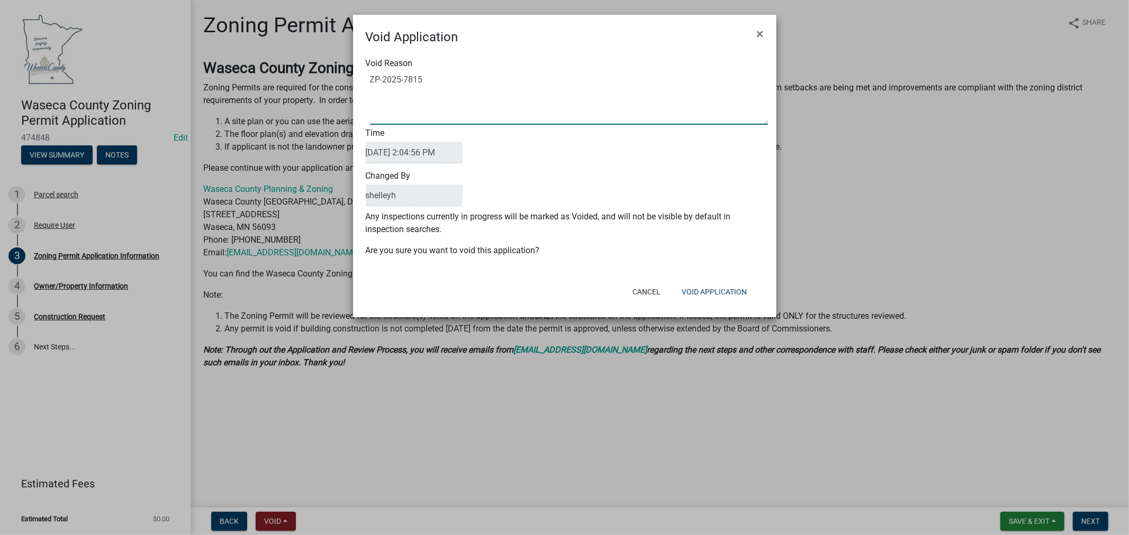
click at [372, 80] on textarea "Void Reason" at bounding box center [569, 98] width 398 height 53
type textarea "see ZP-2025-7815"
click at [731, 289] on button "Void Application" at bounding box center [714, 292] width 82 height 19
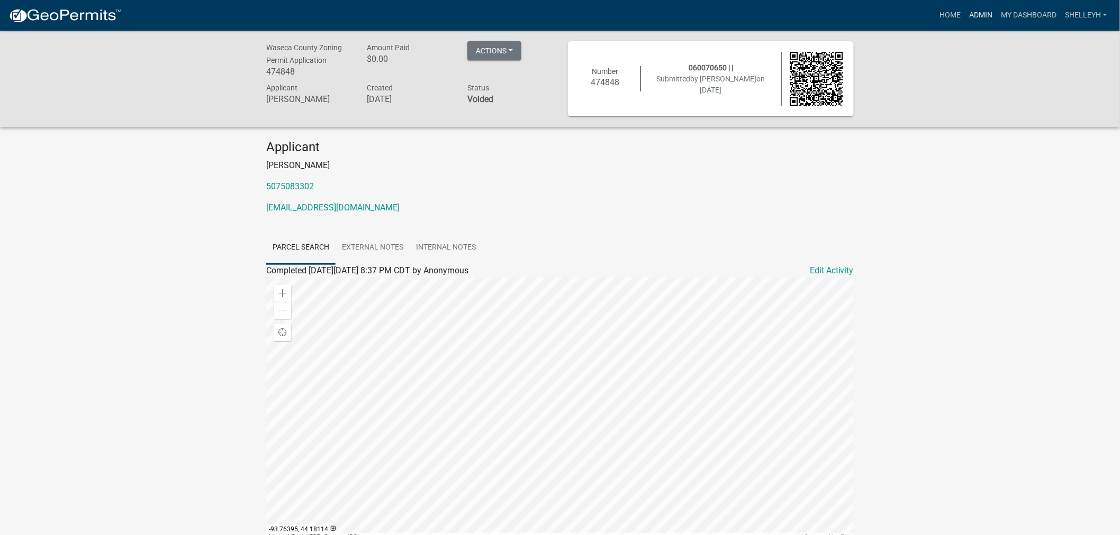
click at [979, 12] on link "Admin" at bounding box center [981, 15] width 32 height 20
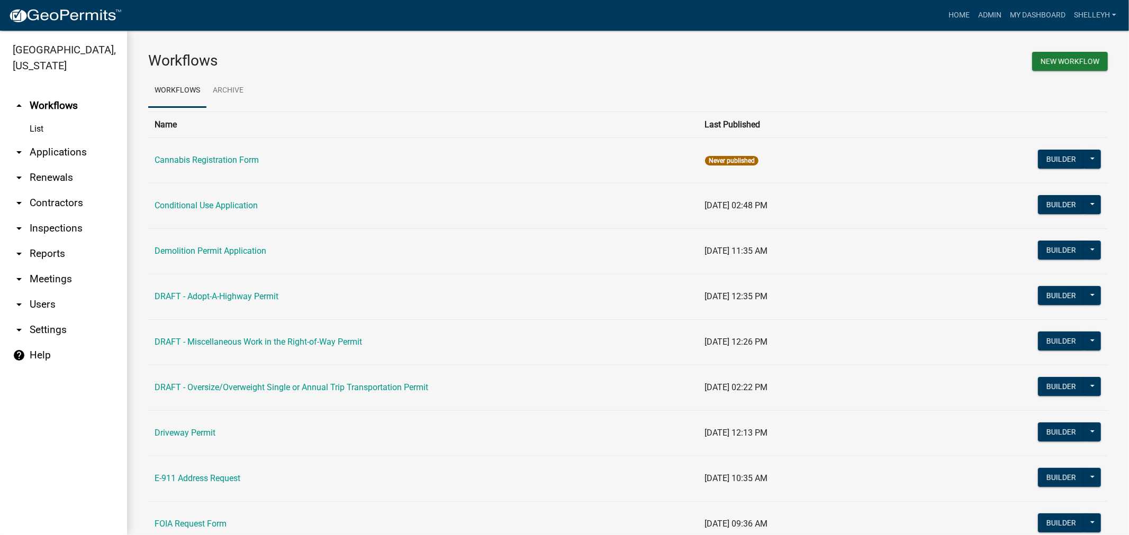
click at [59, 154] on link "arrow_drop_down Applications" at bounding box center [63, 152] width 127 height 25
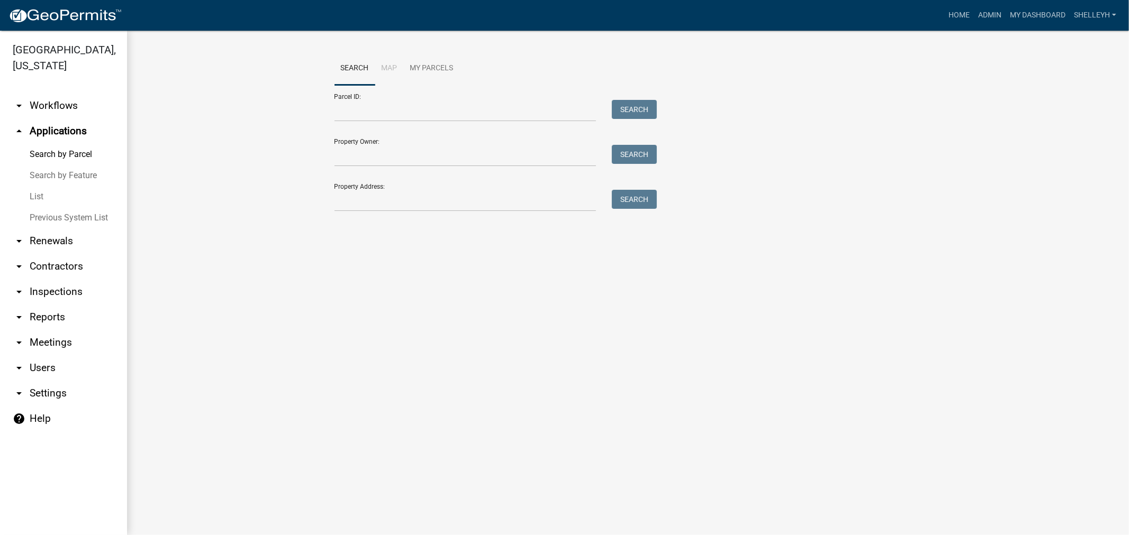
click at [39, 197] on link "List" at bounding box center [63, 196] width 127 height 21
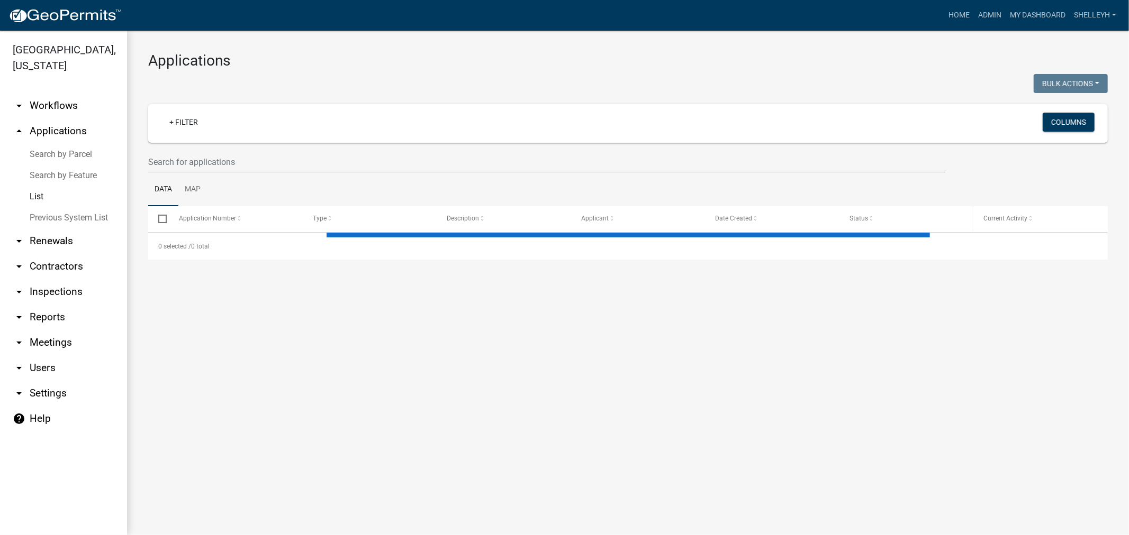
select select "1: 25"
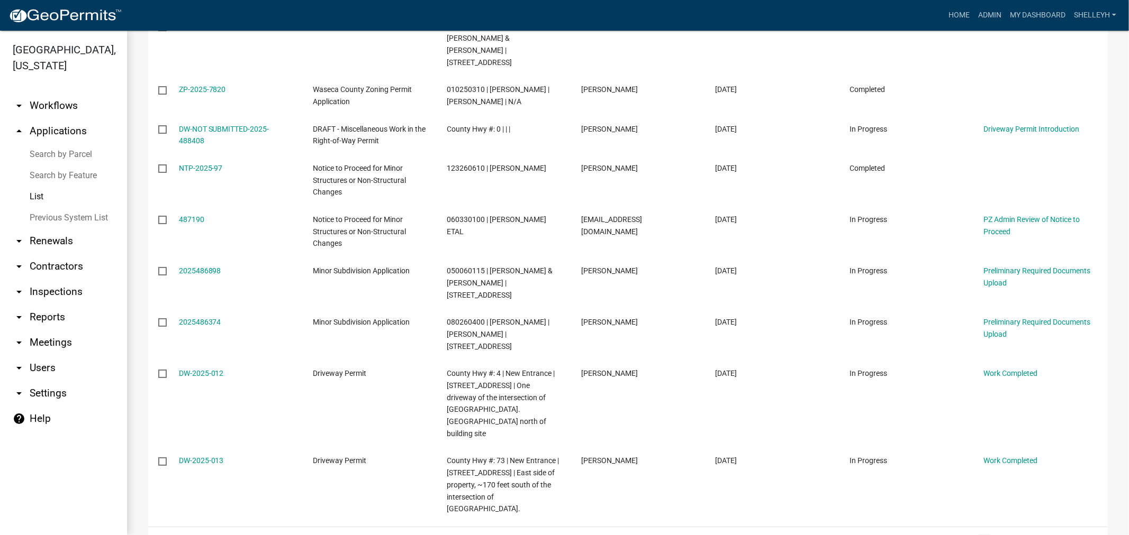
scroll to position [944, 0]
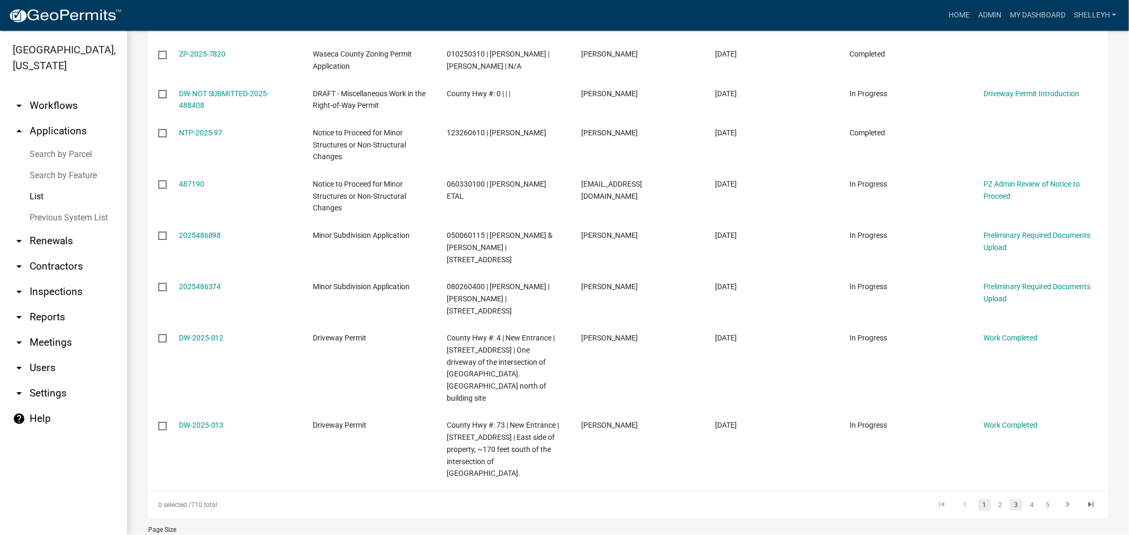
click at [1010, 499] on link "3" at bounding box center [1016, 505] width 13 height 12
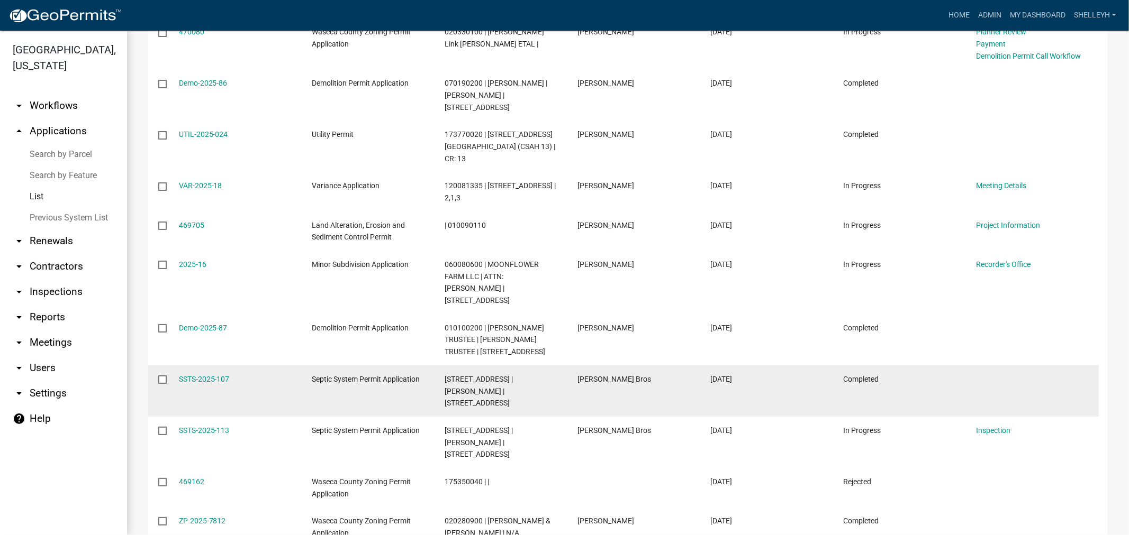
scroll to position [932, 0]
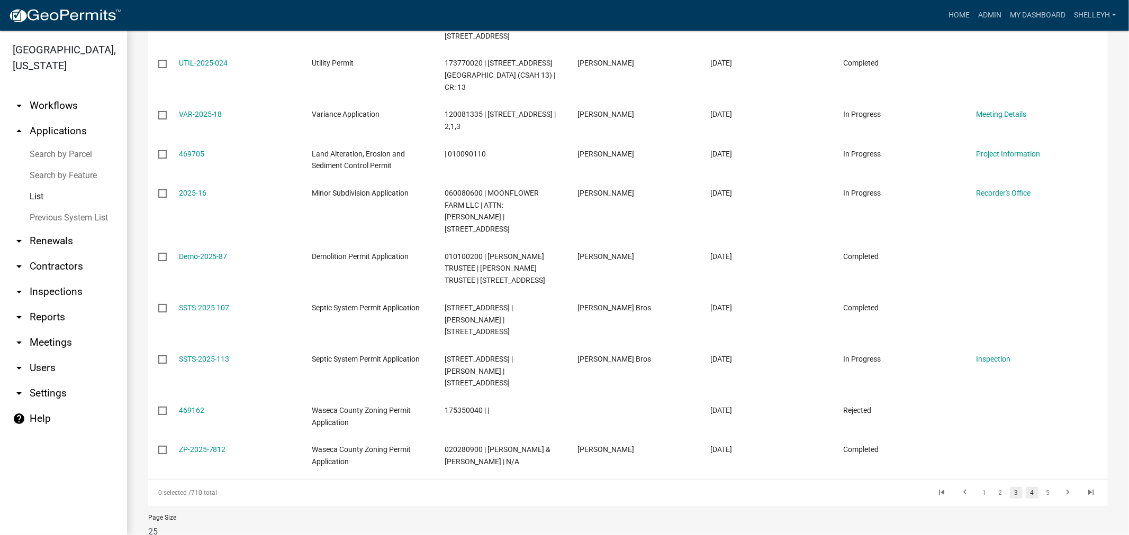
click at [1025, 487] on link "4" at bounding box center [1031, 493] width 13 height 12
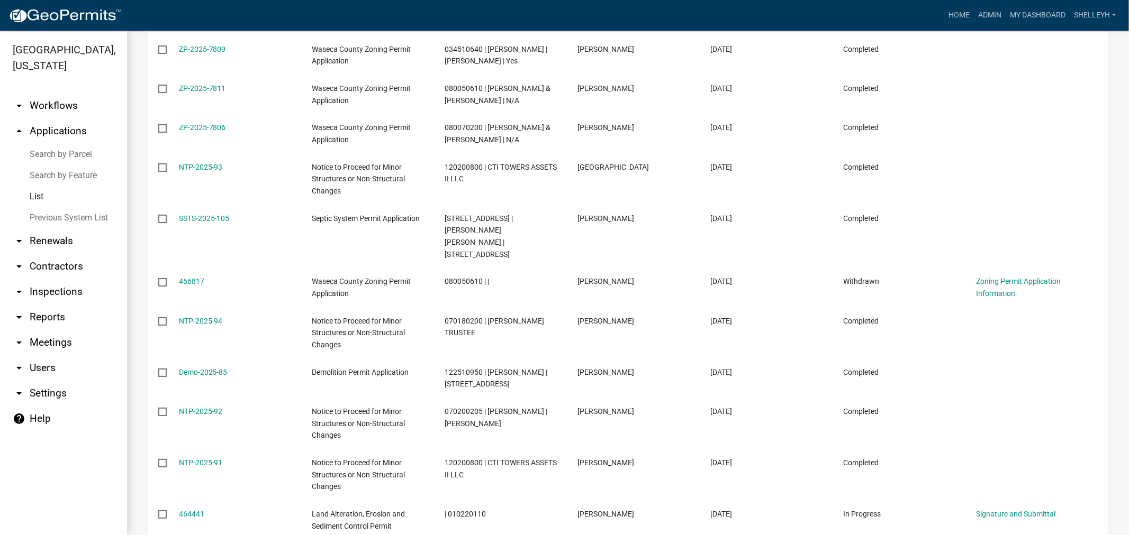
scroll to position [286, 0]
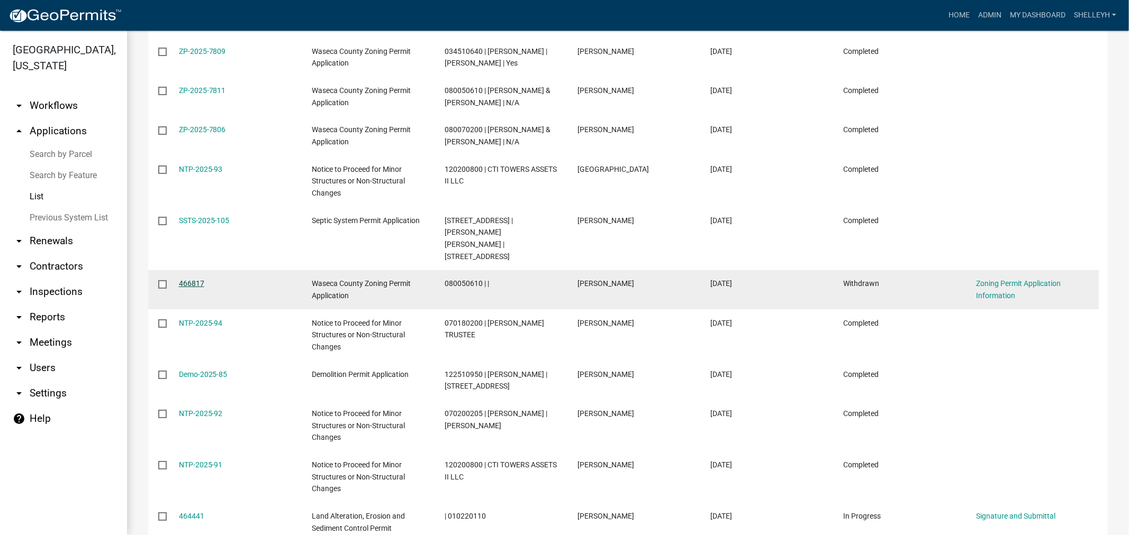
click at [195, 279] on link "466817" at bounding box center [191, 283] width 25 height 8
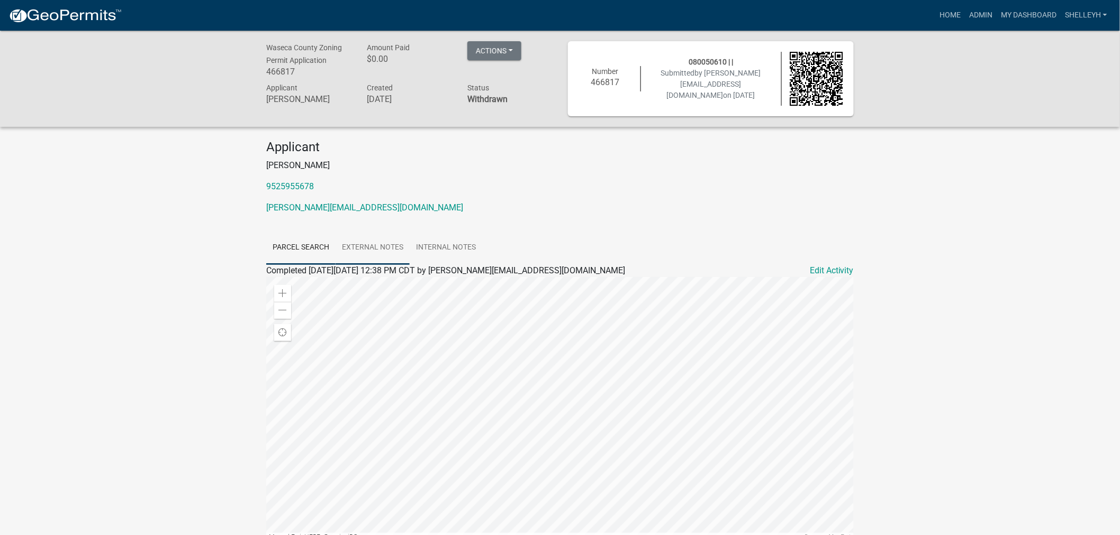
click at [373, 248] on link "External Notes" at bounding box center [372, 248] width 74 height 34
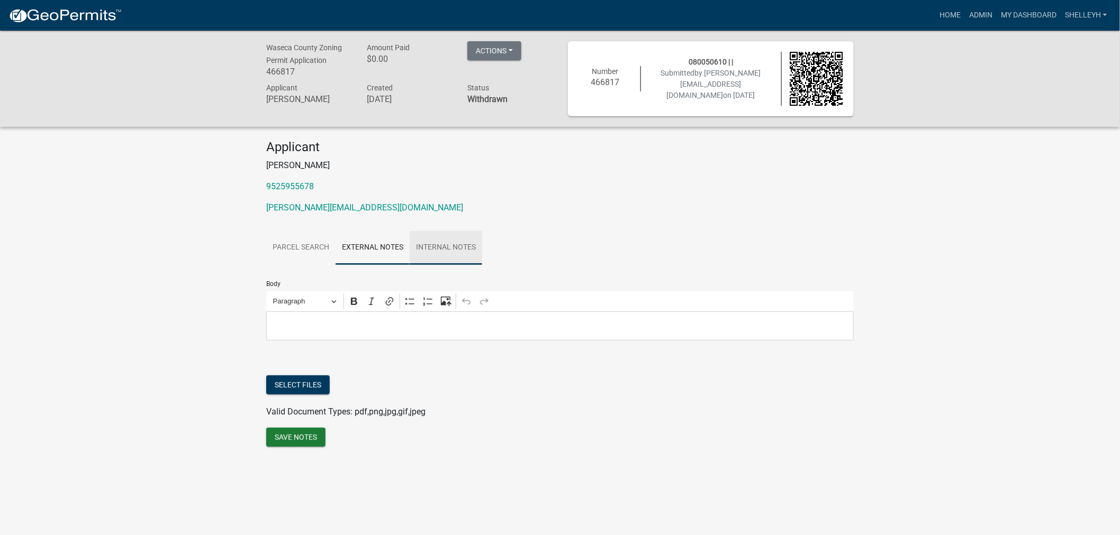
click at [446, 244] on link "Internal Notes" at bounding box center [446, 248] width 72 height 34
click at [487, 49] on button "Actions" at bounding box center [494, 50] width 54 height 19
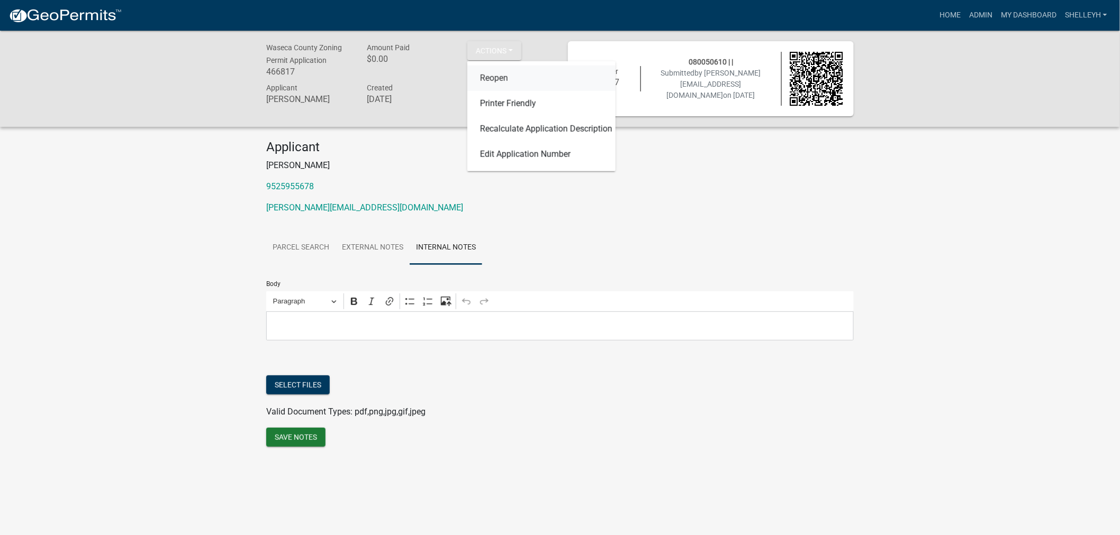
click at [496, 83] on link "Reopen" at bounding box center [541, 78] width 148 height 25
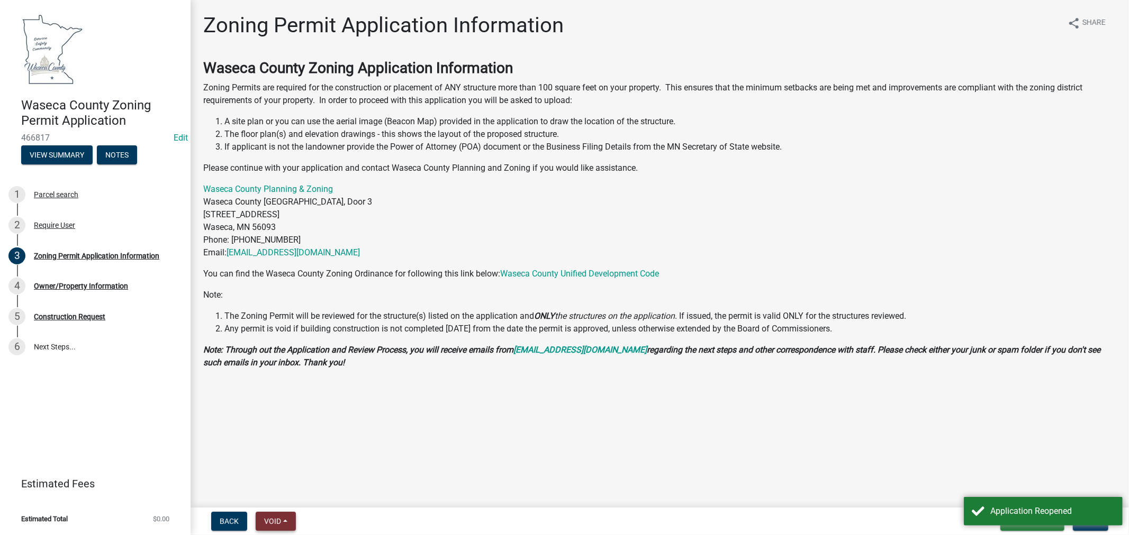
click at [269, 524] on span "Void" at bounding box center [272, 521] width 17 height 8
click at [281, 499] on button "Void" at bounding box center [298, 494] width 85 height 25
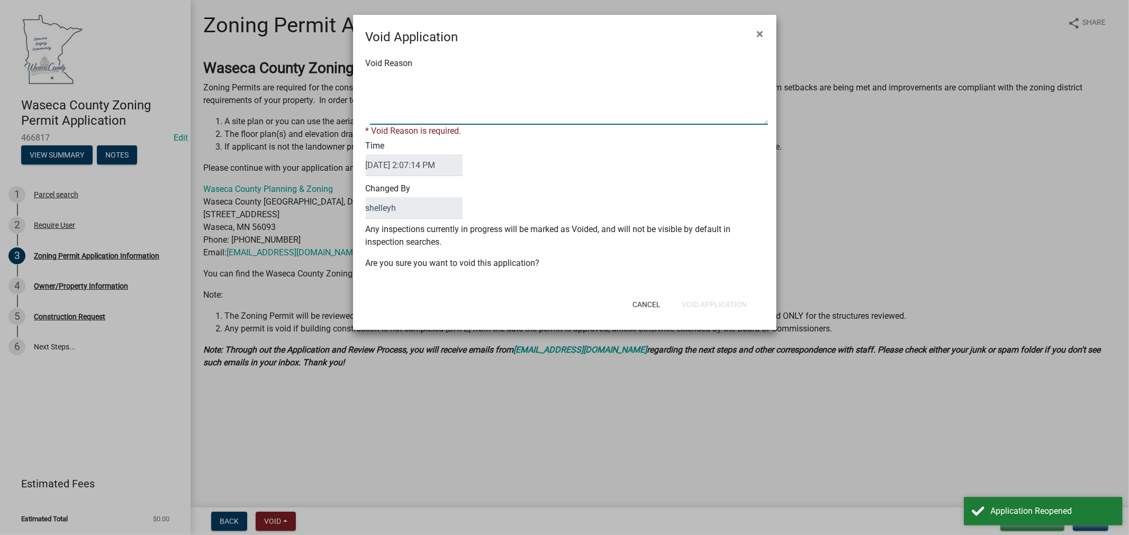
click at [432, 99] on textarea "Void Reason" at bounding box center [569, 98] width 398 height 53
paste textarea "ZP-2025-7811"
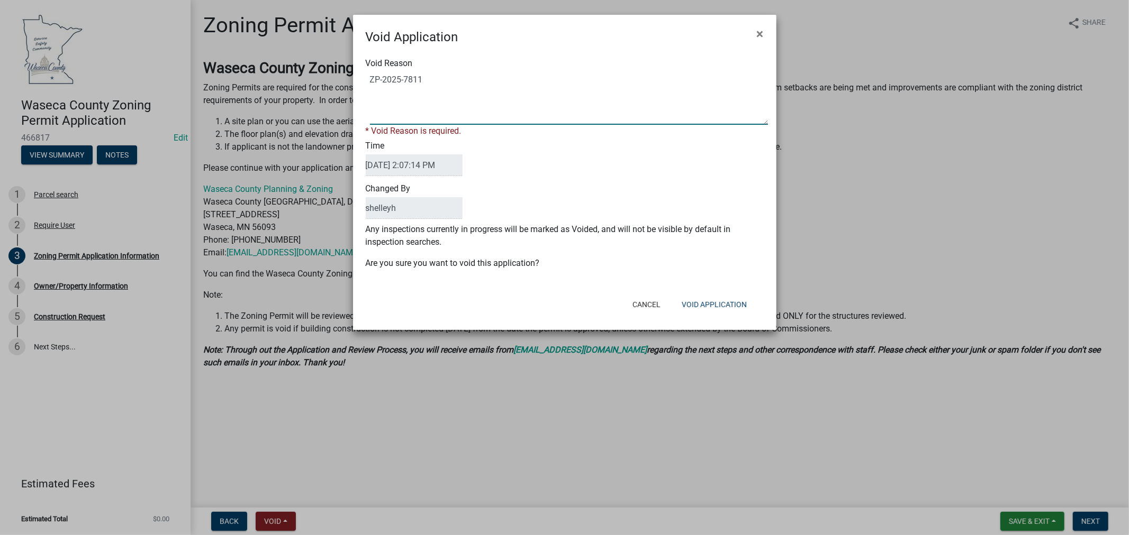
click at [368, 78] on span at bounding box center [565, 98] width 398 height 53
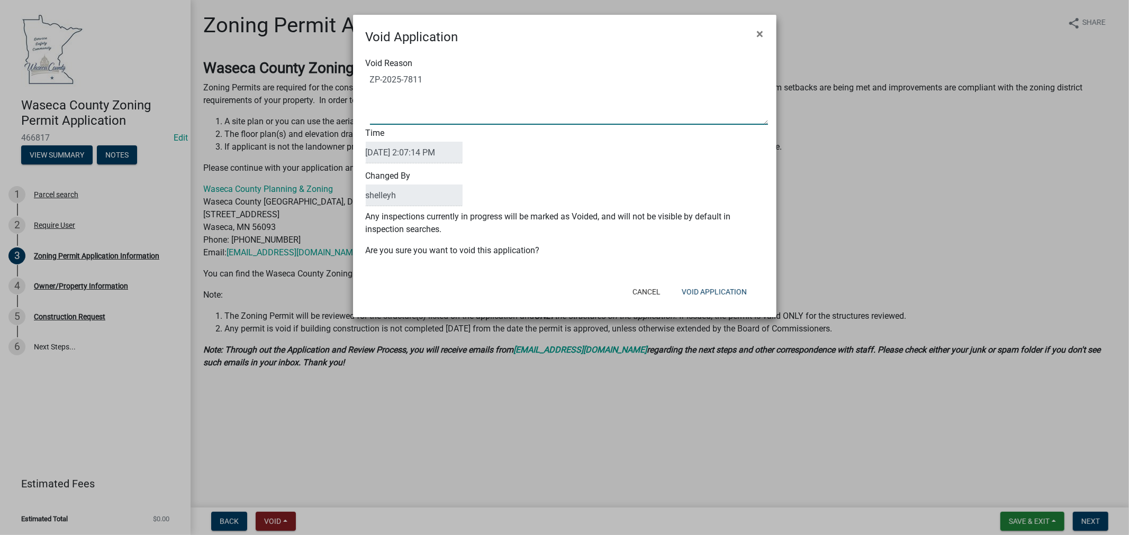
click at [373, 78] on textarea "Void Reason" at bounding box center [569, 98] width 398 height 53
type textarea "see ZP-2025-7811"
click at [717, 293] on button "Void Application" at bounding box center [714, 292] width 82 height 19
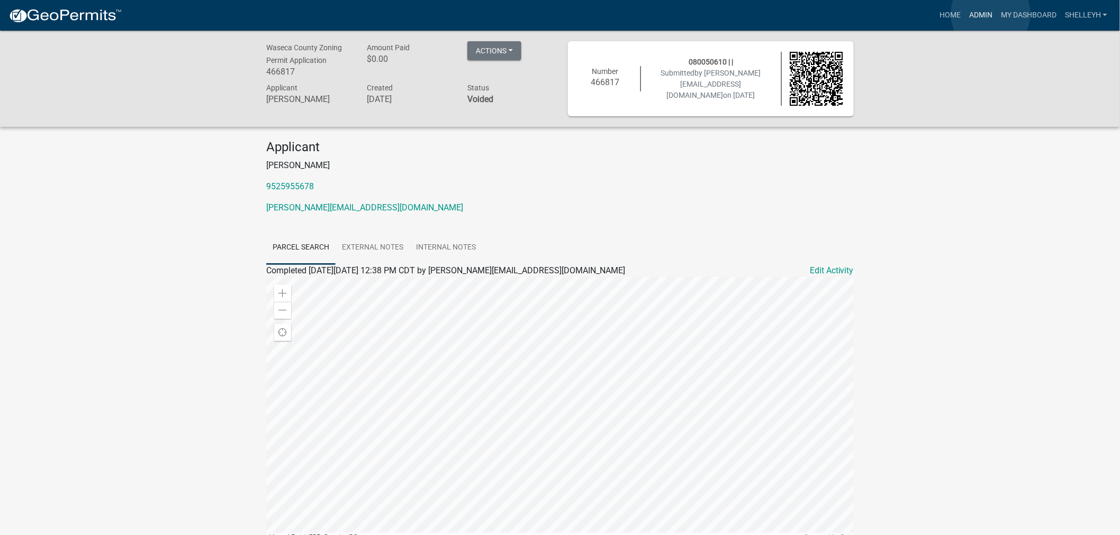
click at [991, 14] on link "Admin" at bounding box center [981, 15] width 32 height 20
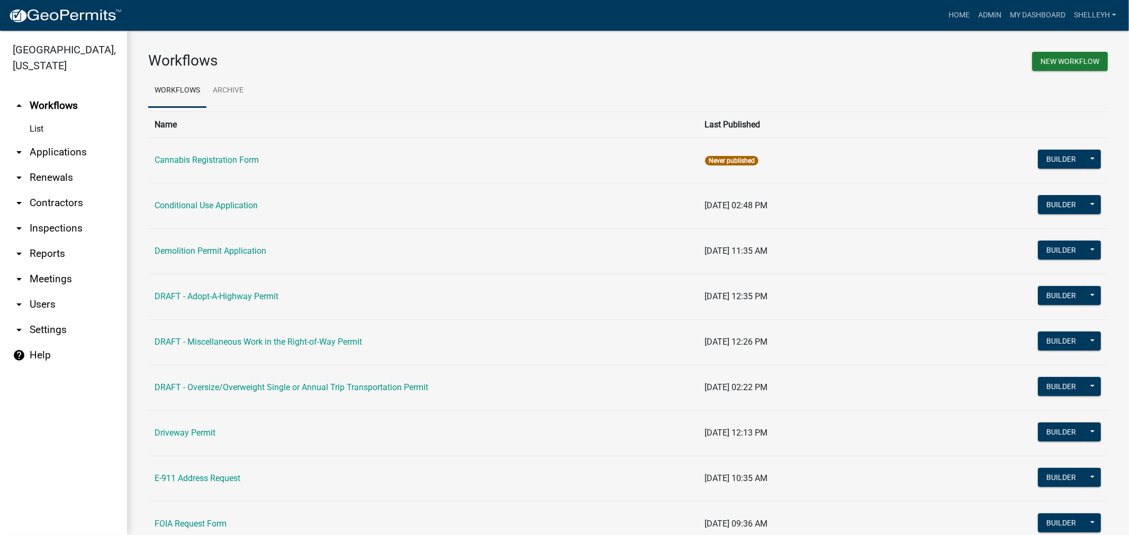
click at [51, 151] on link "arrow_drop_down Applications" at bounding box center [63, 152] width 127 height 25
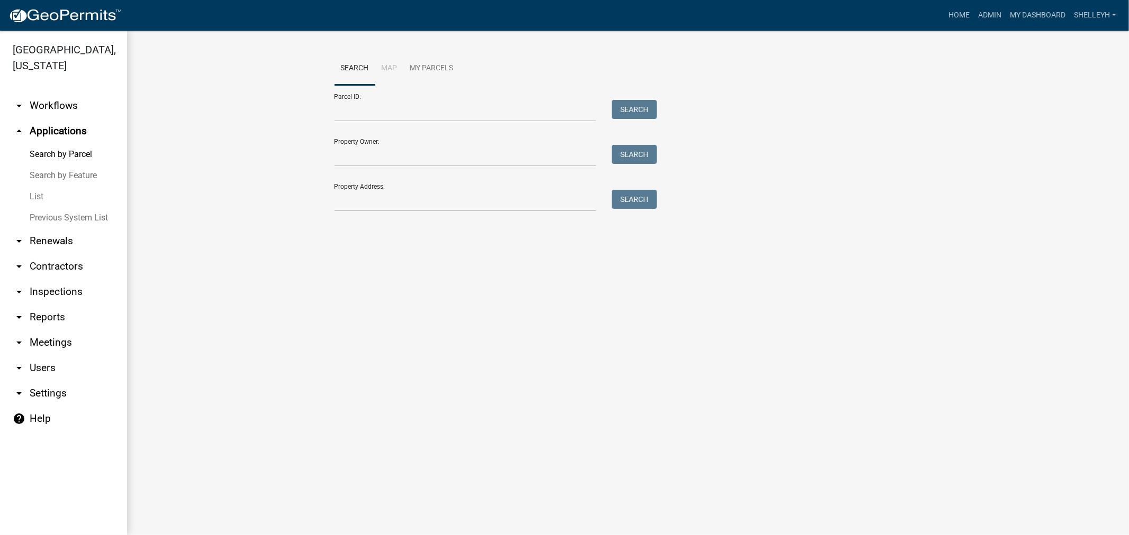
click at [42, 199] on link "List" at bounding box center [63, 196] width 127 height 21
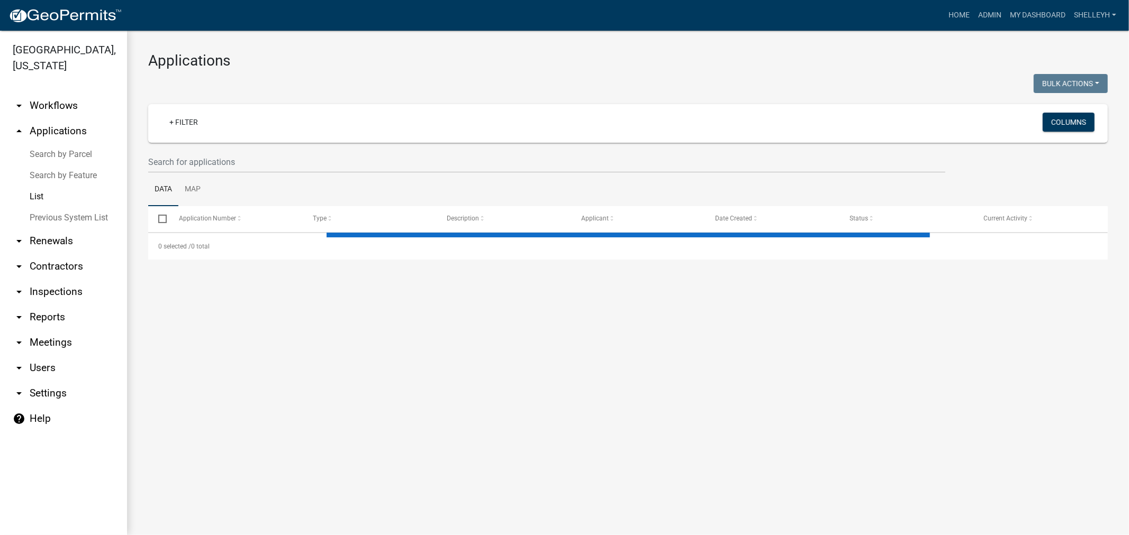
select select "1: 25"
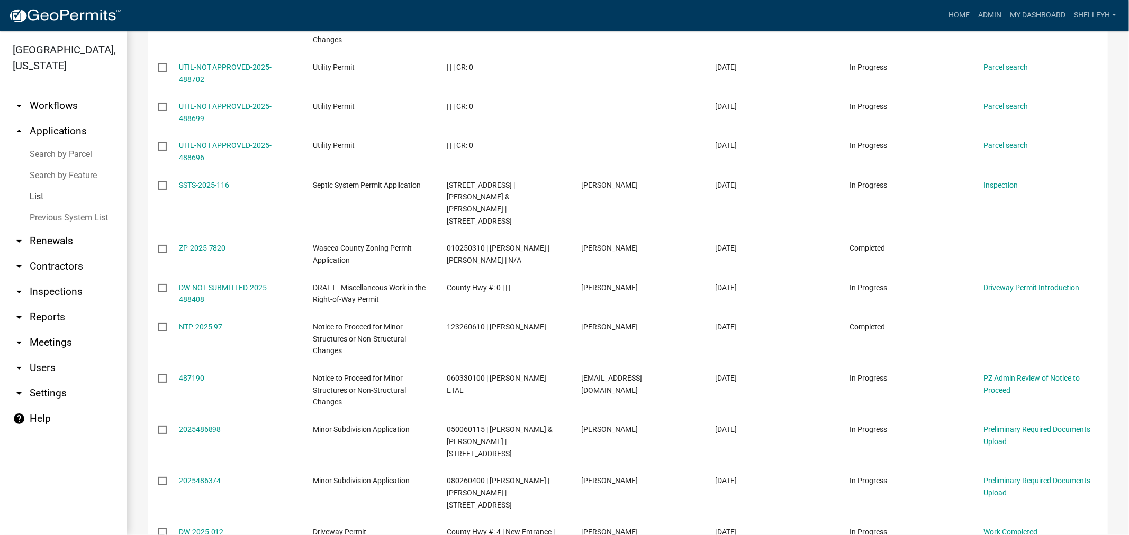
scroll to position [944, 0]
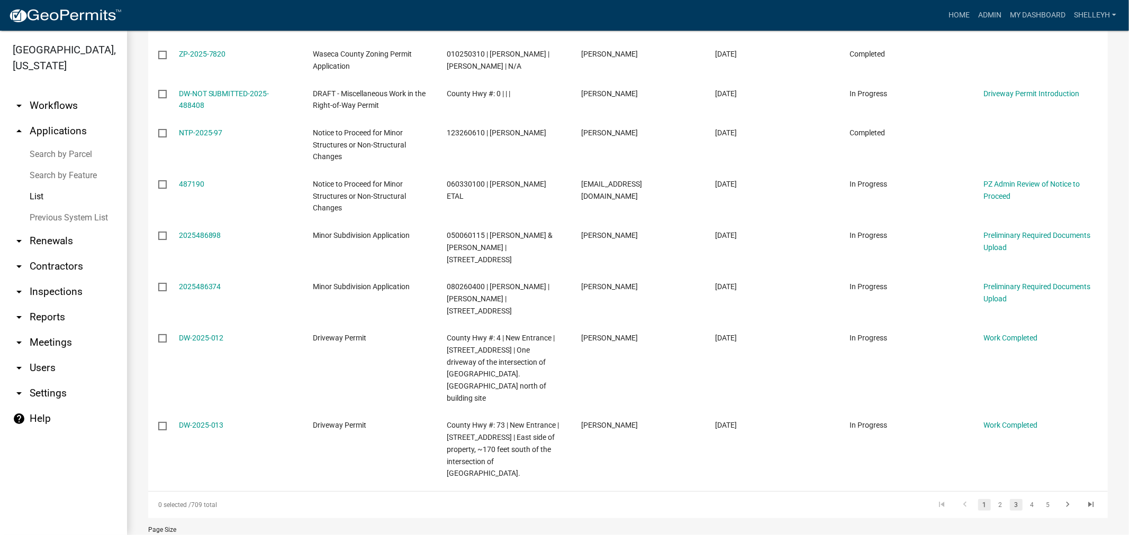
click at [1010, 499] on link "3" at bounding box center [1016, 505] width 13 height 12
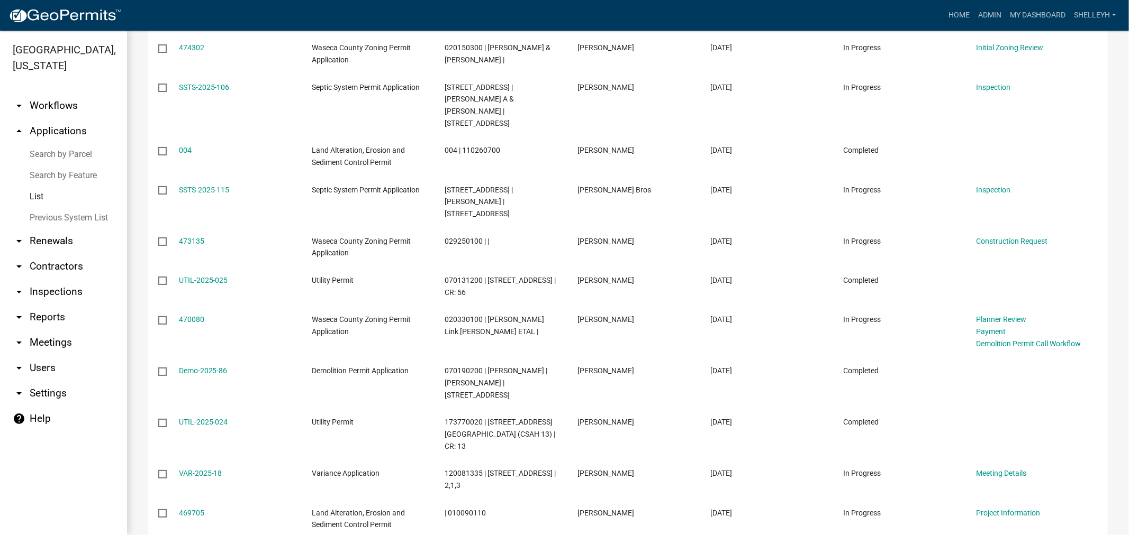
scroll to position [932, 0]
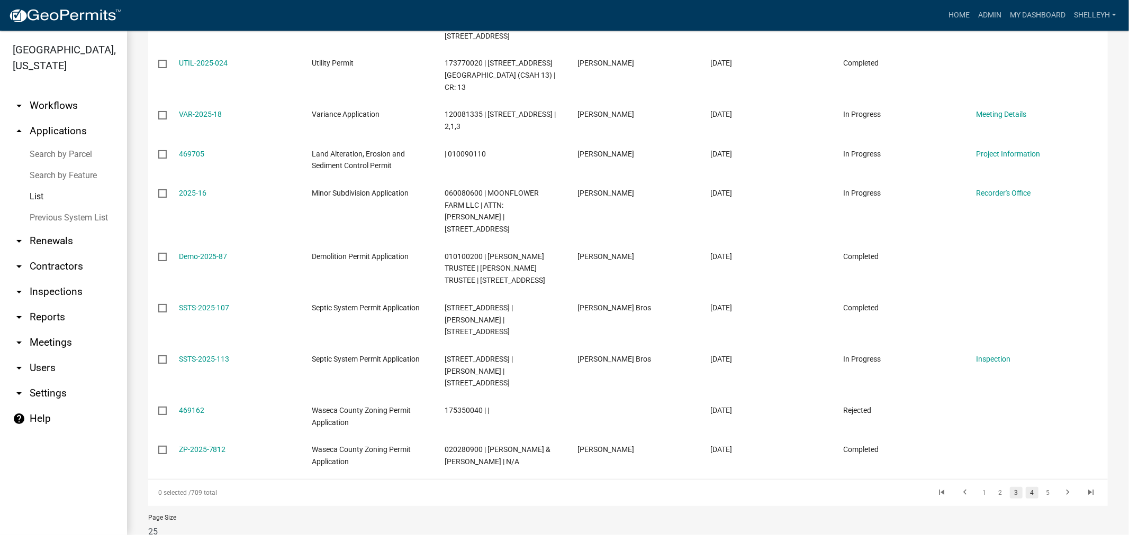
click at [1025, 487] on link "4" at bounding box center [1031, 493] width 13 height 12
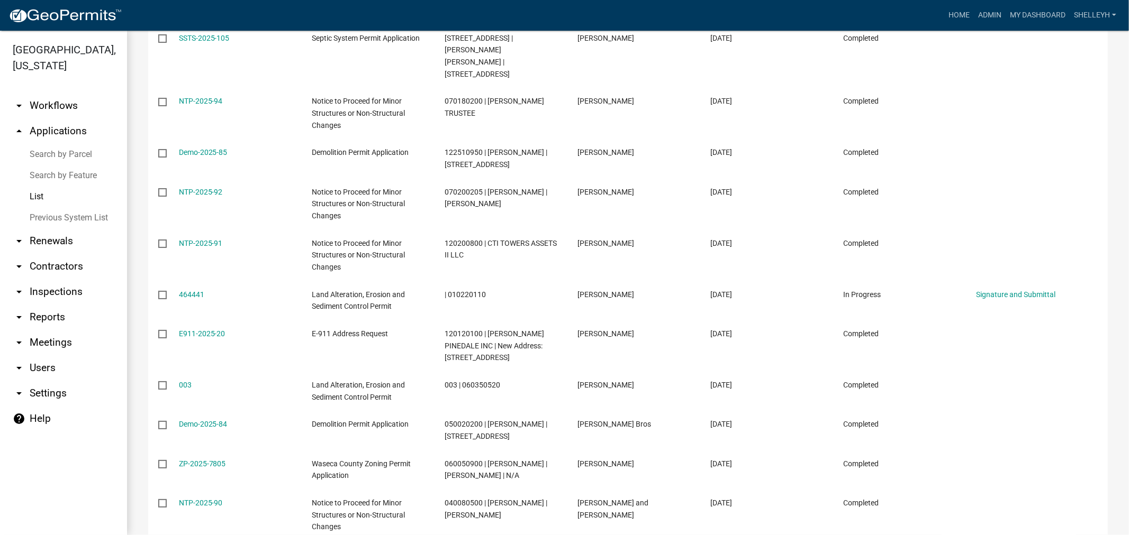
scroll to position [956, 0]
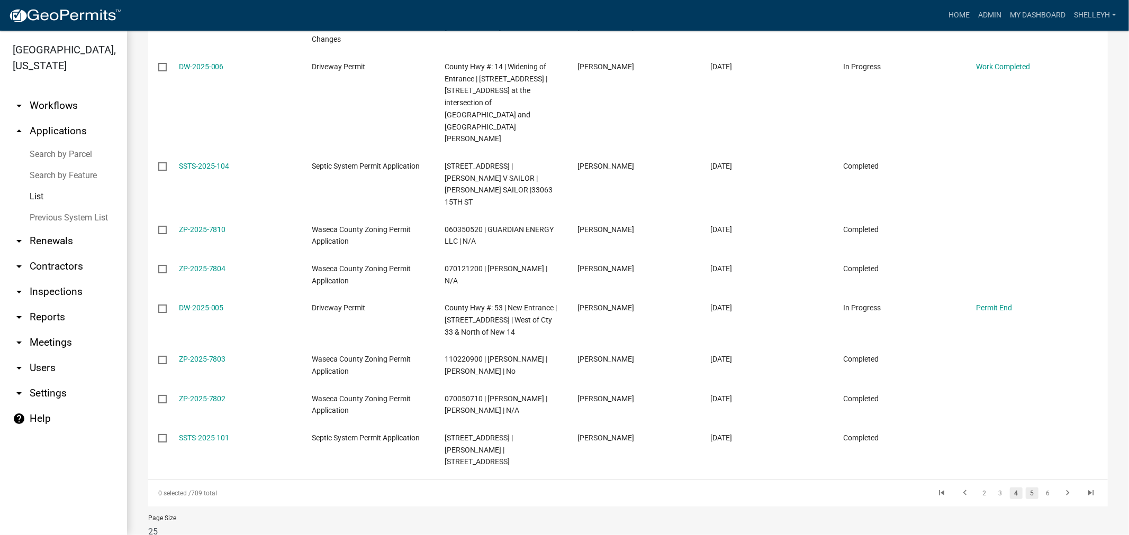
click at [1025, 488] on link "5" at bounding box center [1031, 494] width 13 height 12
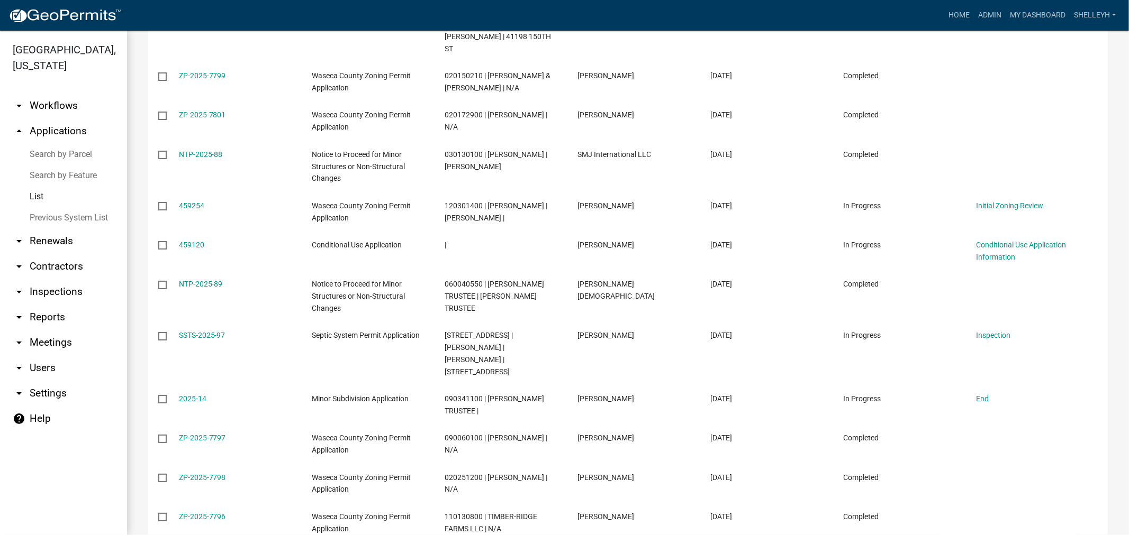
scroll to position [713, 0]
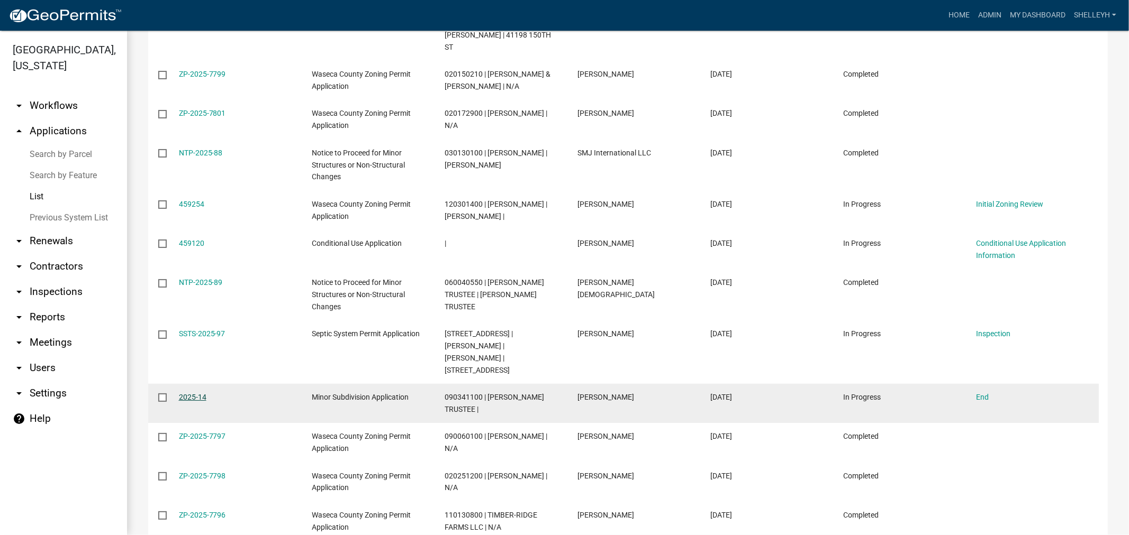
click at [199, 393] on link "2025-14" at bounding box center [193, 397] width 28 height 8
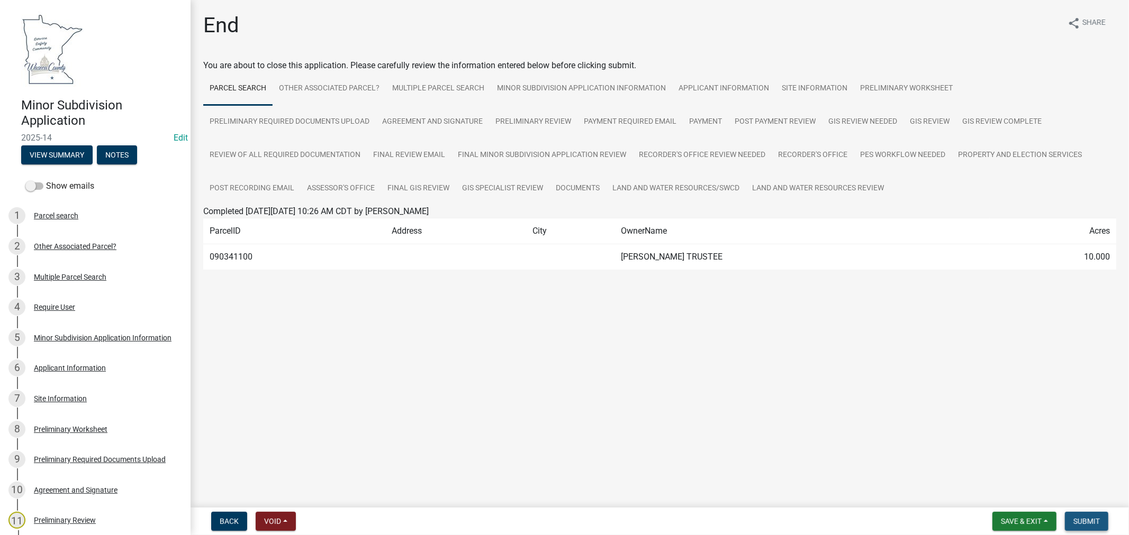
click at [1083, 521] on span "Submit" at bounding box center [1086, 521] width 26 height 8
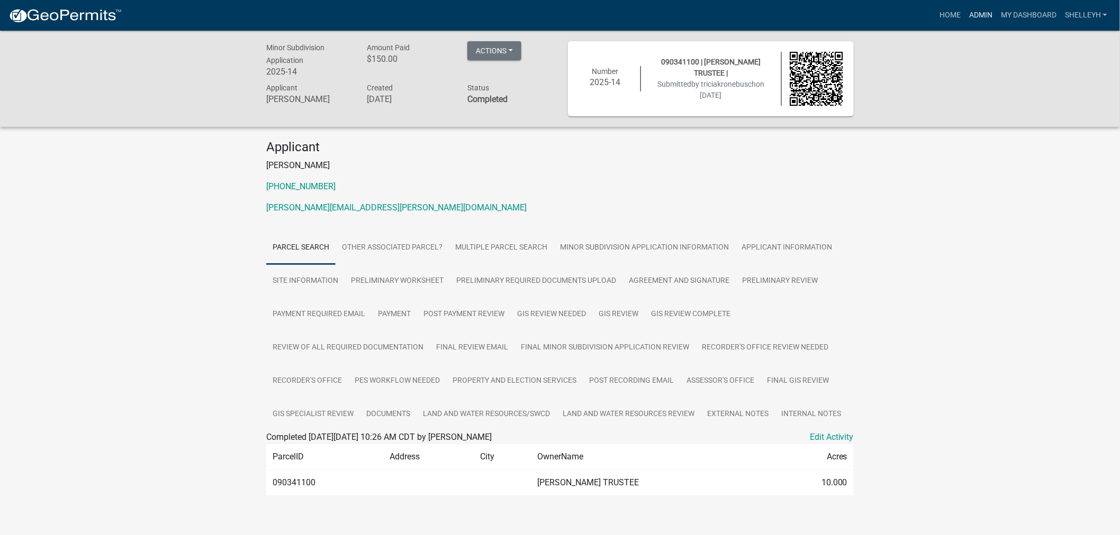
click at [971, 13] on link "Admin" at bounding box center [981, 15] width 32 height 20
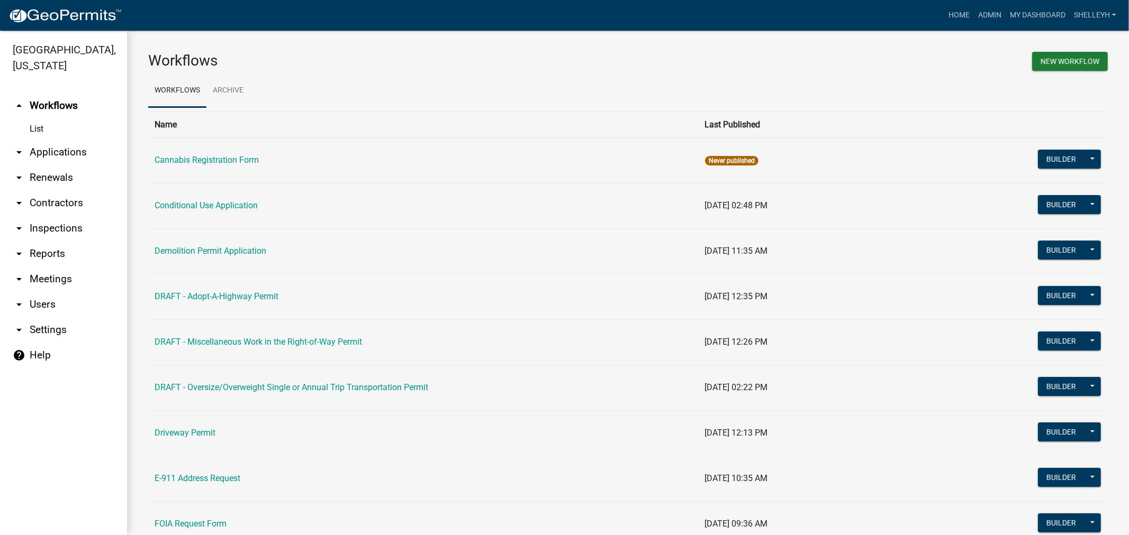
click at [67, 156] on link "arrow_drop_down Applications" at bounding box center [63, 152] width 127 height 25
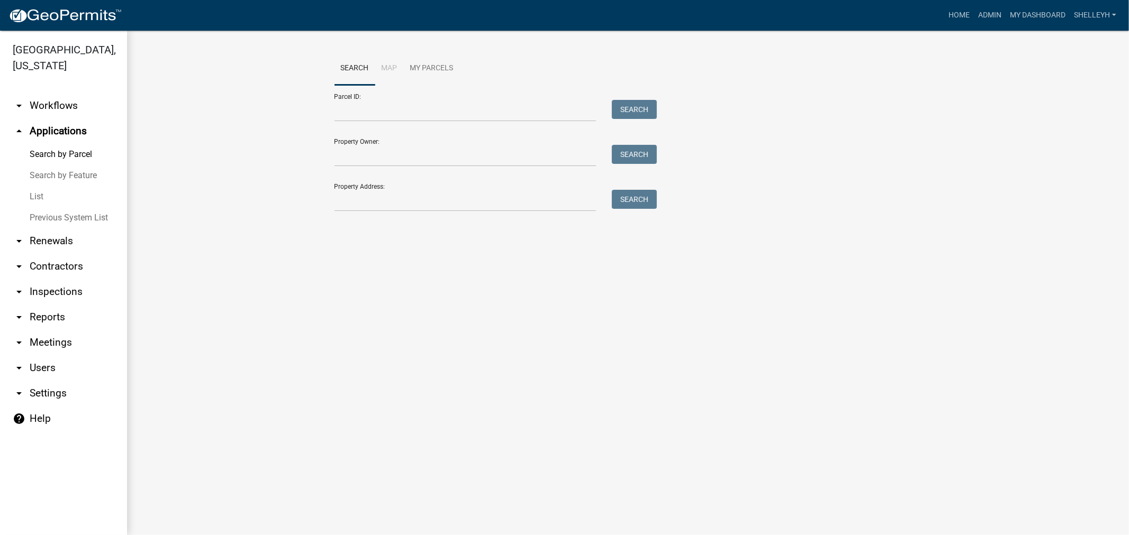
click at [38, 202] on link "List" at bounding box center [63, 196] width 127 height 21
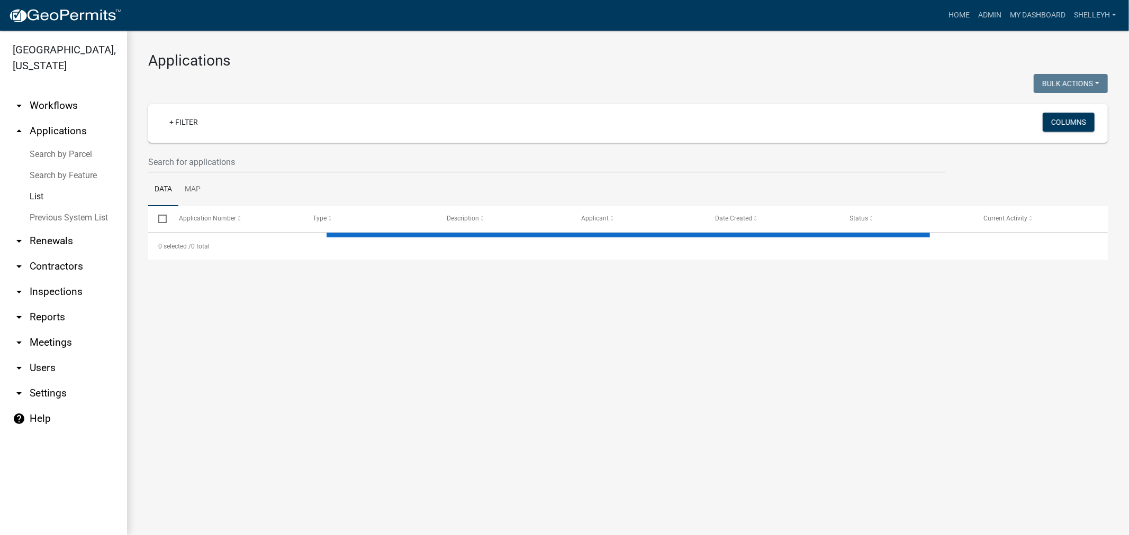
select select "1: 25"
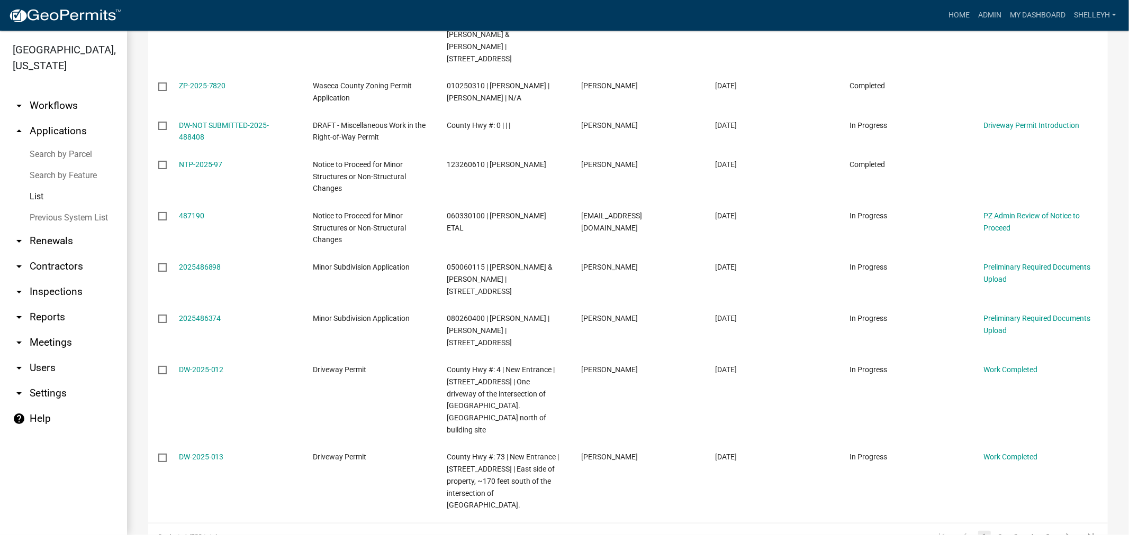
scroll to position [944, 0]
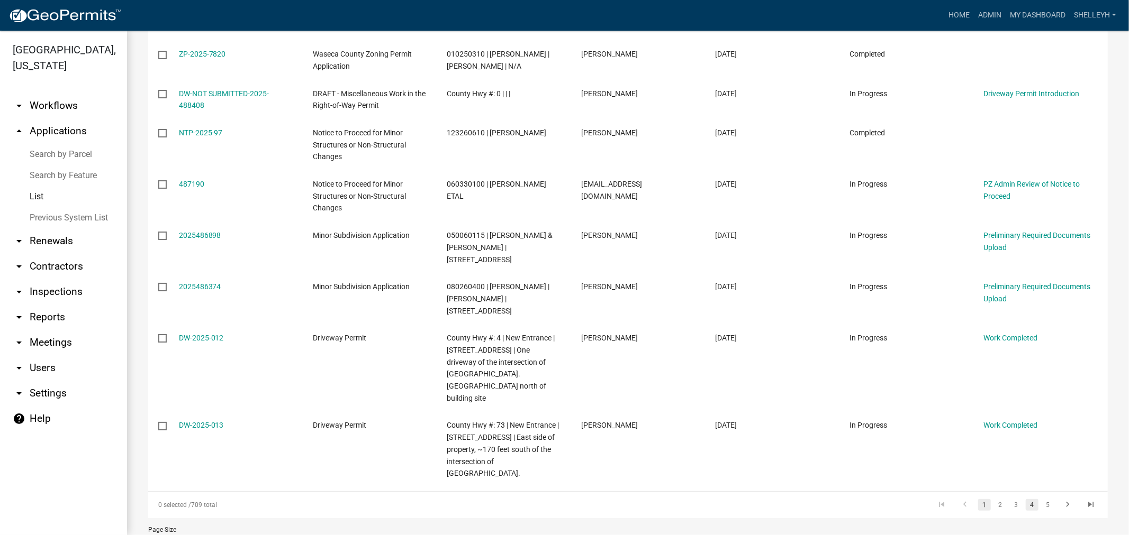
click at [1025, 499] on link "4" at bounding box center [1031, 505] width 13 height 12
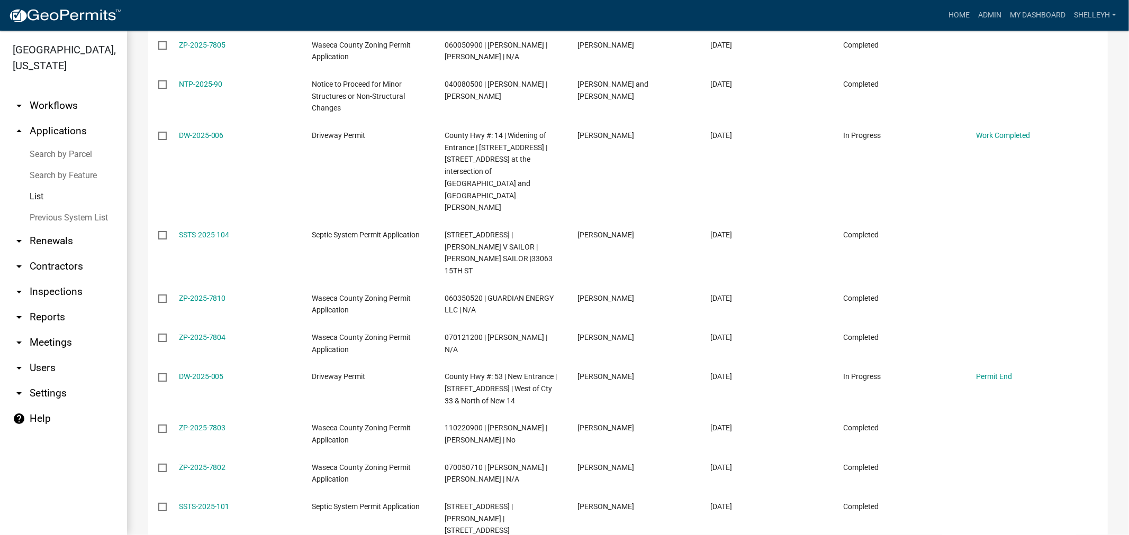
scroll to position [956, 0]
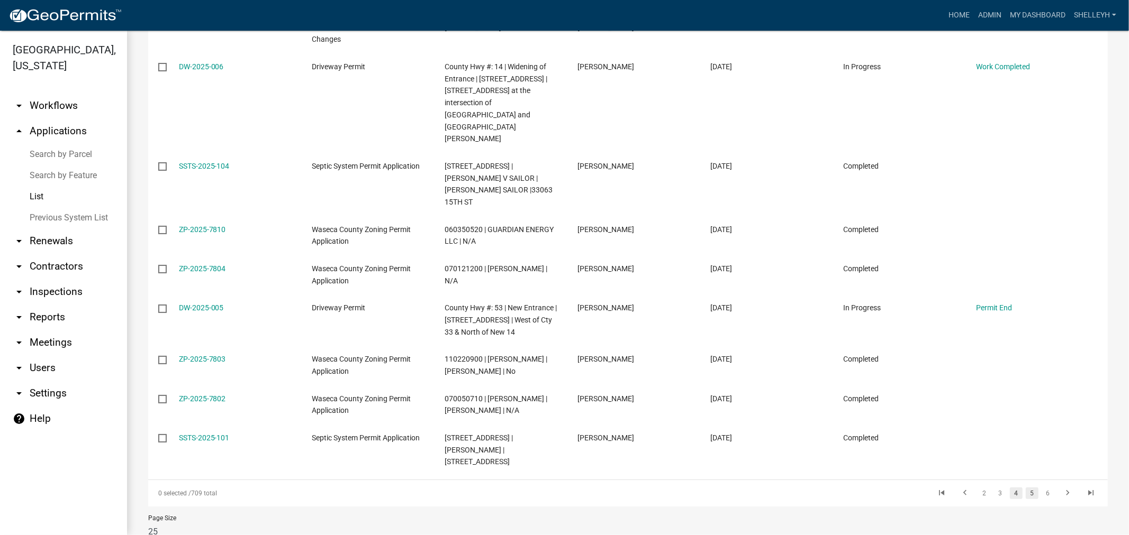
click at [1025, 488] on link "5" at bounding box center [1031, 494] width 13 height 12
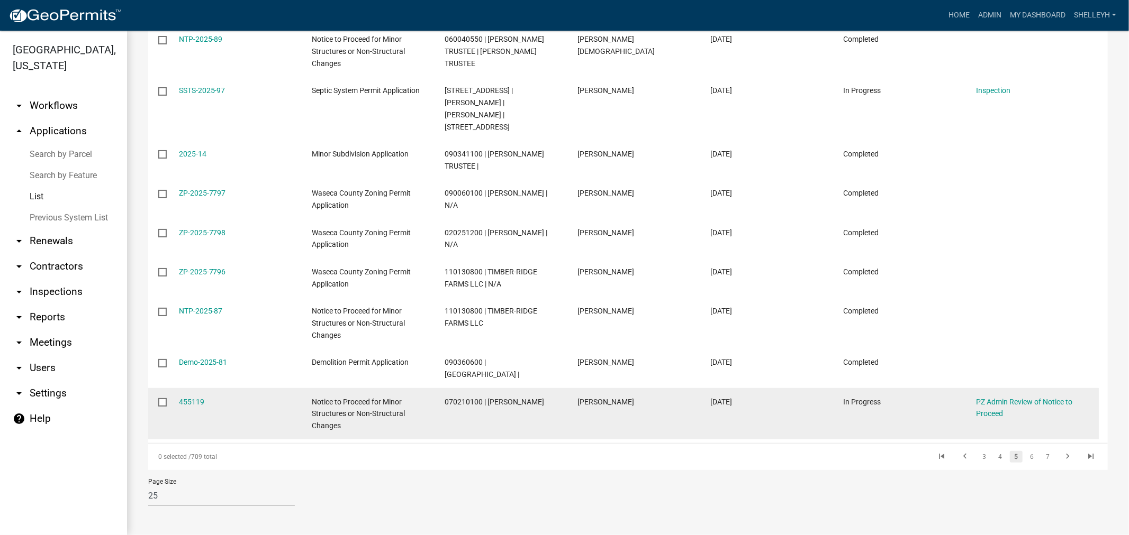
scroll to position [897, 0]
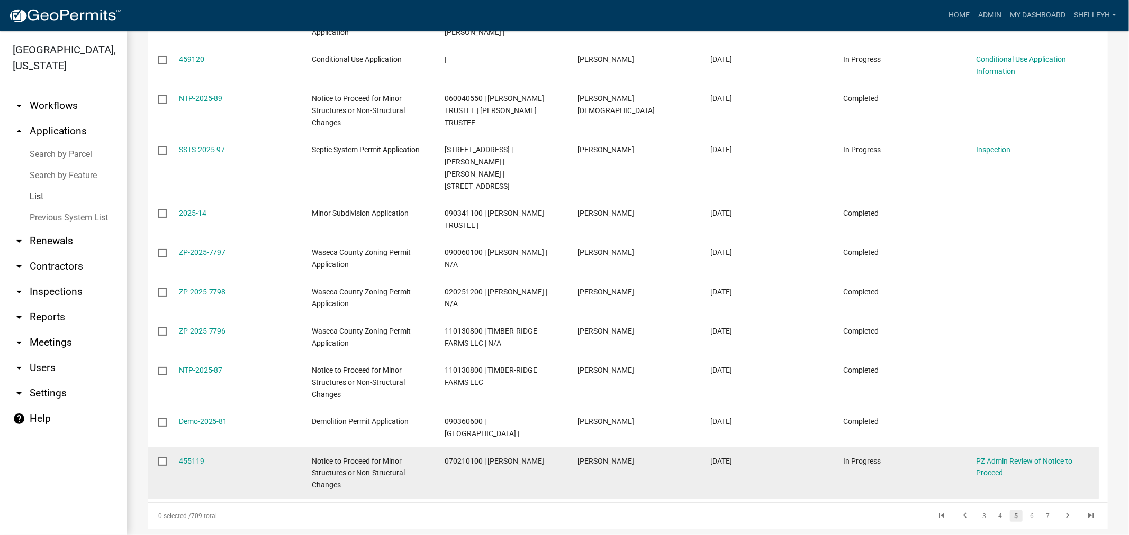
drag, startPoint x: 194, startPoint y: 396, endPoint x: 210, endPoint y: 395, distance: 15.4
click at [196, 457] on link "455119" at bounding box center [191, 461] width 25 height 8
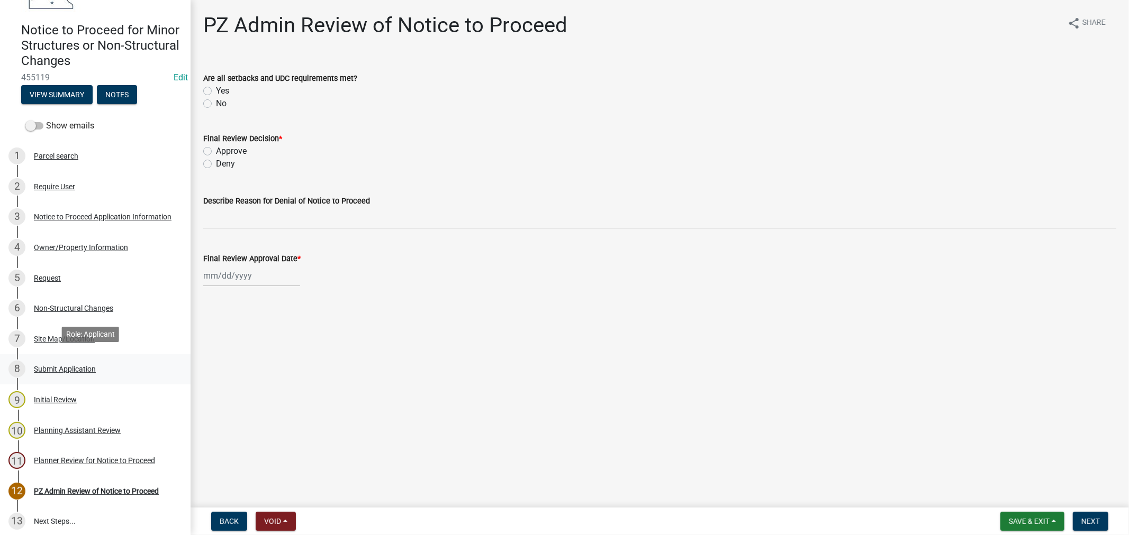
scroll to position [80, 0]
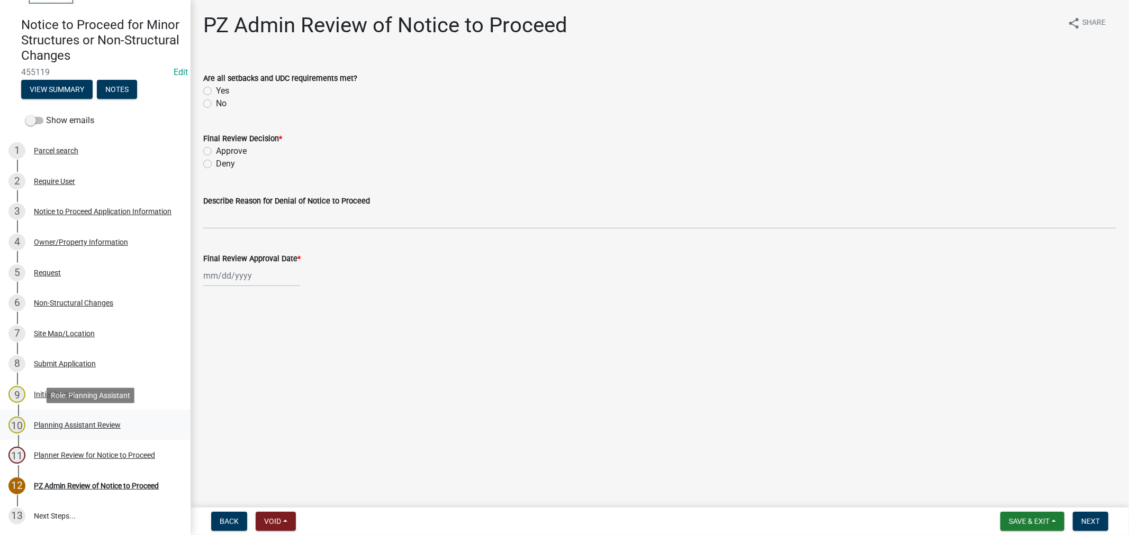
click at [66, 424] on div "Planning Assistant Review" at bounding box center [77, 425] width 87 height 7
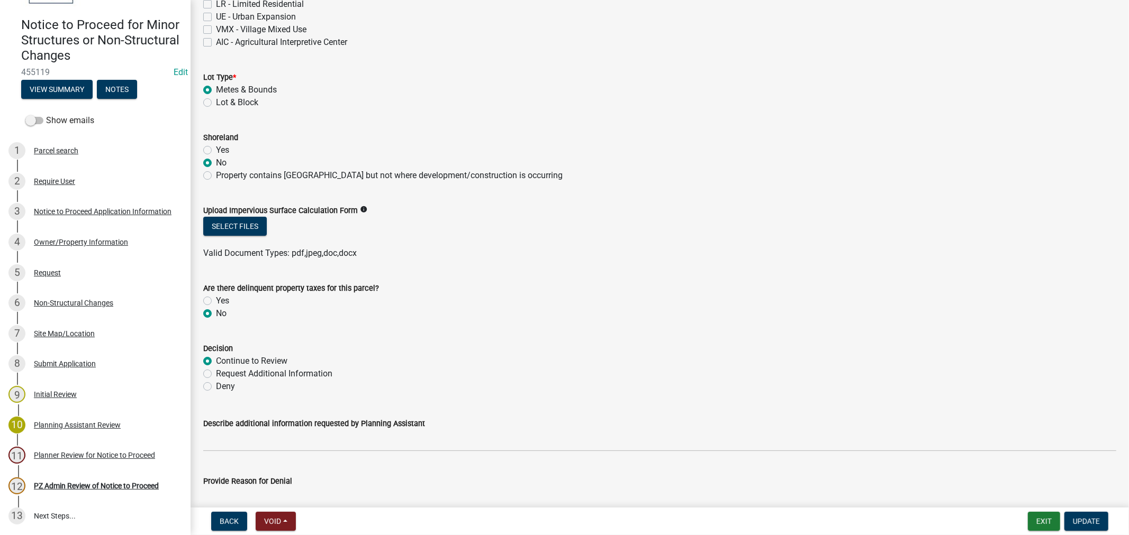
scroll to position [237, 0]
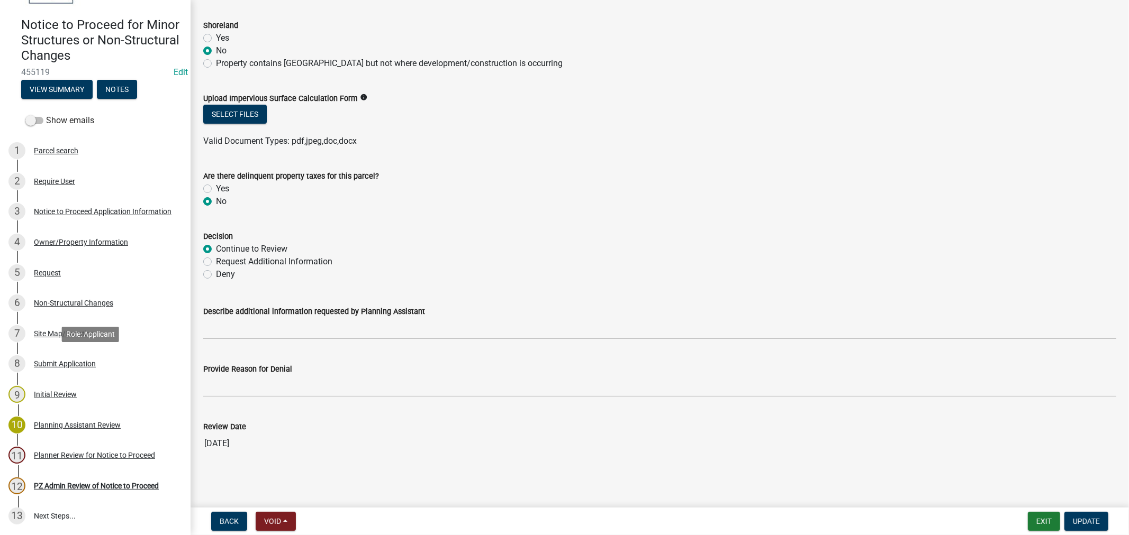
click at [47, 364] on div "Submit Application" at bounding box center [65, 363] width 62 height 7
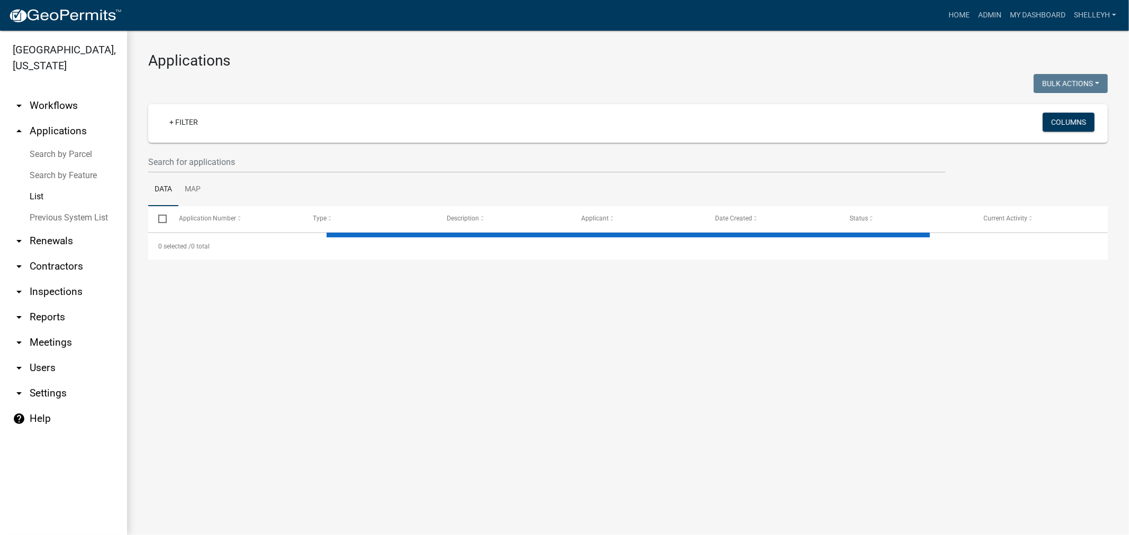
select select "1: 25"
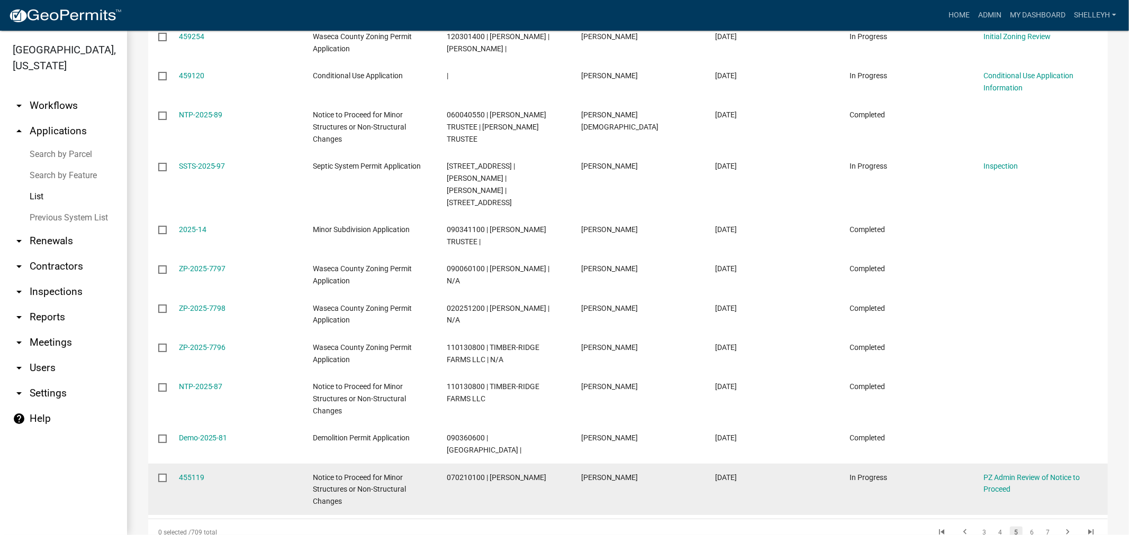
scroll to position [882, 0]
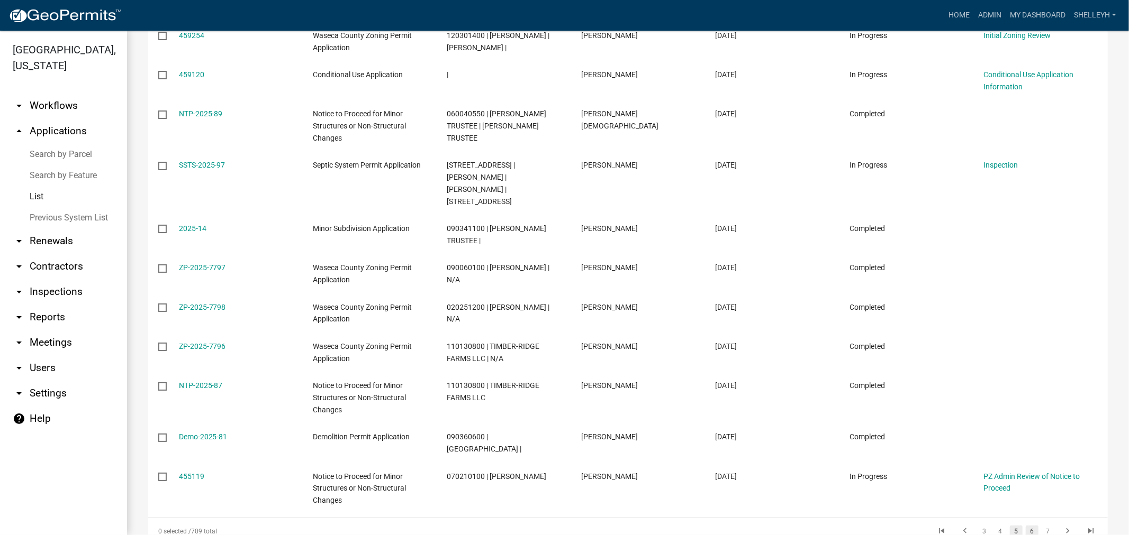
click at [1025, 526] on link "6" at bounding box center [1031, 532] width 13 height 12
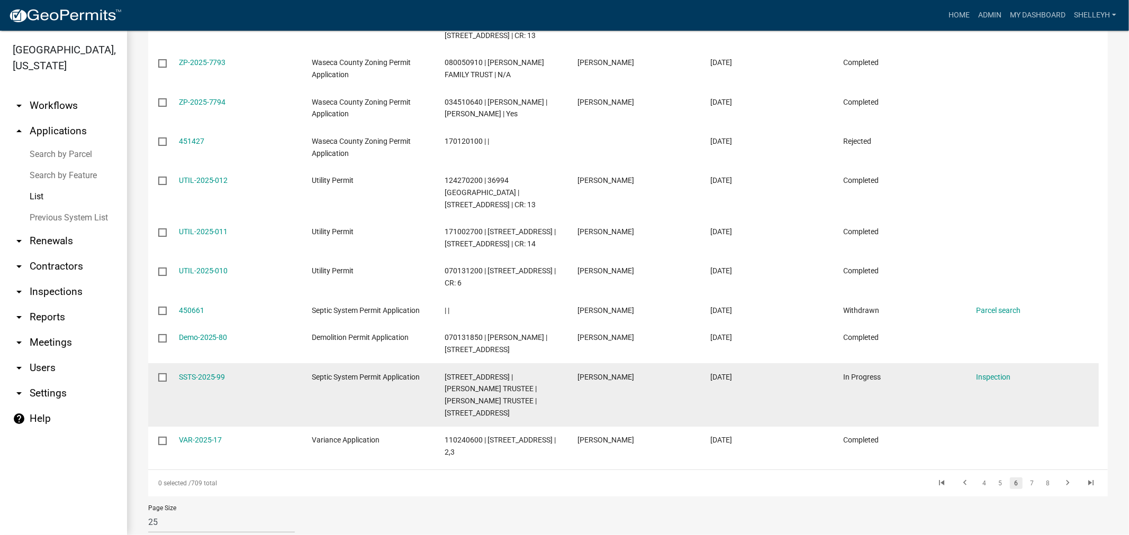
drag, startPoint x: 232, startPoint y: 400, endPoint x: 172, endPoint y: 400, distance: 59.3
click at [172, 400] on datatable-body-cell "SSTS-2025-99" at bounding box center [234, 395] width 133 height 63
copy link "SSTS-2025-99"
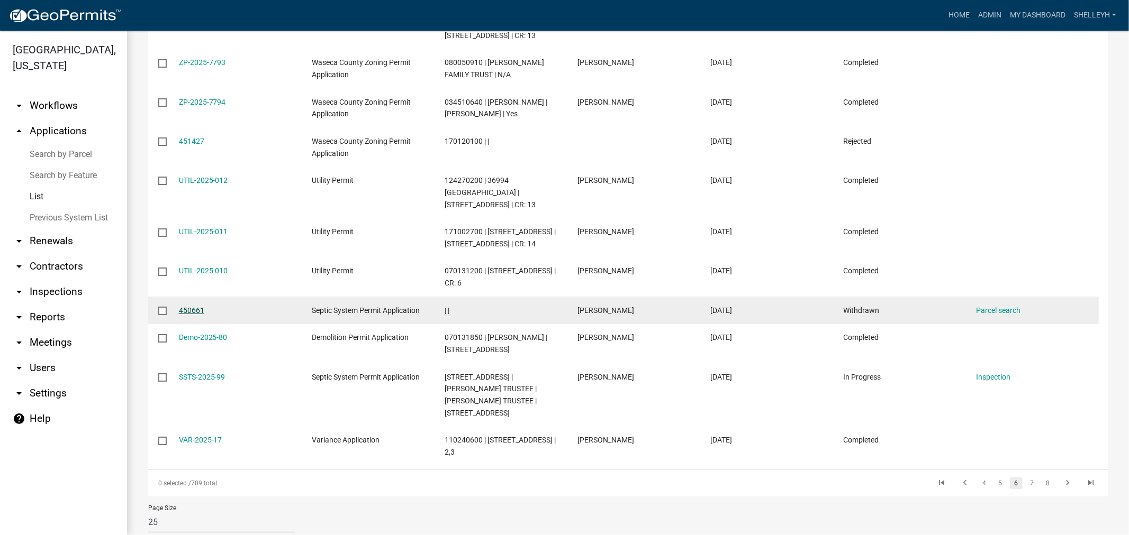
click at [196, 315] on link "450661" at bounding box center [191, 310] width 25 height 8
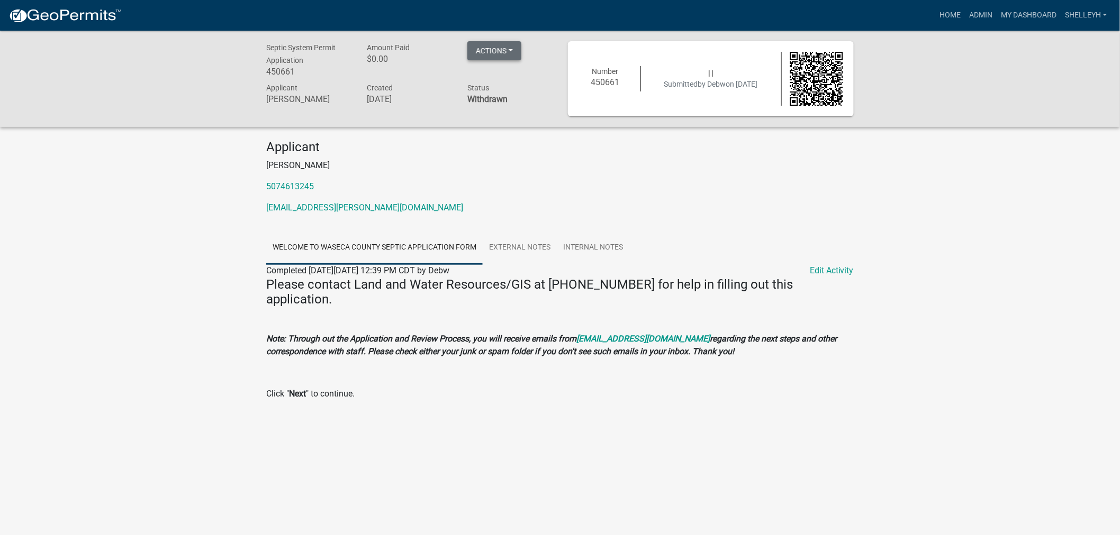
click at [489, 50] on button "Actions" at bounding box center [494, 50] width 54 height 19
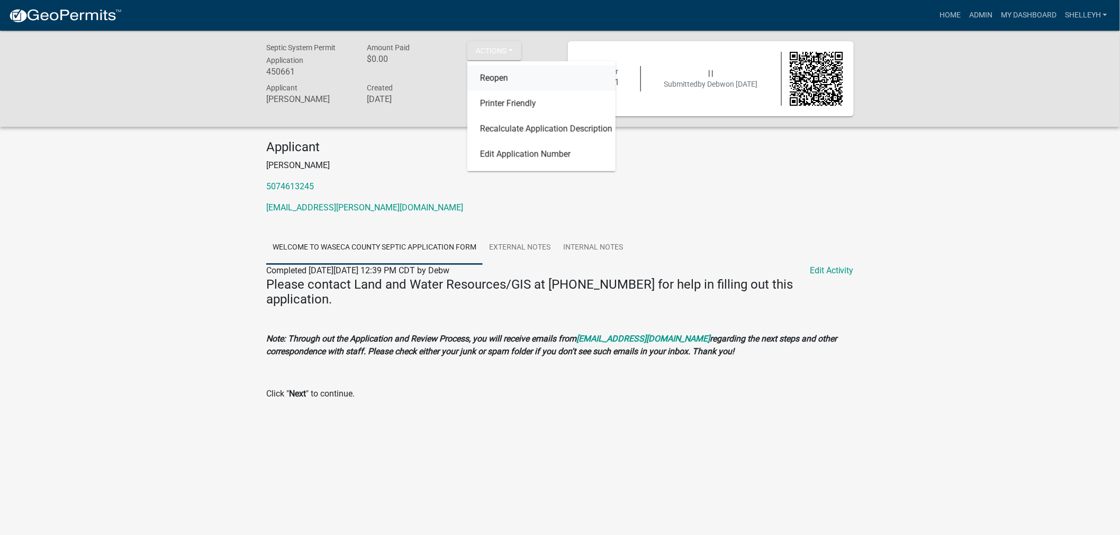
click at [493, 78] on link "Reopen" at bounding box center [541, 78] width 148 height 25
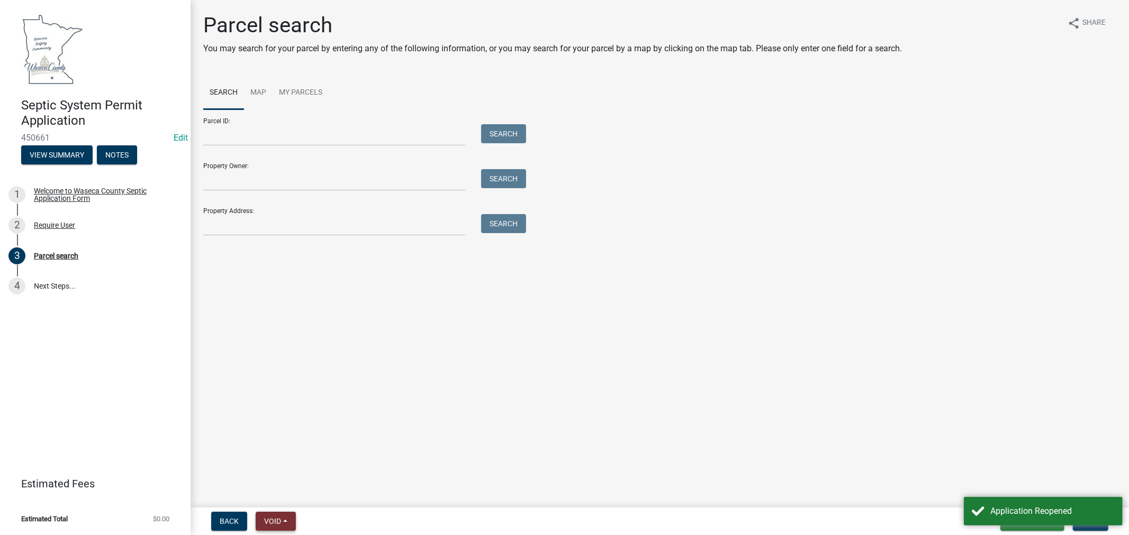
click at [270, 521] on span "Void" at bounding box center [272, 521] width 17 height 8
click at [280, 498] on button "Void" at bounding box center [298, 494] width 85 height 25
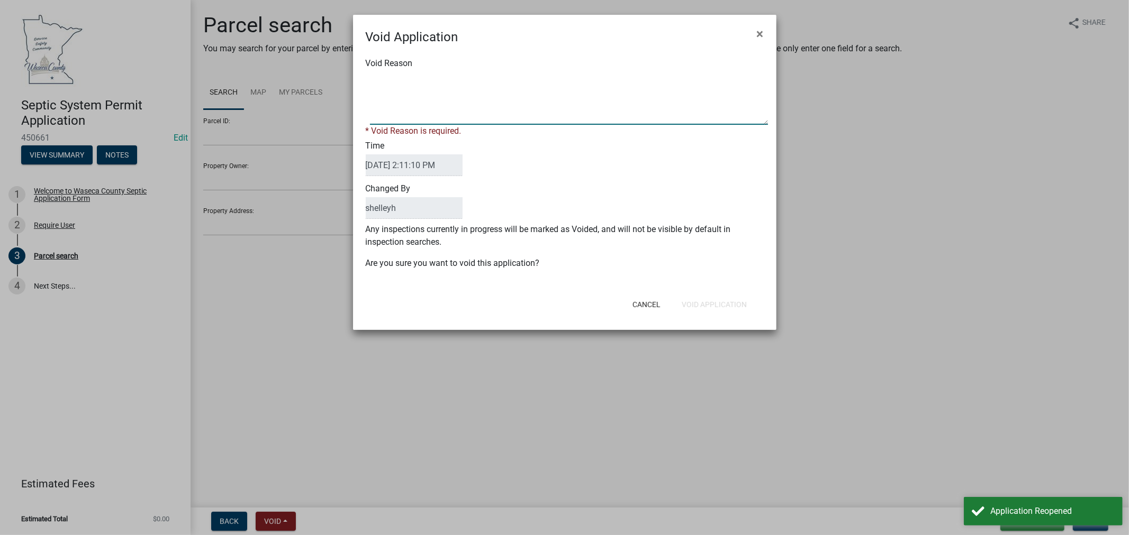
click at [382, 99] on textarea "Void Reason" at bounding box center [569, 98] width 398 height 53
paste textarea "SSTS-2025-99"
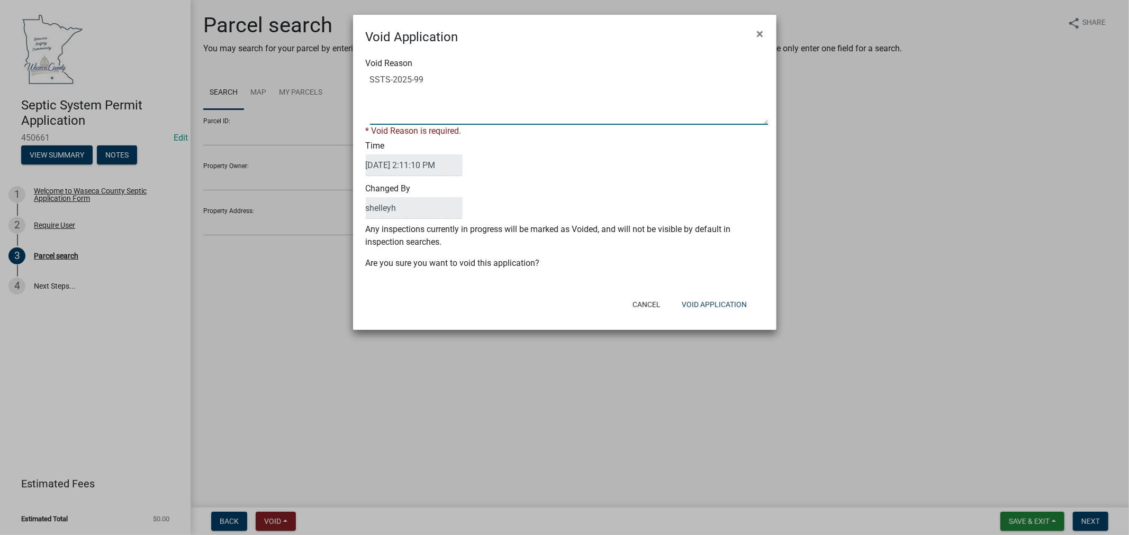
click at [373, 78] on textarea "Void Reason" at bounding box center [569, 98] width 398 height 53
type textarea "see SSTS-2025-99"
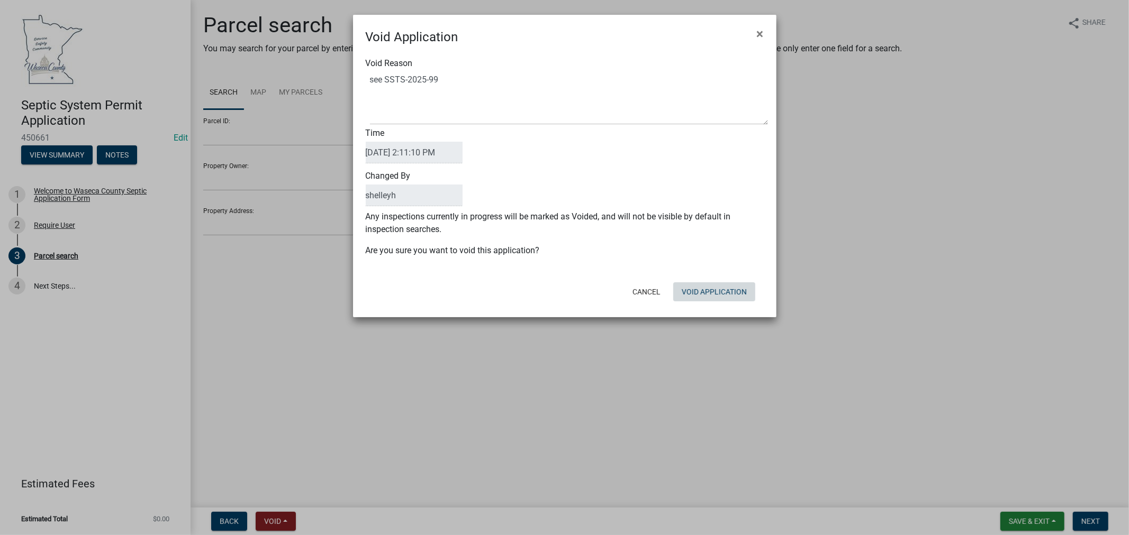
click at [704, 303] on div "Cancel Void Application" at bounding box center [633, 292] width 261 height 28
click at [724, 293] on button "Void Application" at bounding box center [714, 292] width 82 height 19
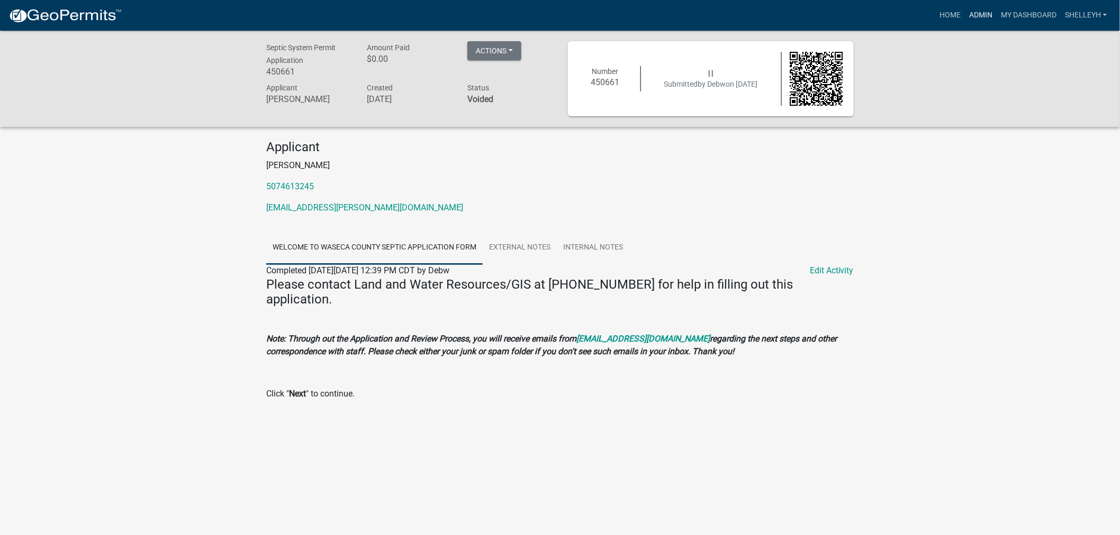
click at [980, 16] on link "Admin" at bounding box center [981, 15] width 32 height 20
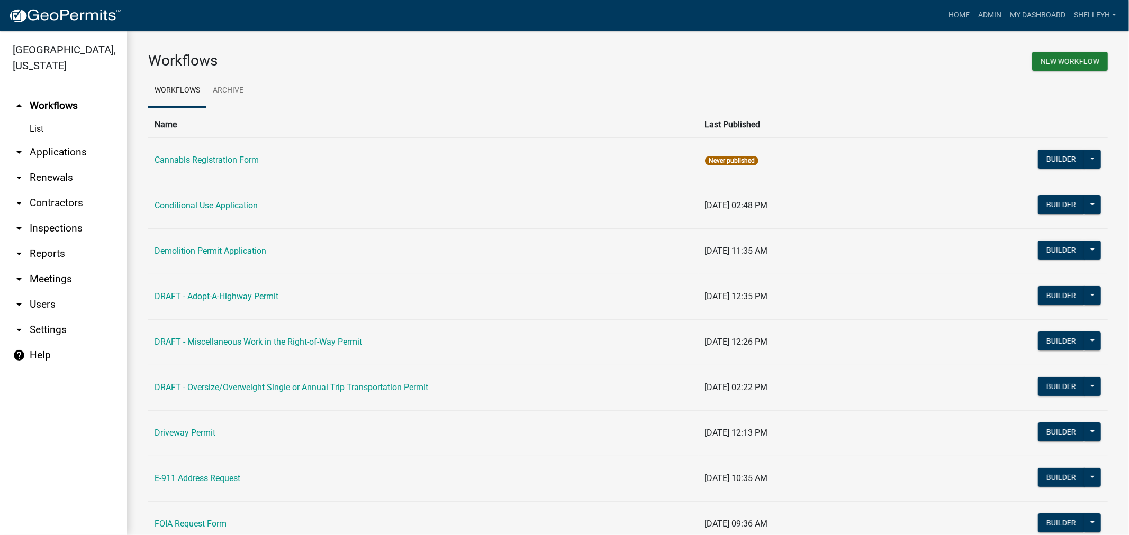
click at [51, 149] on link "arrow_drop_down Applications" at bounding box center [63, 152] width 127 height 25
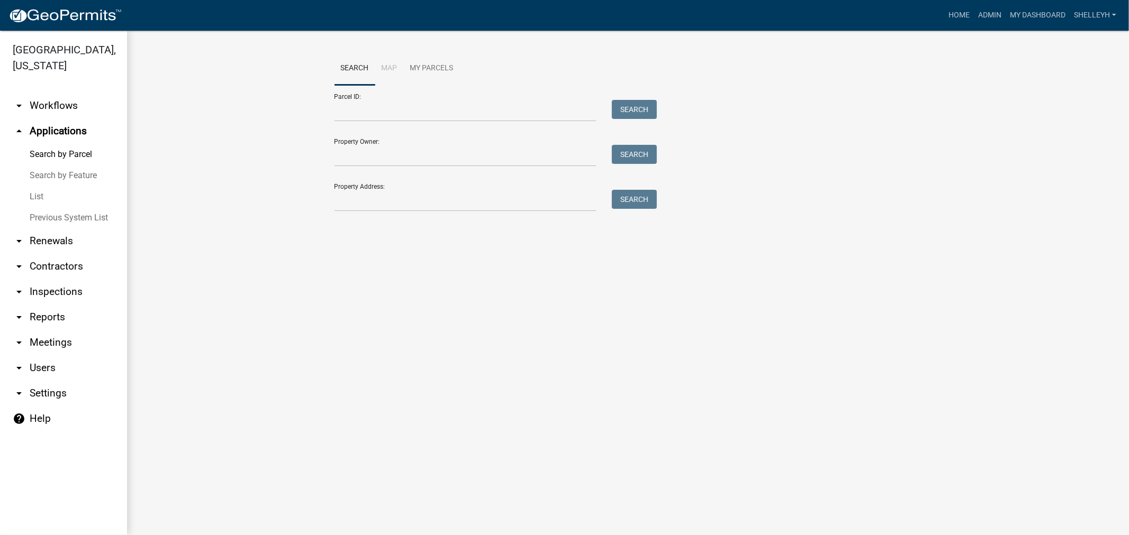
click at [40, 197] on link "List" at bounding box center [63, 196] width 127 height 21
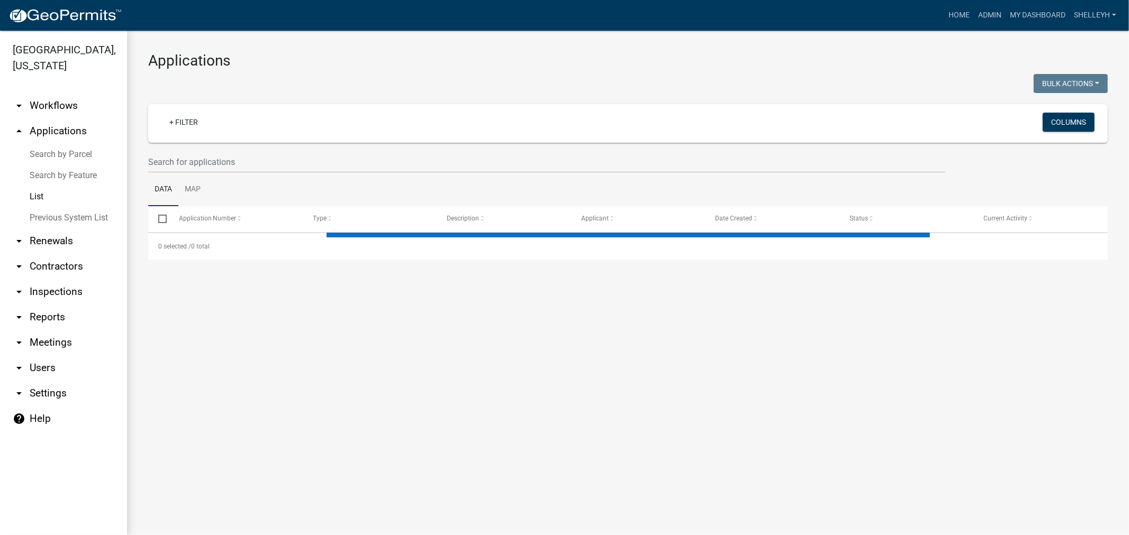
select select "1: 25"
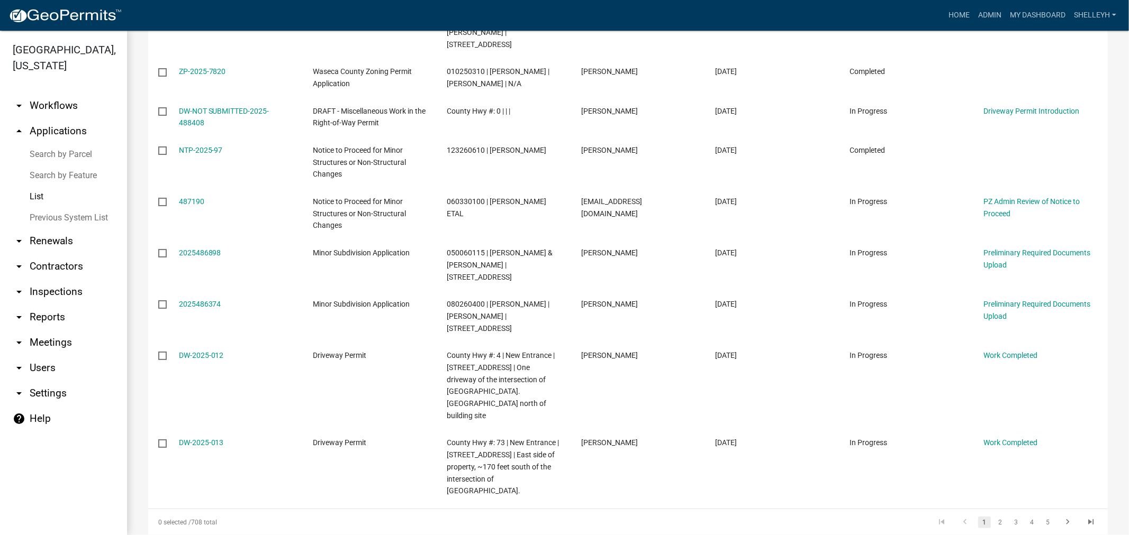
scroll to position [944, 0]
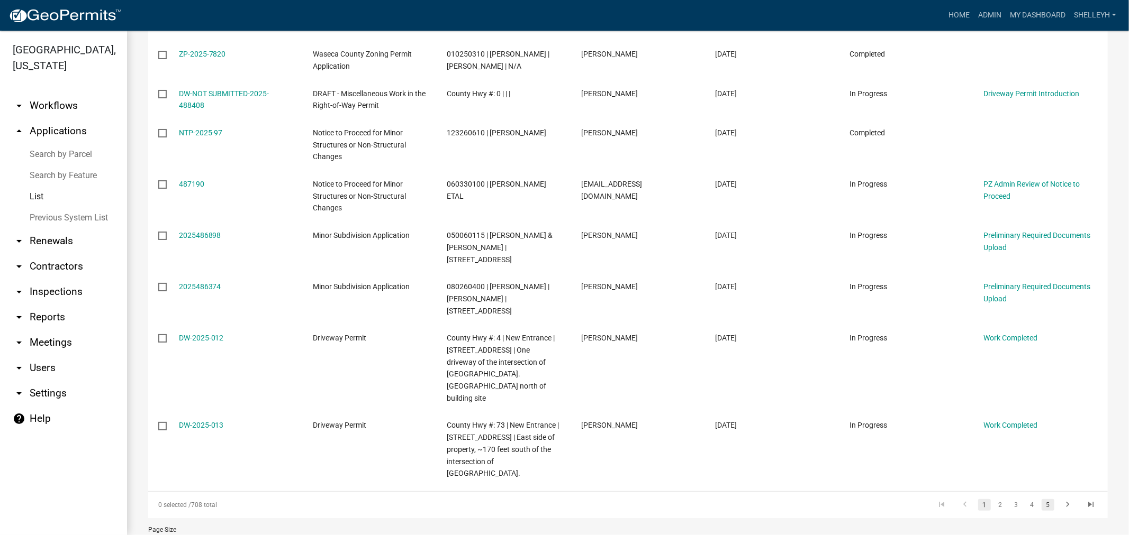
click at [1041, 499] on link "5" at bounding box center [1047, 505] width 13 height 12
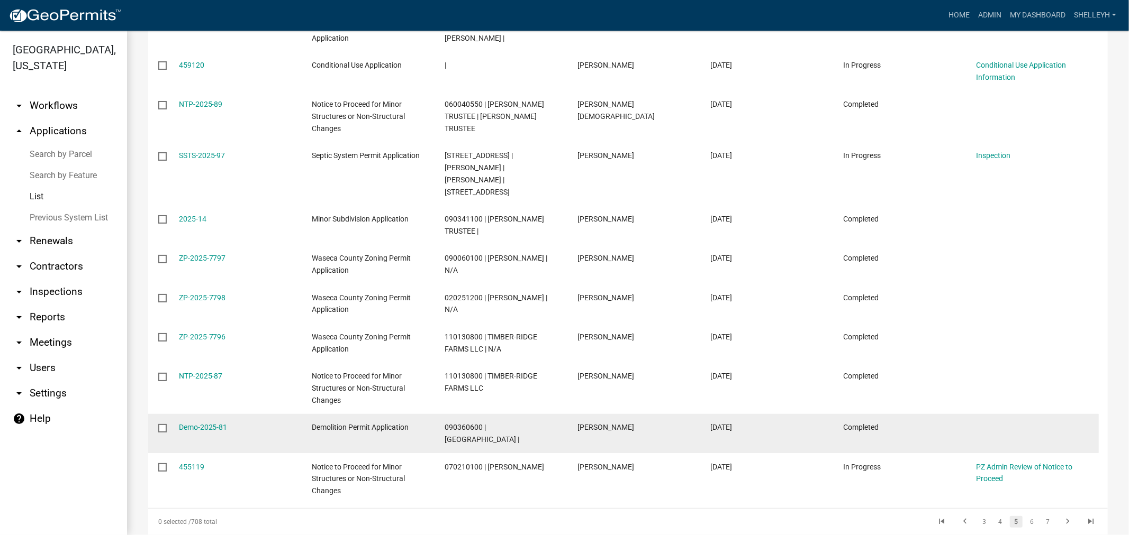
scroll to position [896, 0]
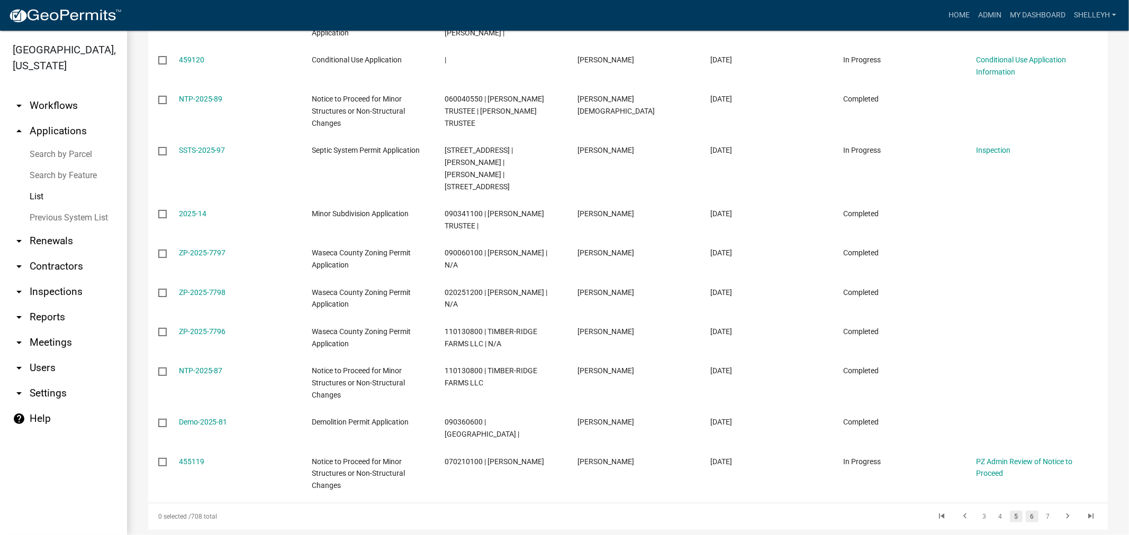
click at [1025, 511] on link "6" at bounding box center [1031, 517] width 13 height 12
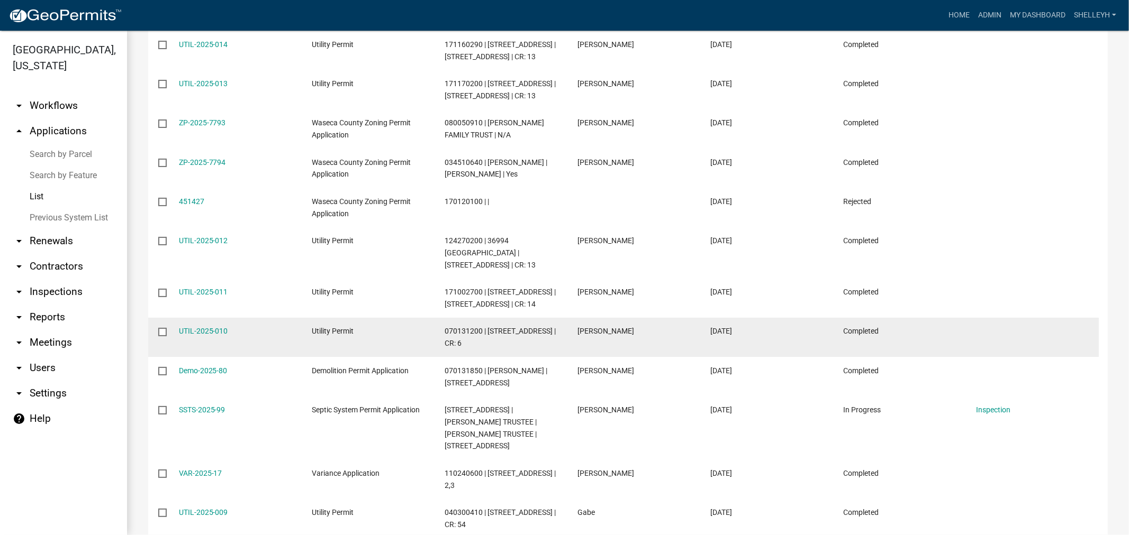
scroll to position [874, 0]
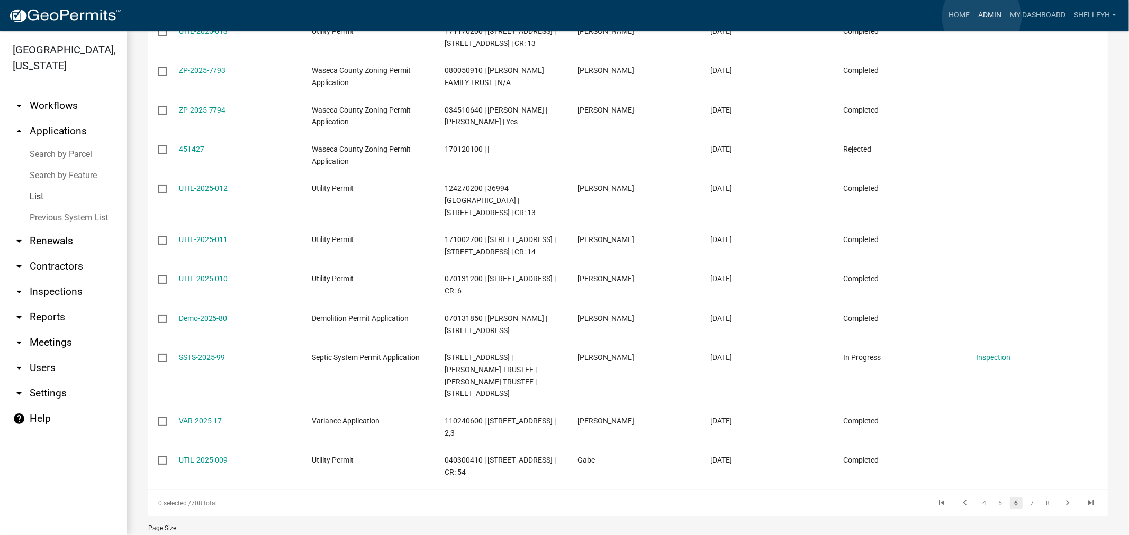
click at [982, 17] on link "Admin" at bounding box center [990, 15] width 32 height 20
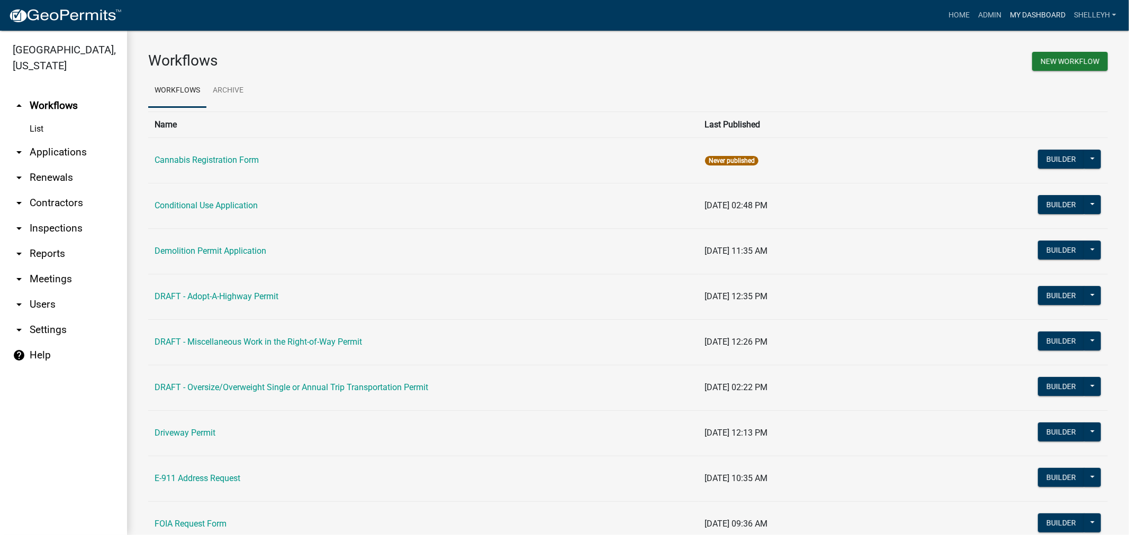
click at [1040, 7] on link "My Dashboard" at bounding box center [1037, 15] width 64 height 20
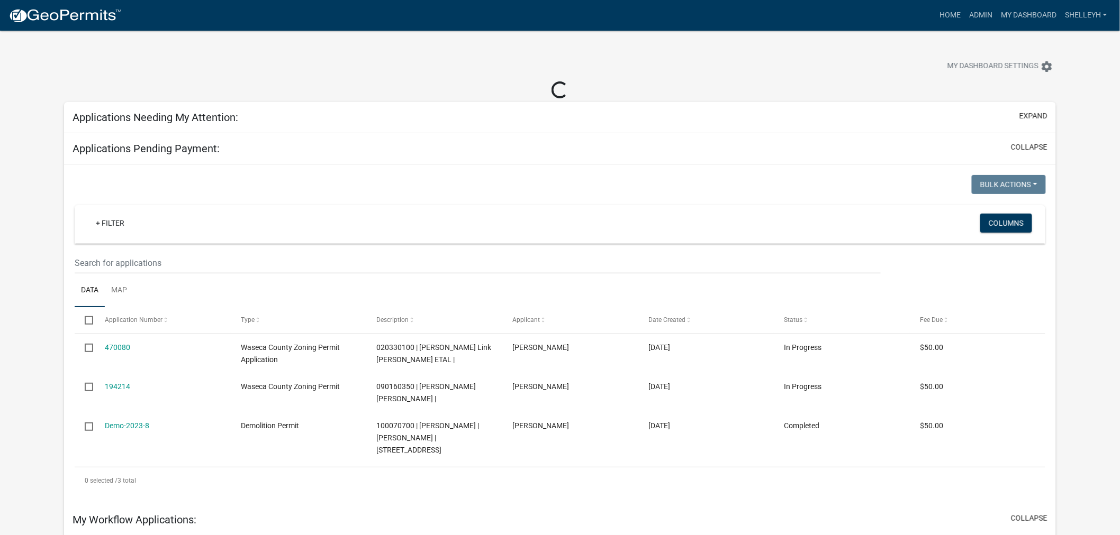
select select "2: 50"
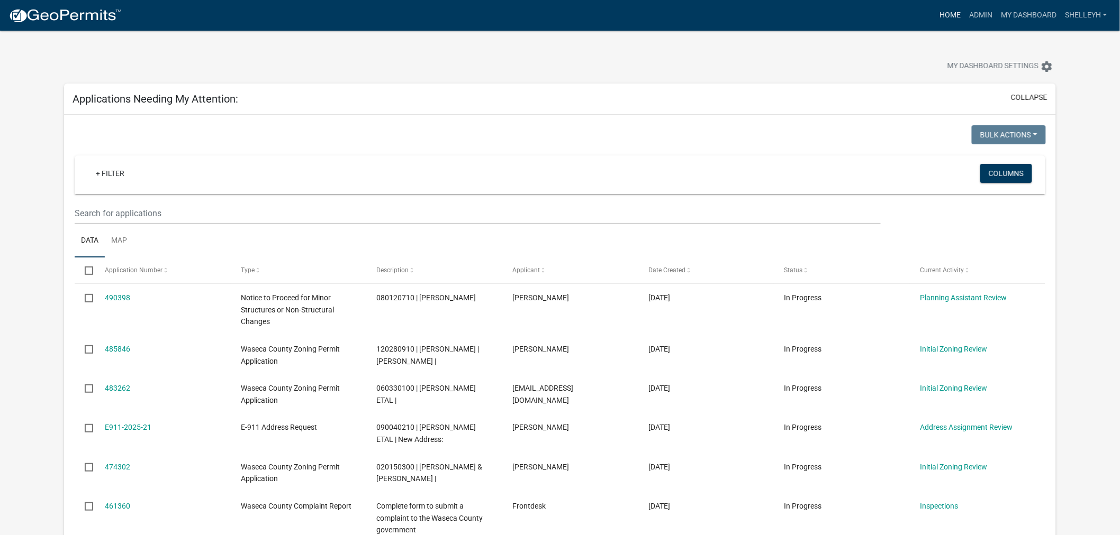
click at [947, 9] on link "Home" at bounding box center [950, 15] width 30 height 20
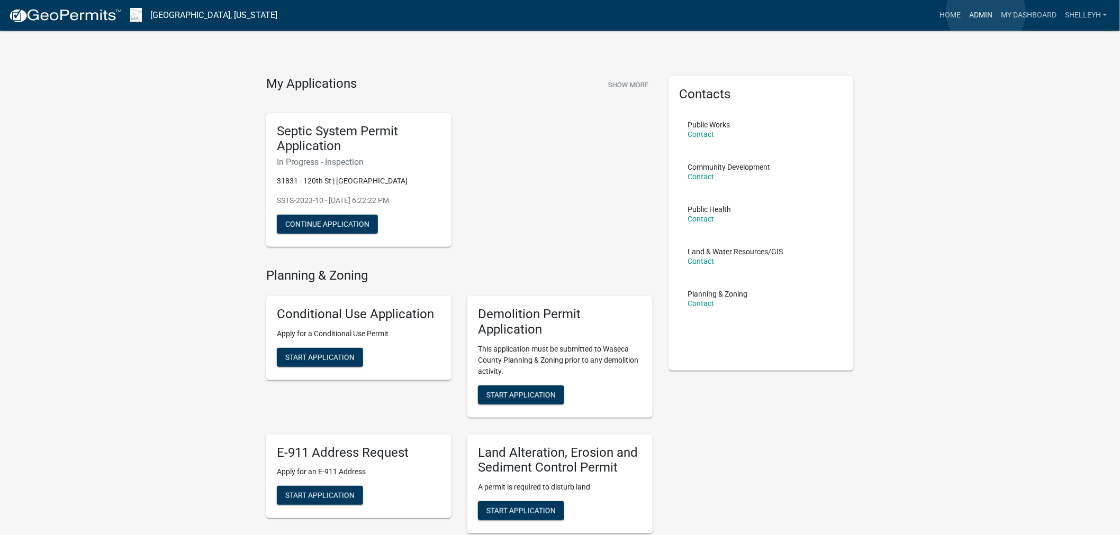
click at [986, 12] on link "Admin" at bounding box center [981, 15] width 32 height 20
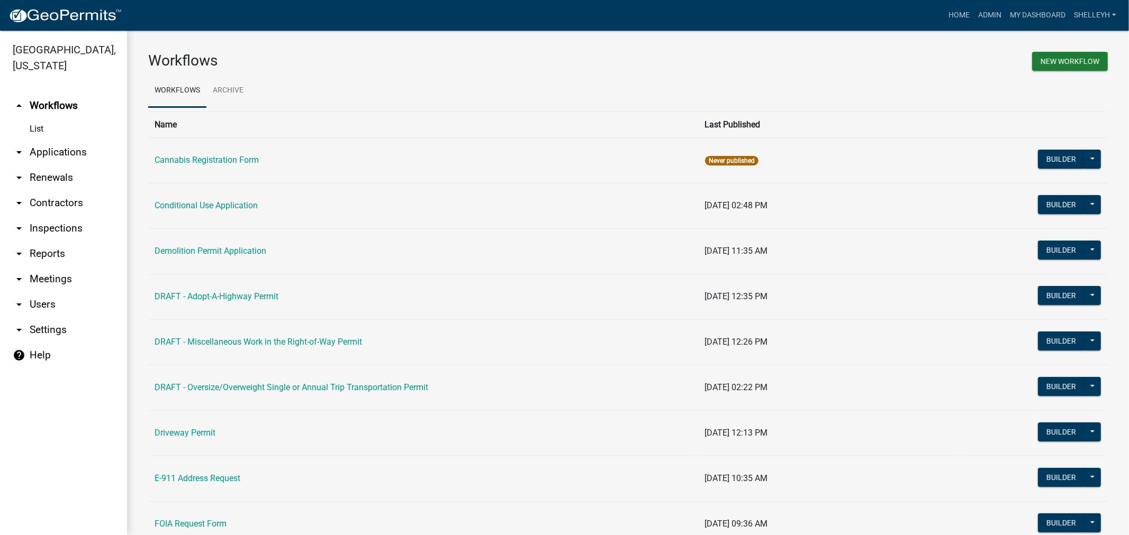
click at [36, 148] on link "arrow_drop_down Applications" at bounding box center [63, 152] width 127 height 25
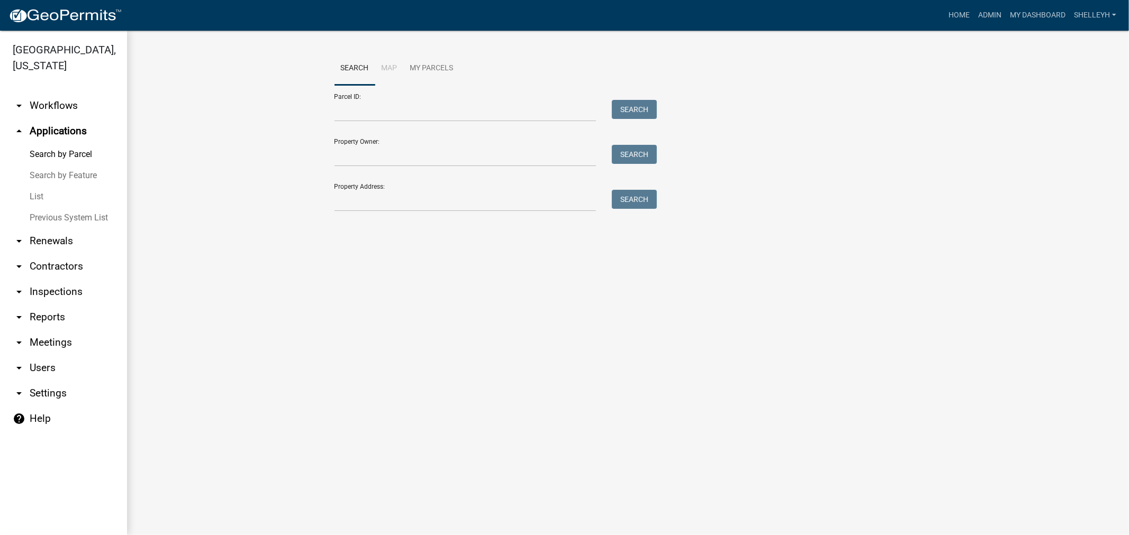
click at [38, 192] on link "List" at bounding box center [63, 196] width 127 height 21
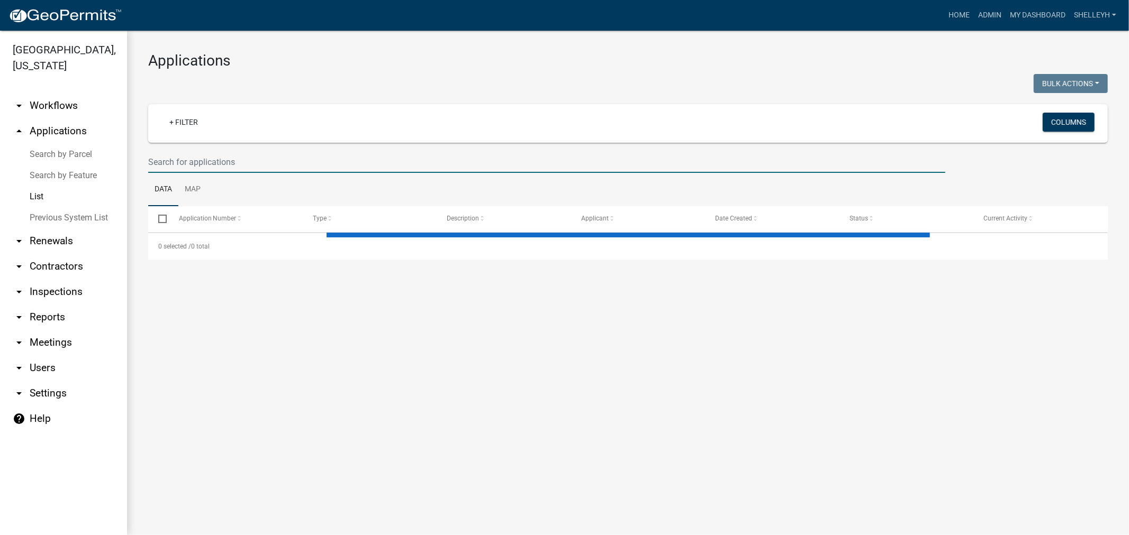
select select "1: 25"
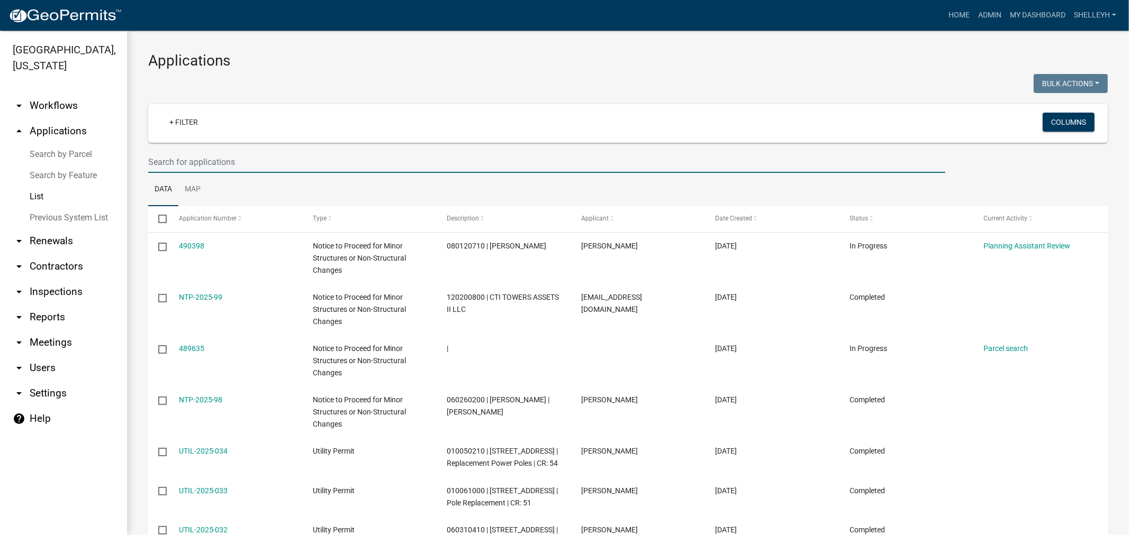
click at [209, 160] on input "text" at bounding box center [546, 162] width 797 height 22
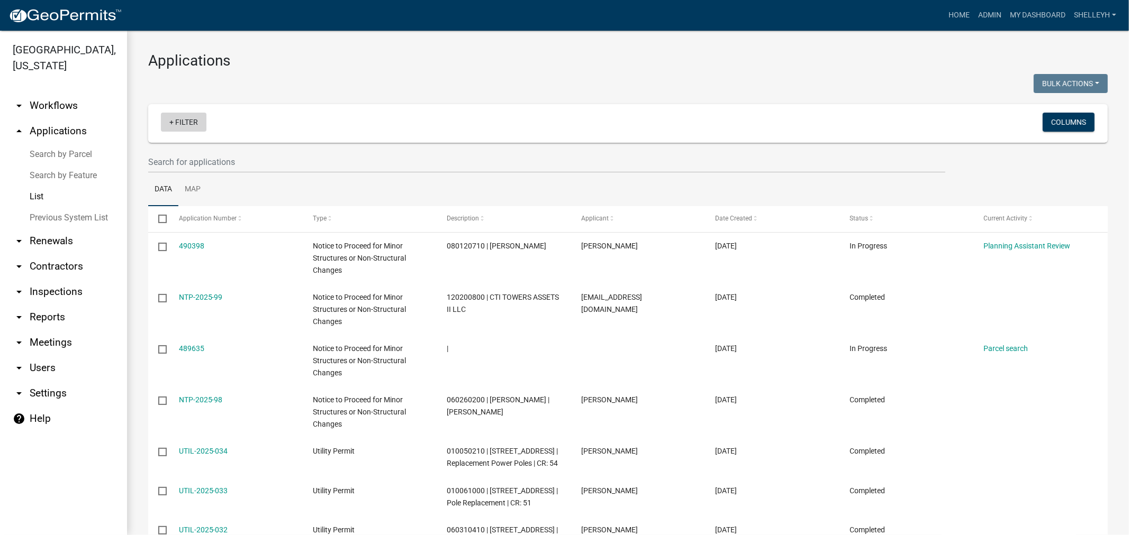
click at [200, 117] on link "+ Filter" at bounding box center [184, 122] width 46 height 19
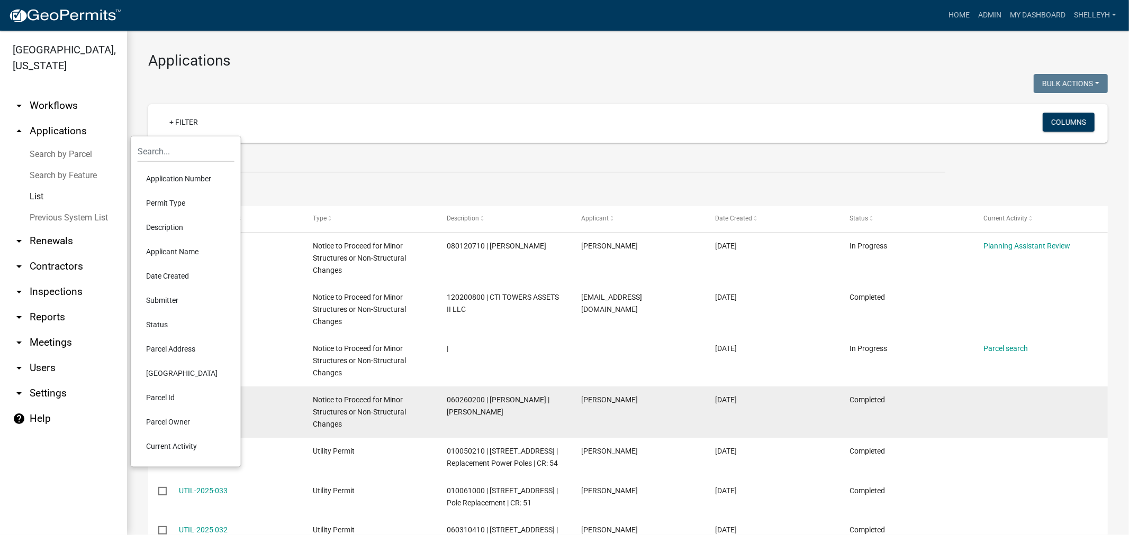
drag, startPoint x: 174, startPoint y: 448, endPoint x: 181, endPoint y: 413, distance: 35.7
click at [174, 449] on li "Current Activity" at bounding box center [186, 446] width 97 height 24
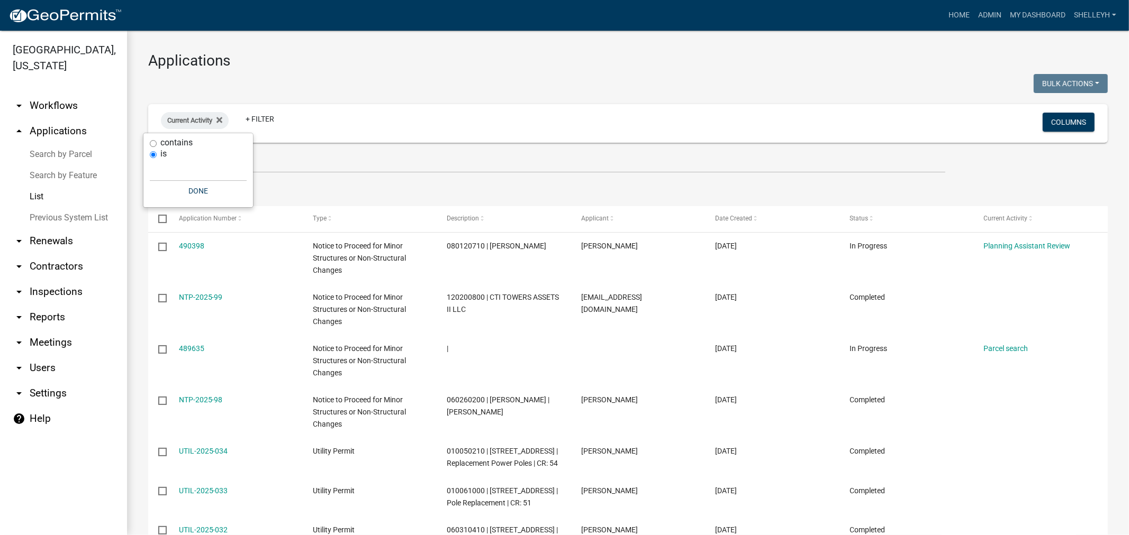
click at [152, 143] on input "contains" at bounding box center [153, 143] width 7 height 7
radio input "true"
click at [166, 164] on input "text" at bounding box center [198, 160] width 97 height 22
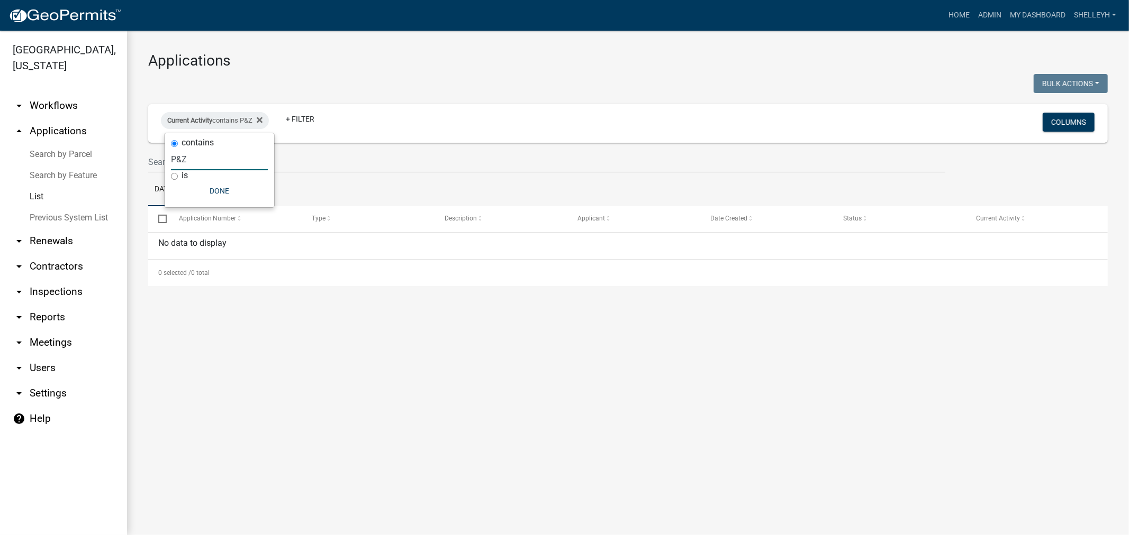
click at [204, 162] on input "P&Z" at bounding box center [219, 160] width 97 height 22
type input "P"
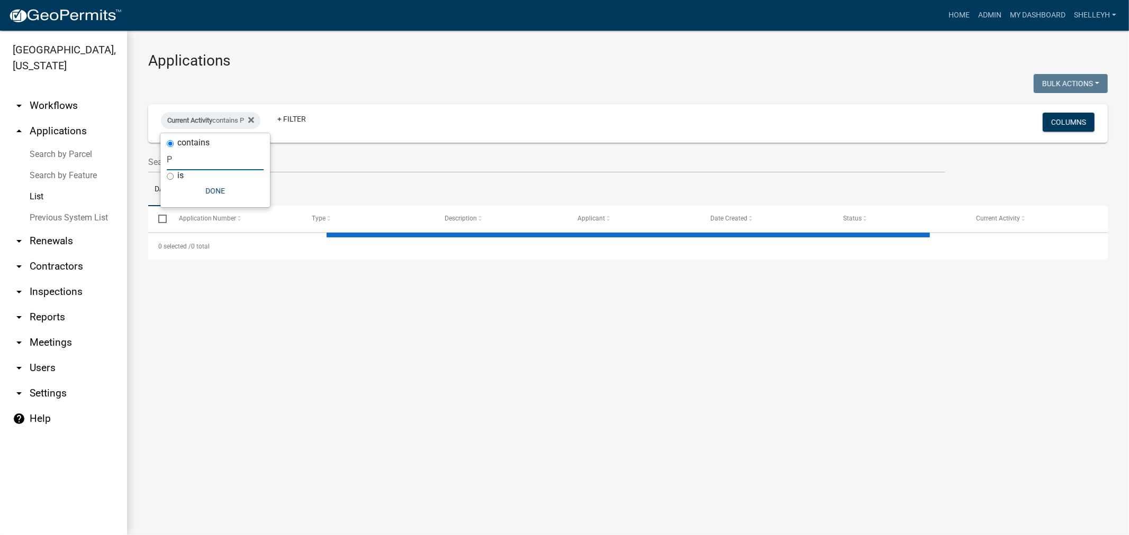
select select "1: 25"
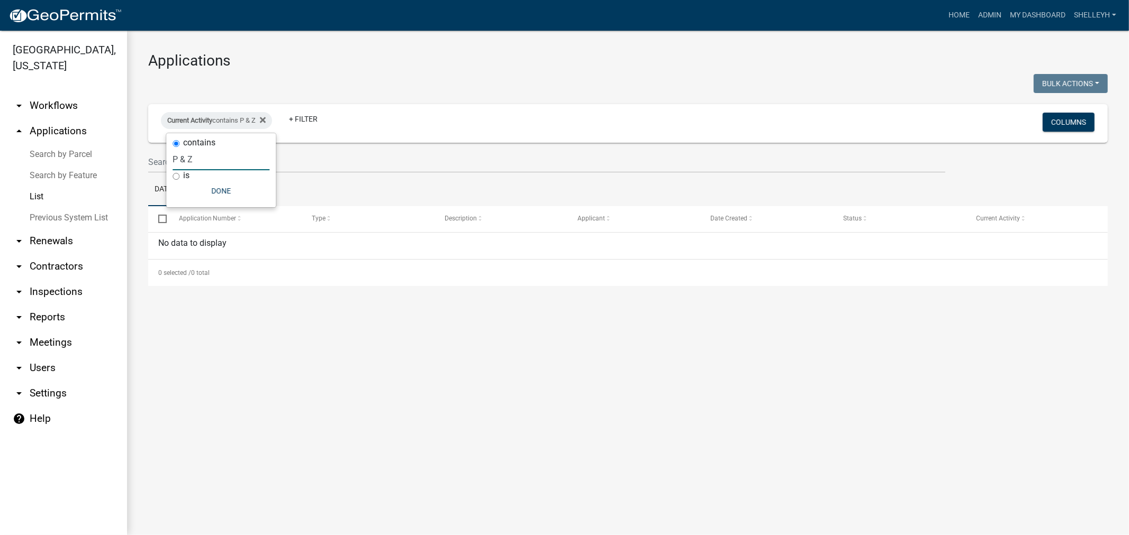
drag, startPoint x: 196, startPoint y: 160, endPoint x: 162, endPoint y: 158, distance: 34.0
click at [162, 158] on body "Internet Explorer does NOT work with GeoPermits. Get a new browser for more sec…" at bounding box center [564, 267] width 1129 height 535
type input "P"
type input "A"
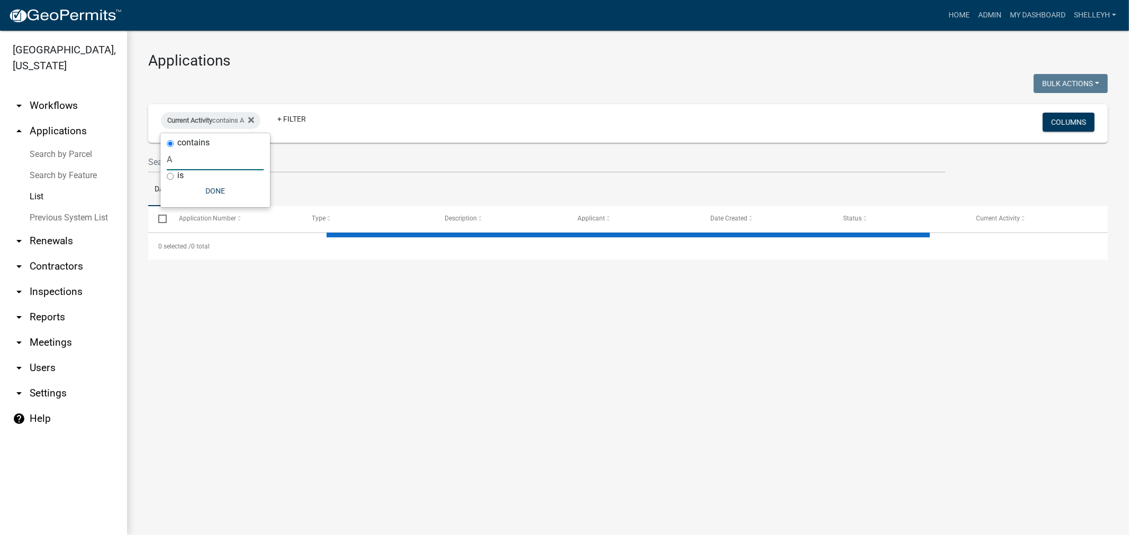
select select "1: 25"
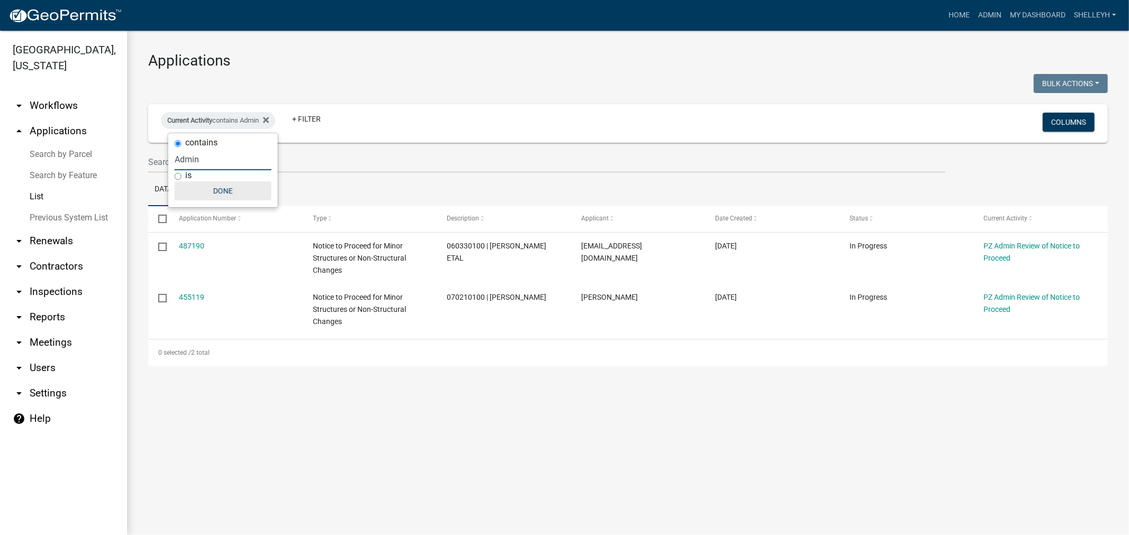
type input "Admin"
click at [228, 187] on button "Done" at bounding box center [223, 190] width 97 height 19
click at [269, 114] on fa-icon at bounding box center [264, 120] width 10 height 17
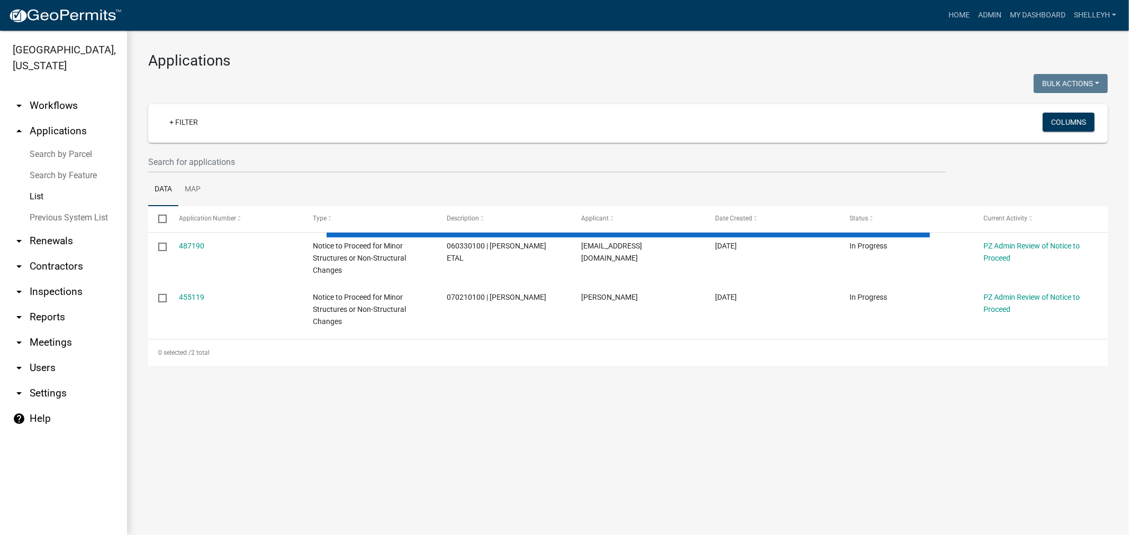
select select "1: 25"
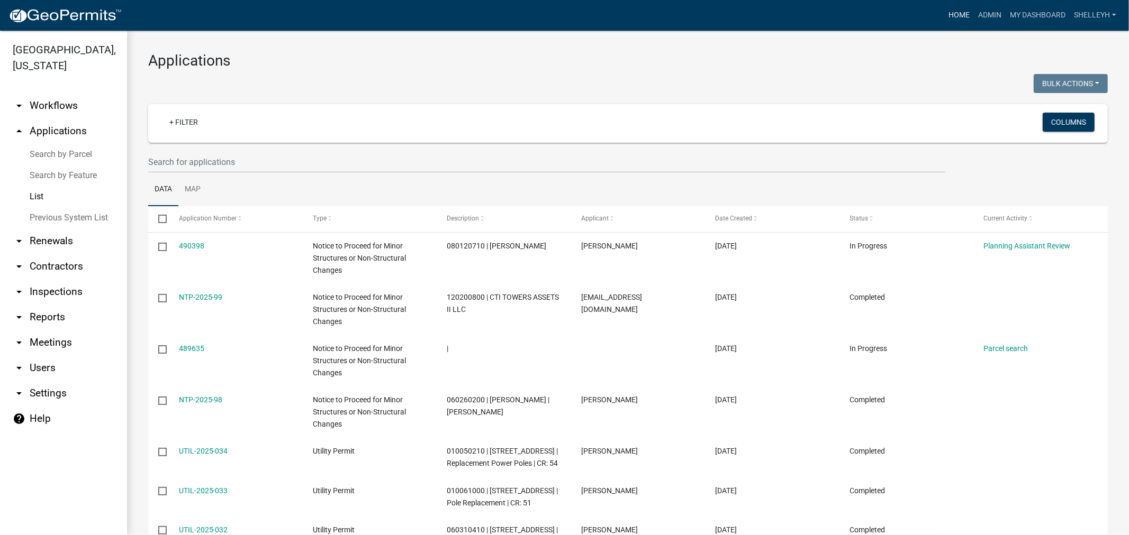
click at [959, 11] on link "Home" at bounding box center [959, 15] width 30 height 20
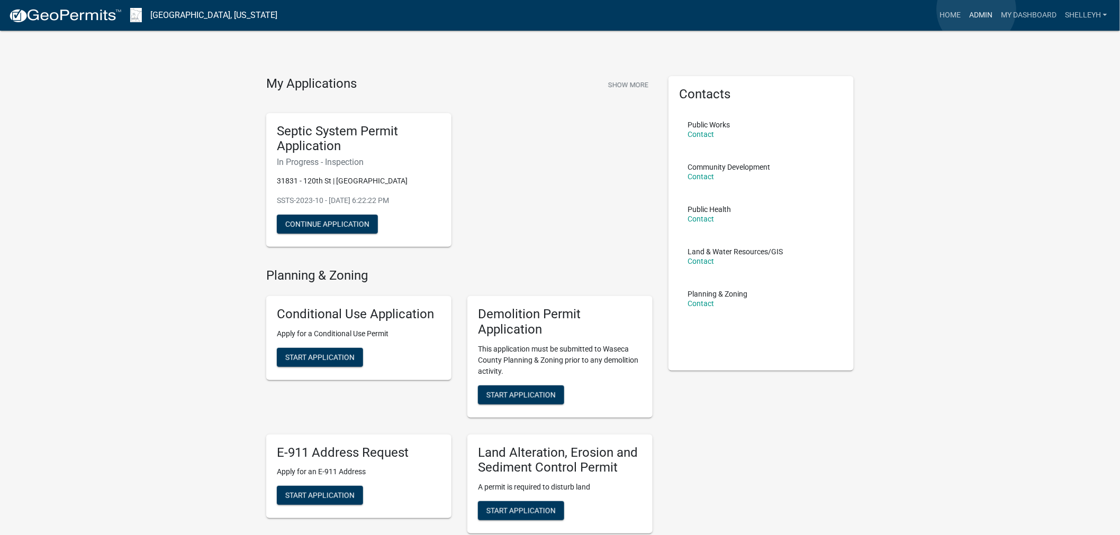
click at [976, 10] on link "Admin" at bounding box center [981, 15] width 32 height 20
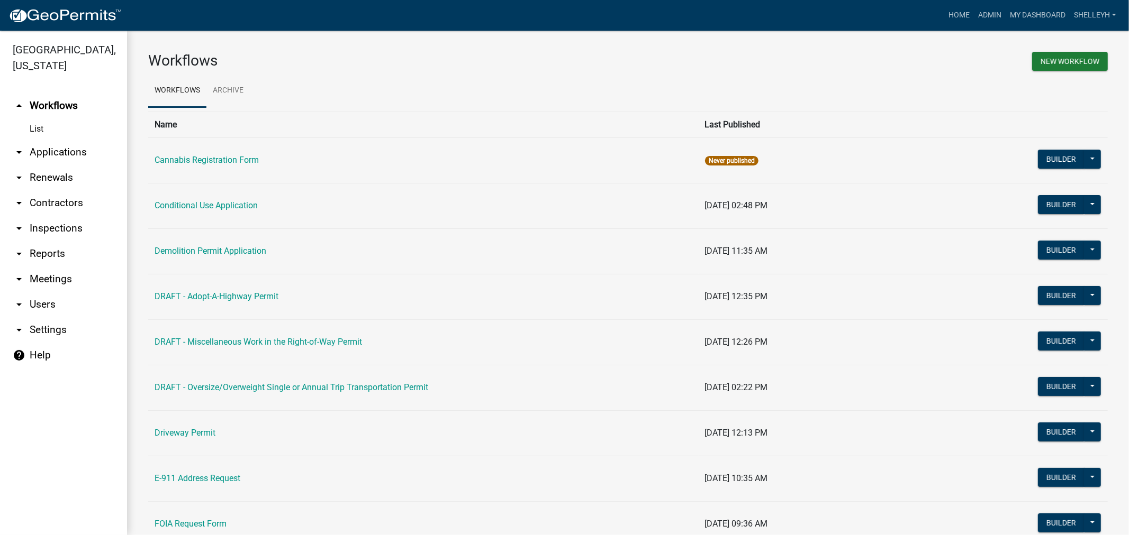
click at [43, 150] on link "arrow_drop_down Applications" at bounding box center [63, 152] width 127 height 25
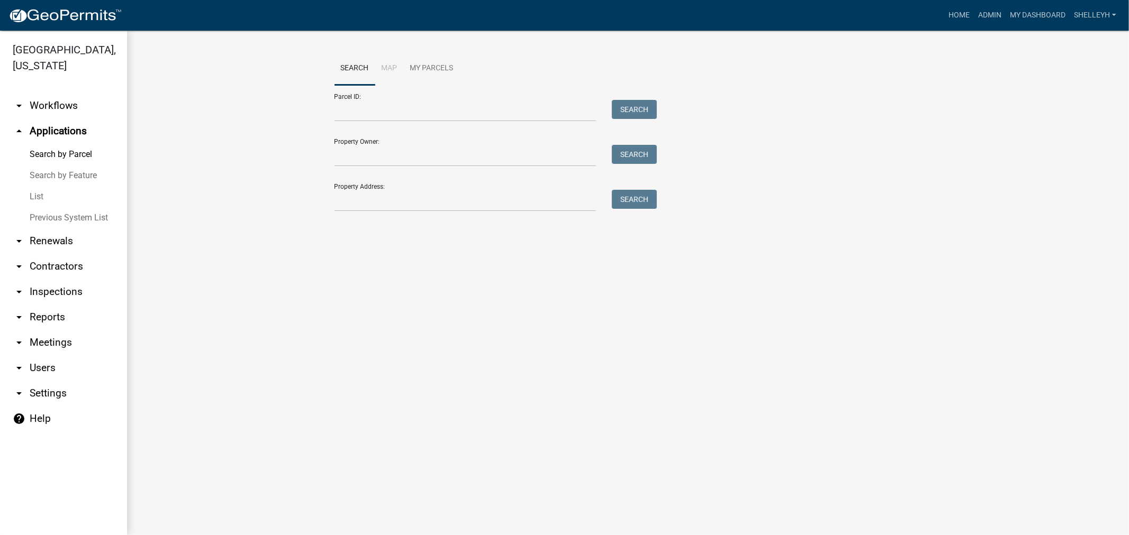
click at [37, 199] on link "List" at bounding box center [63, 196] width 127 height 21
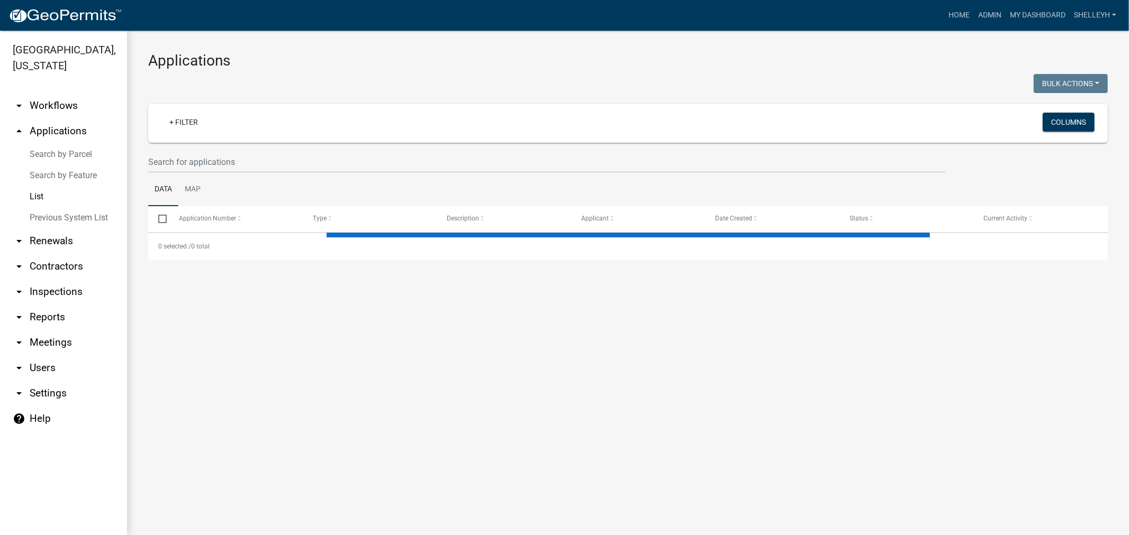
select select "1: 25"
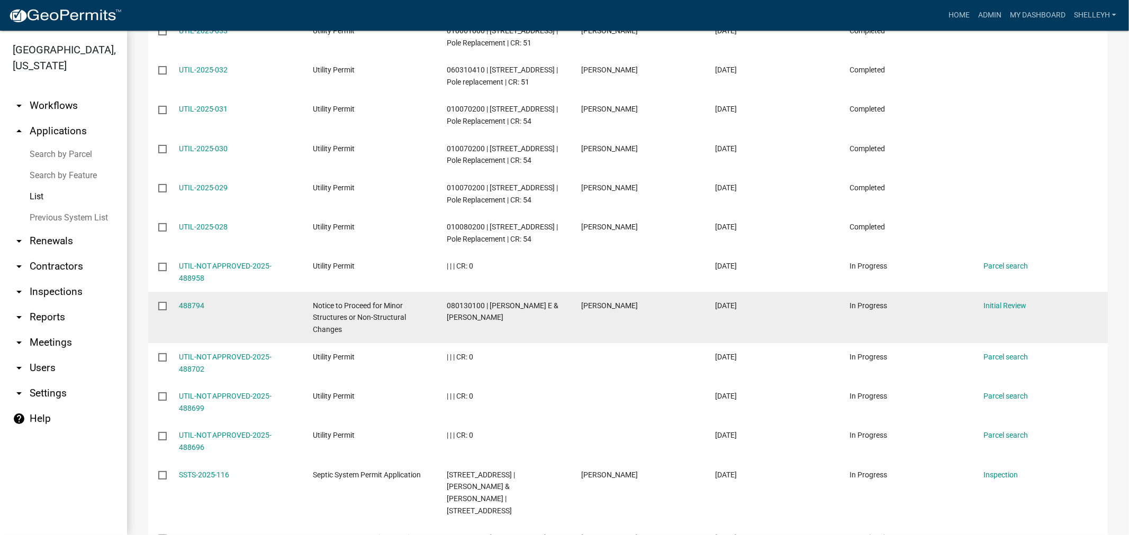
scroll to position [470, 0]
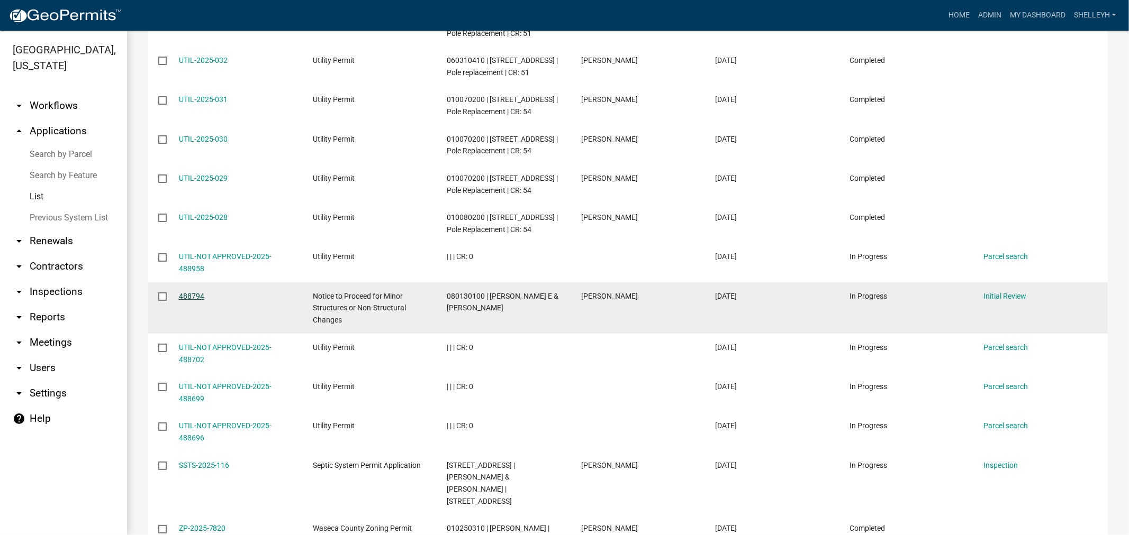
click at [187, 295] on link "488794" at bounding box center [191, 296] width 25 height 8
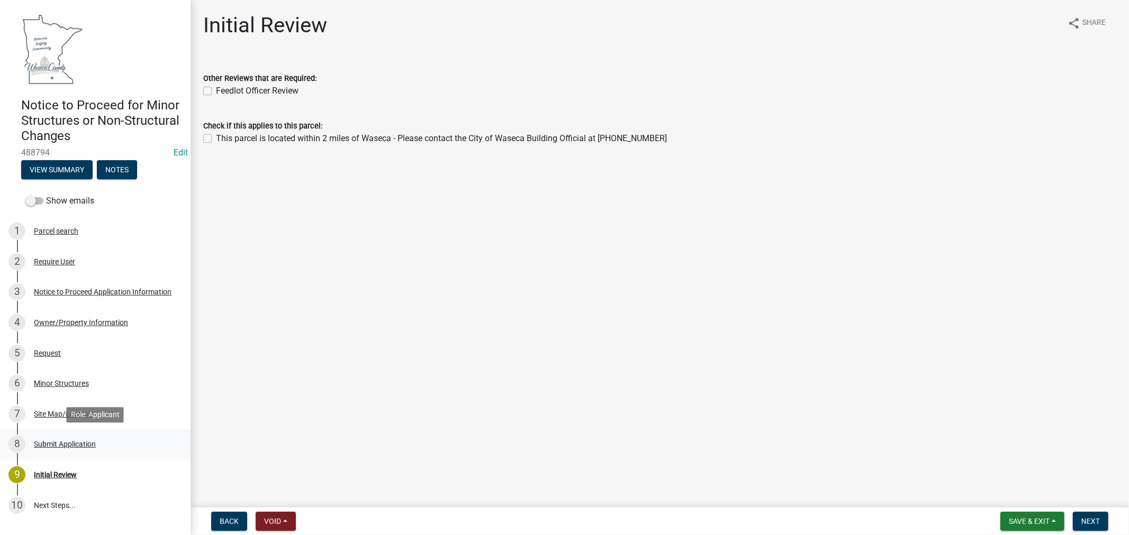
click at [66, 442] on div "Submit Application" at bounding box center [65, 444] width 62 height 7
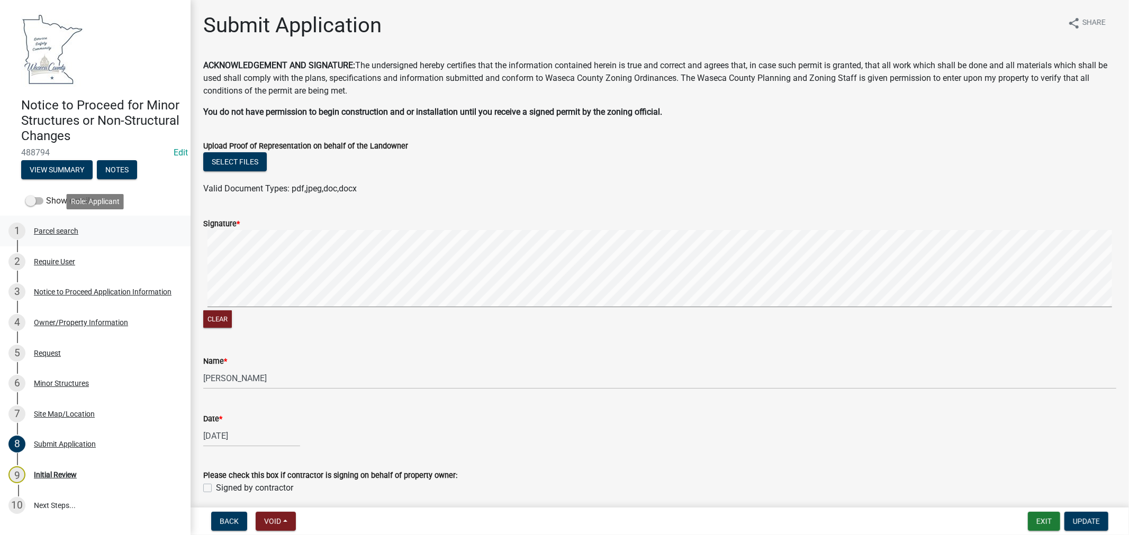
click at [48, 233] on div "Parcel search" at bounding box center [56, 231] width 44 height 7
